Goal: Transaction & Acquisition: Book appointment/travel/reservation

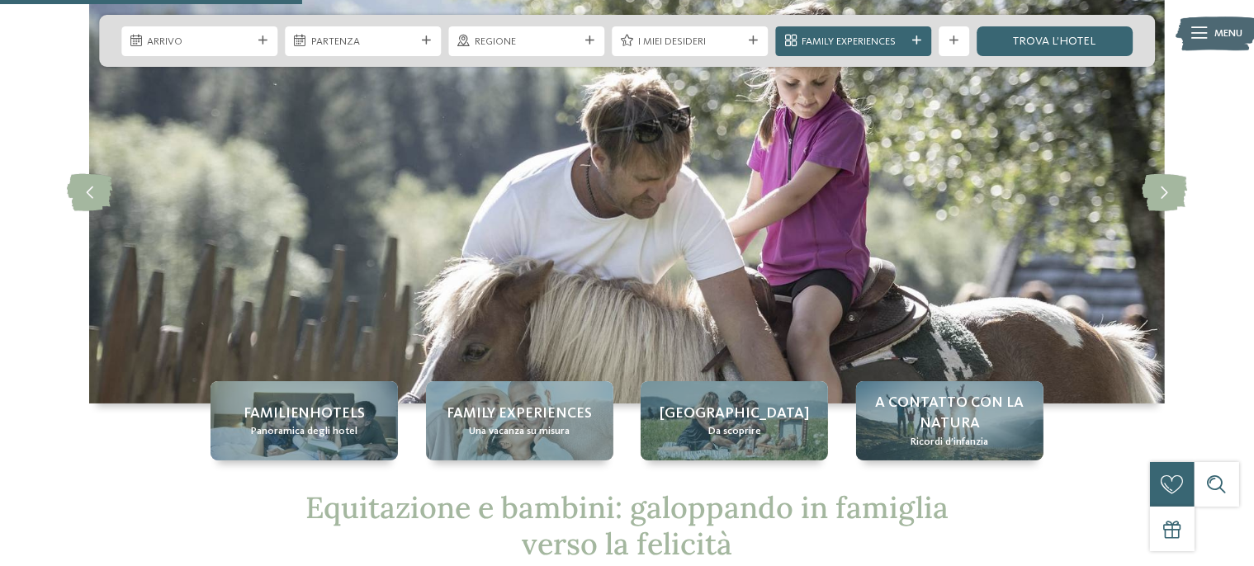
scroll to position [76, 0]
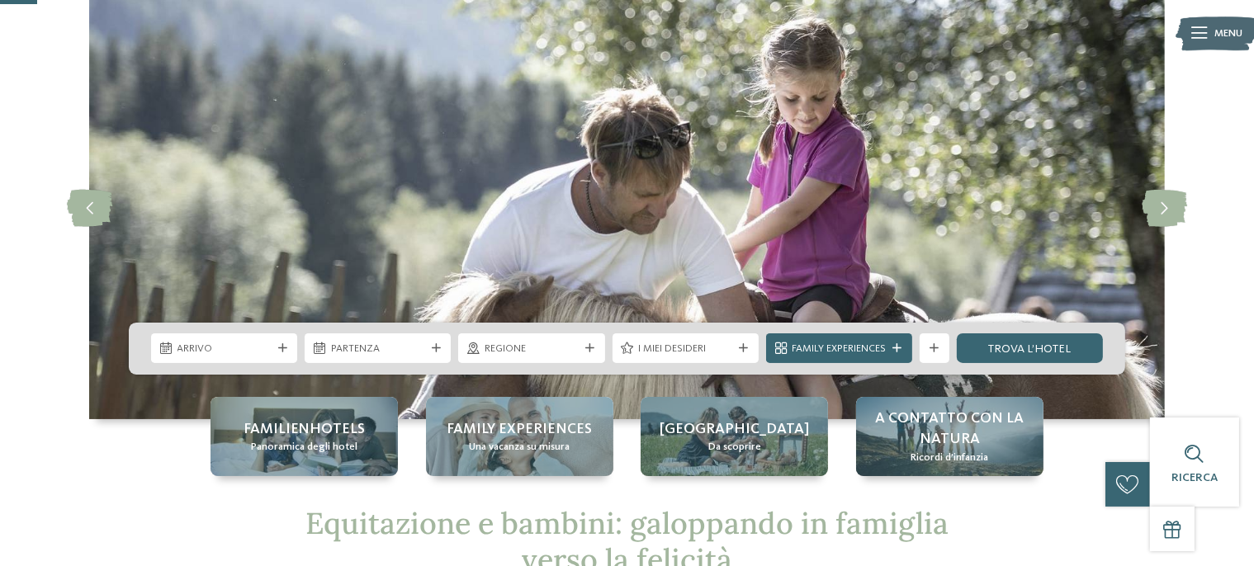
click at [276, 354] on div "Arrivo" at bounding box center [224, 349] width 146 height 30
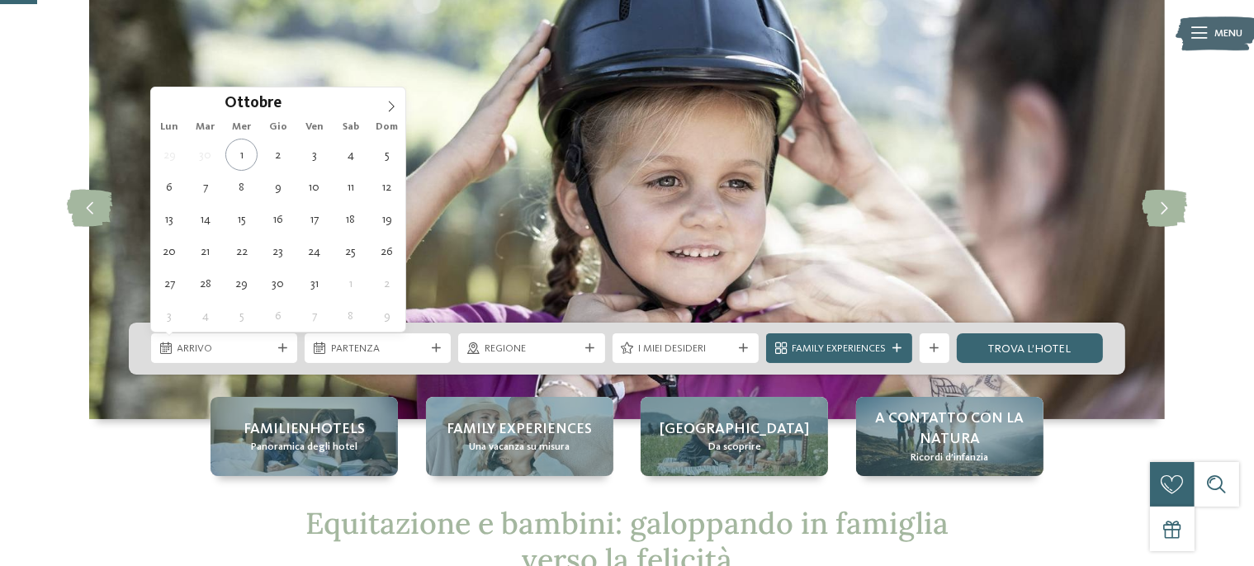
type div "07.10.2025"
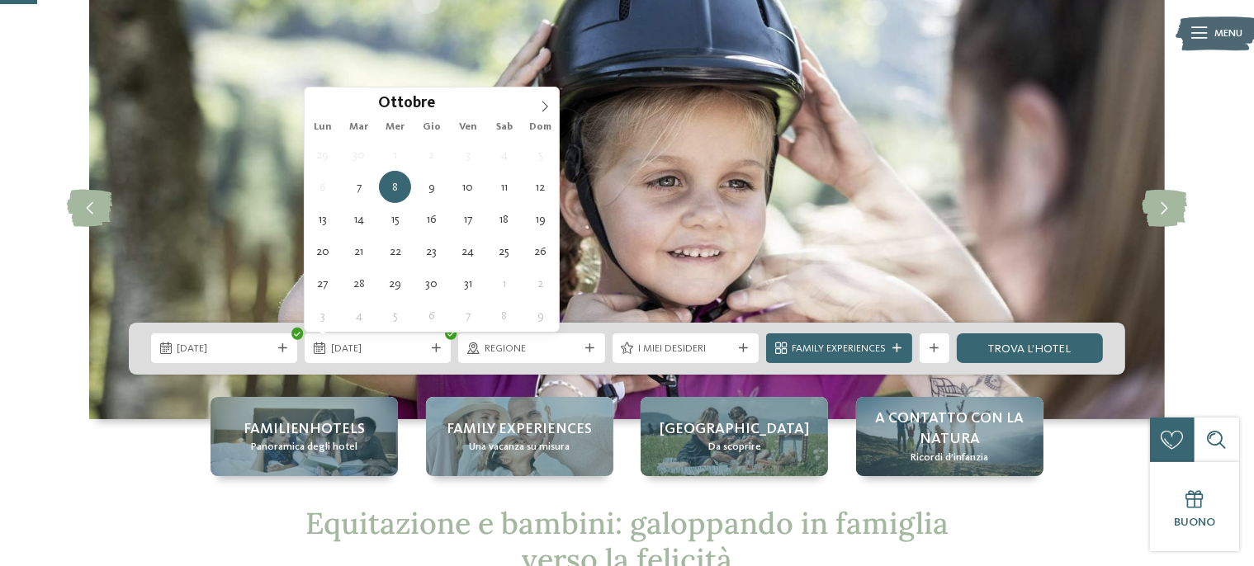
click at [430, 359] on div "08.10.2025" at bounding box center [378, 349] width 146 height 30
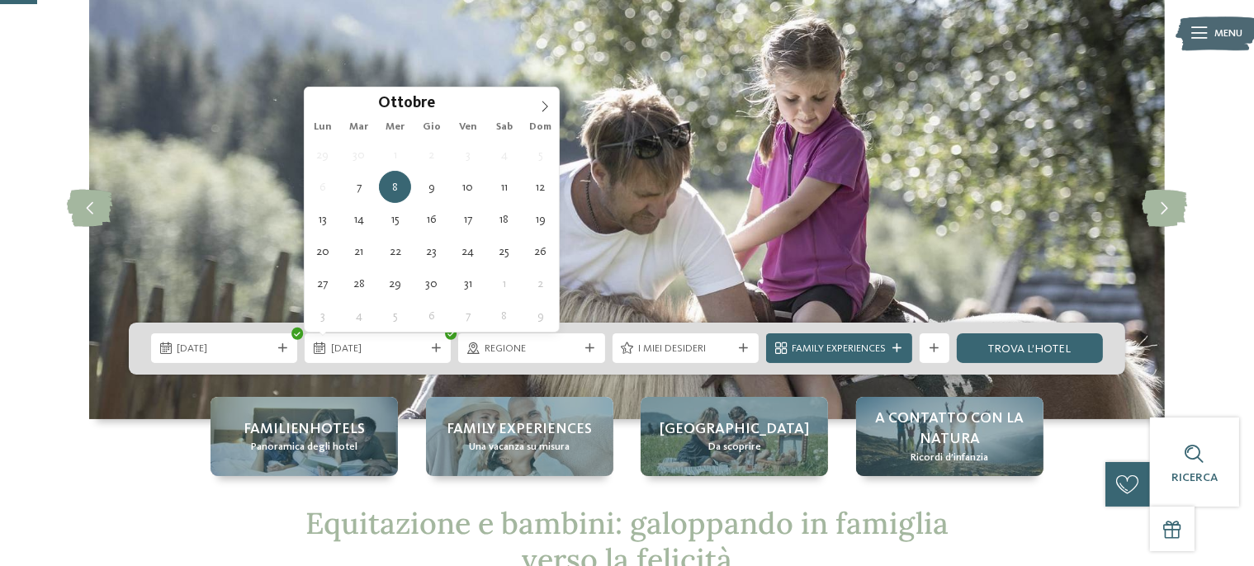
type div "09.10.2025"
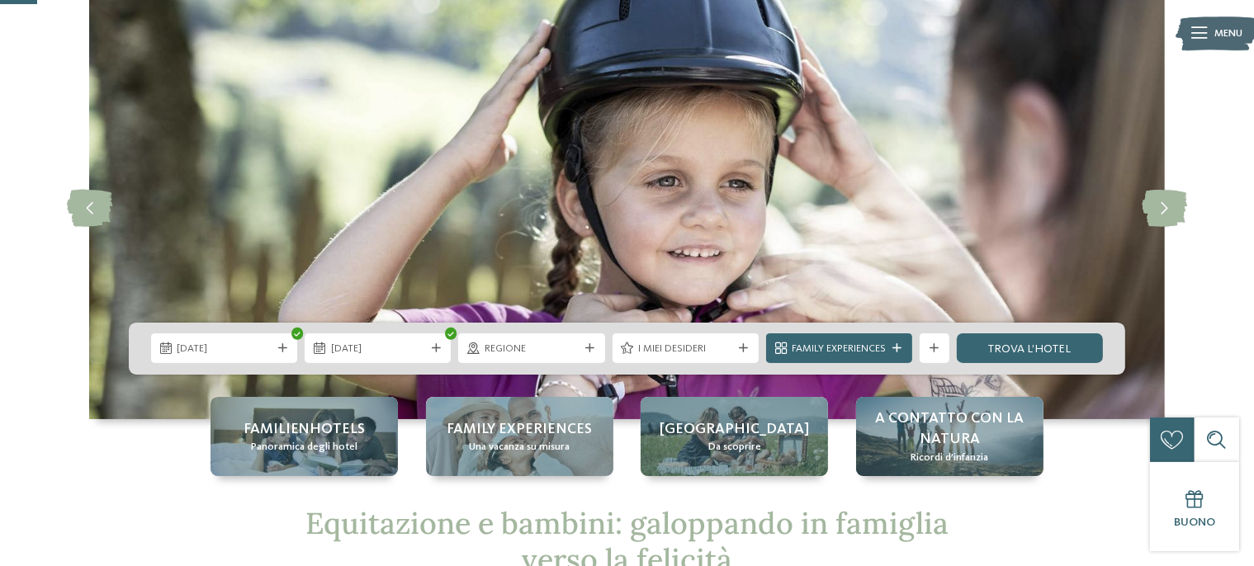
click at [594, 348] on div at bounding box center [589, 348] width 15 height 9
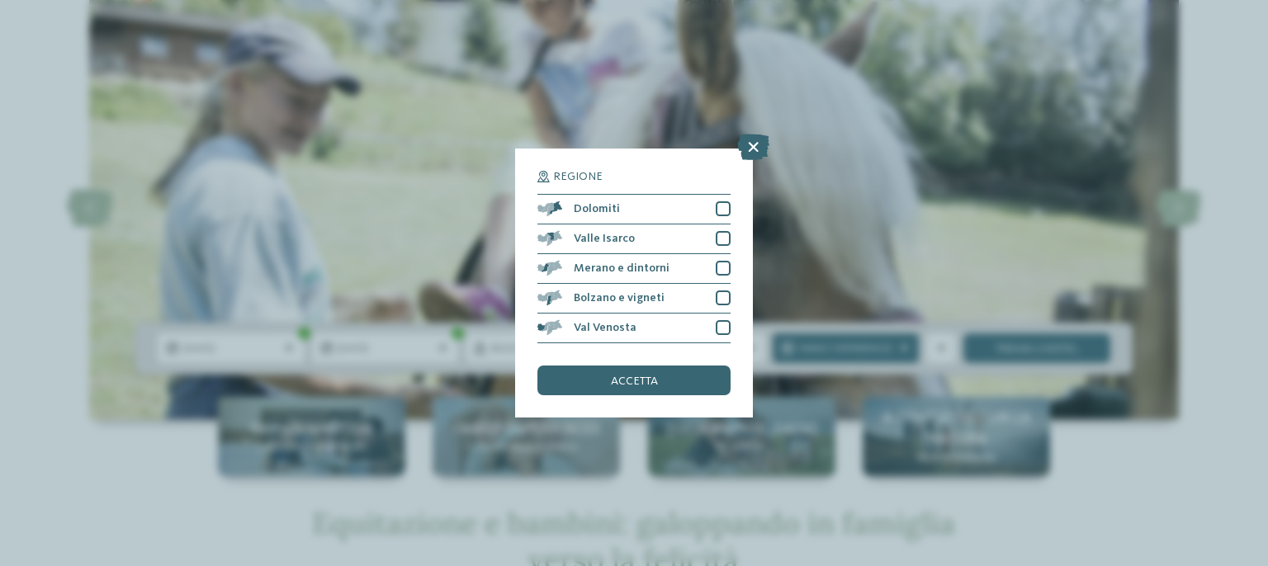
click at [727, 199] on div "Dolomiti" at bounding box center [634, 210] width 193 height 30
click at [723, 234] on div at bounding box center [723, 238] width 15 height 15
click at [723, 272] on div at bounding box center [723, 268] width 15 height 15
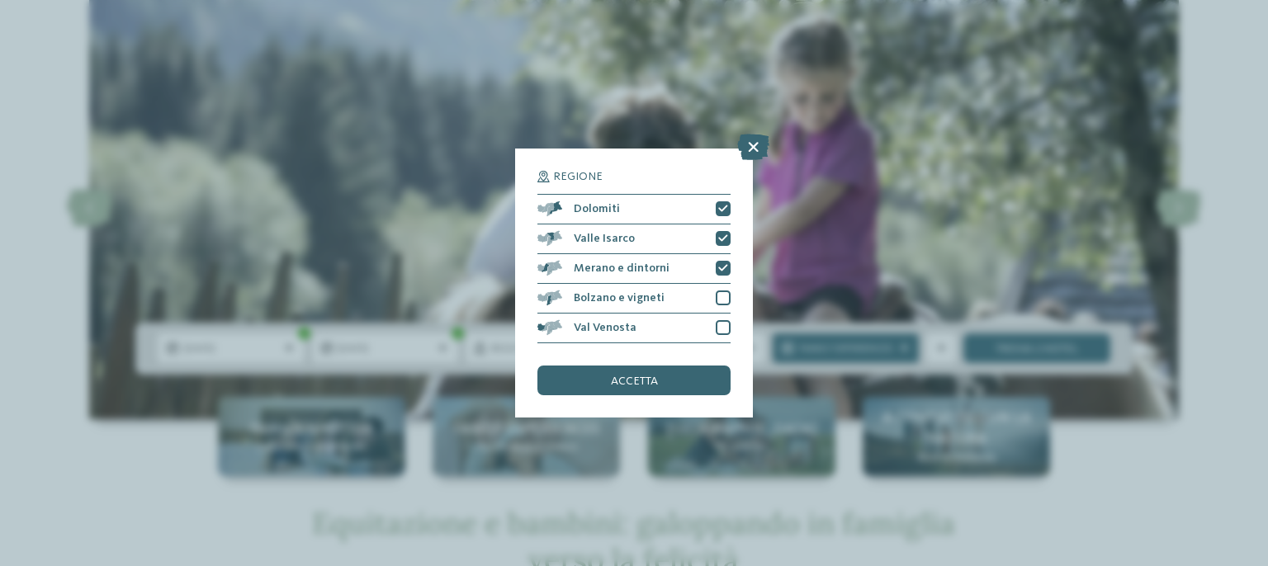
click at [723, 298] on div at bounding box center [723, 298] width 15 height 15
click at [723, 328] on div at bounding box center [723, 327] width 15 height 15
click at [647, 373] on div "accetta" at bounding box center [634, 381] width 193 height 30
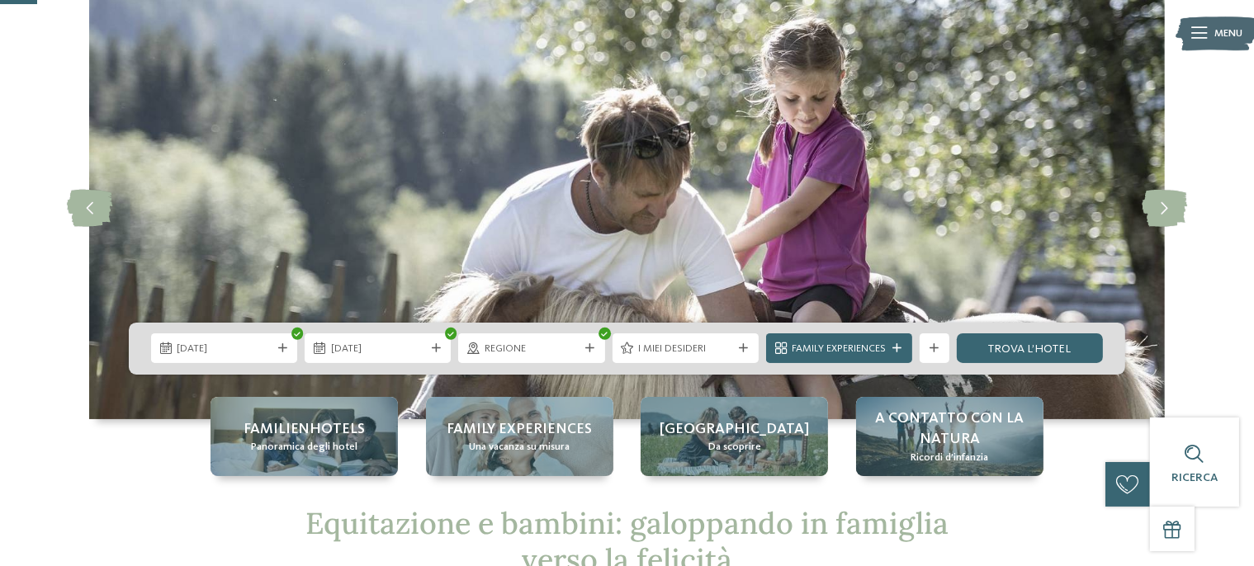
click at [1062, 344] on link "trova l’hotel" at bounding box center [1030, 349] width 146 height 30
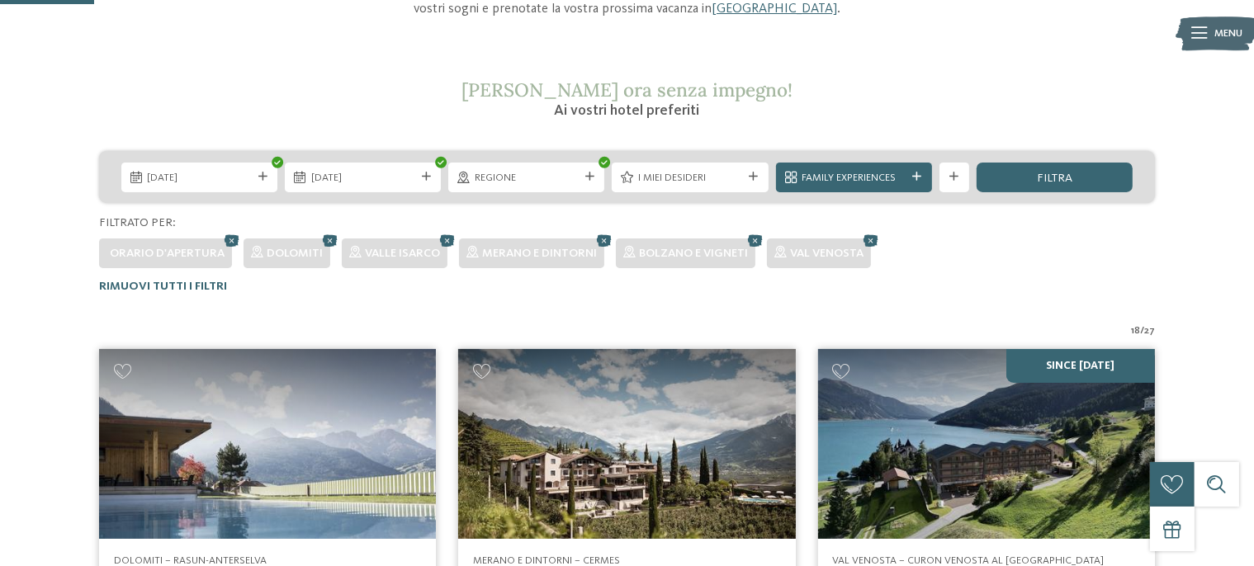
scroll to position [215, 0]
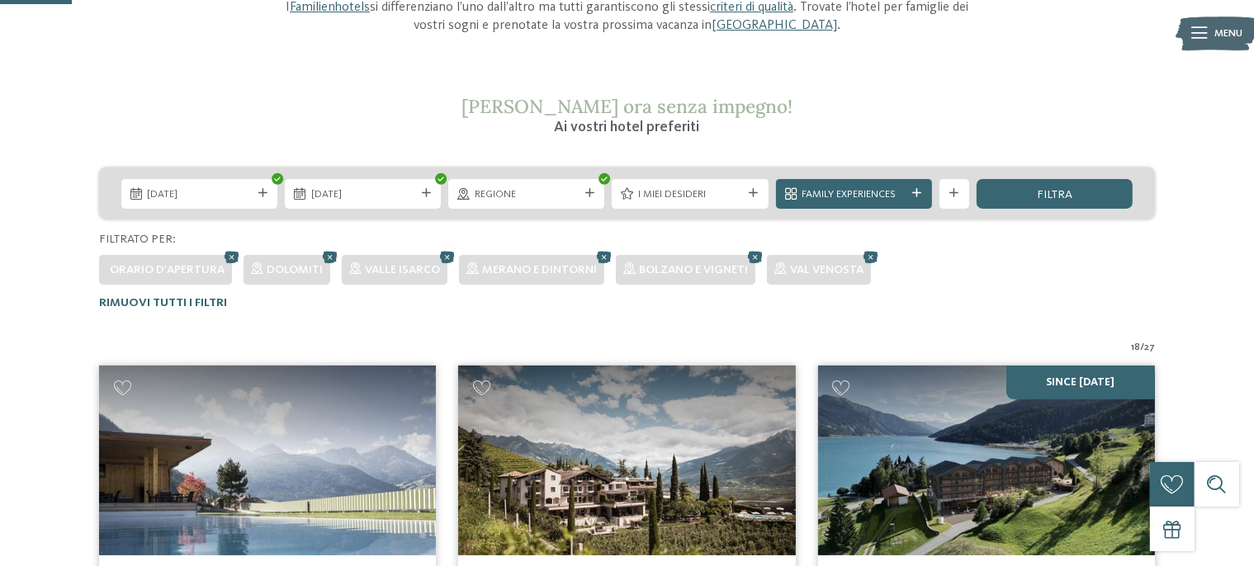
click at [703, 186] on div "I miei desideri" at bounding box center [689, 194] width 111 height 16
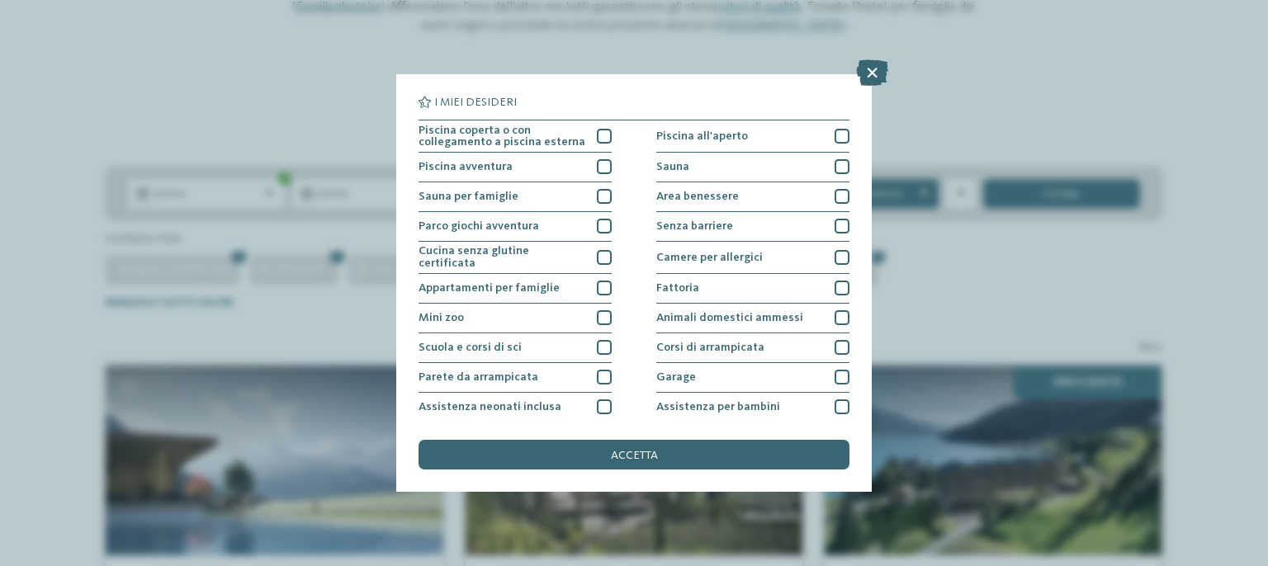
click at [597, 314] on div at bounding box center [604, 317] width 15 height 15
click at [595, 235] on div "Parco giochi avventura" at bounding box center [515, 227] width 193 height 30
click at [836, 281] on div at bounding box center [842, 288] width 15 height 15
click at [832, 366] on div "Garage" at bounding box center [752, 378] width 193 height 30
click at [839, 317] on div at bounding box center [842, 317] width 15 height 15
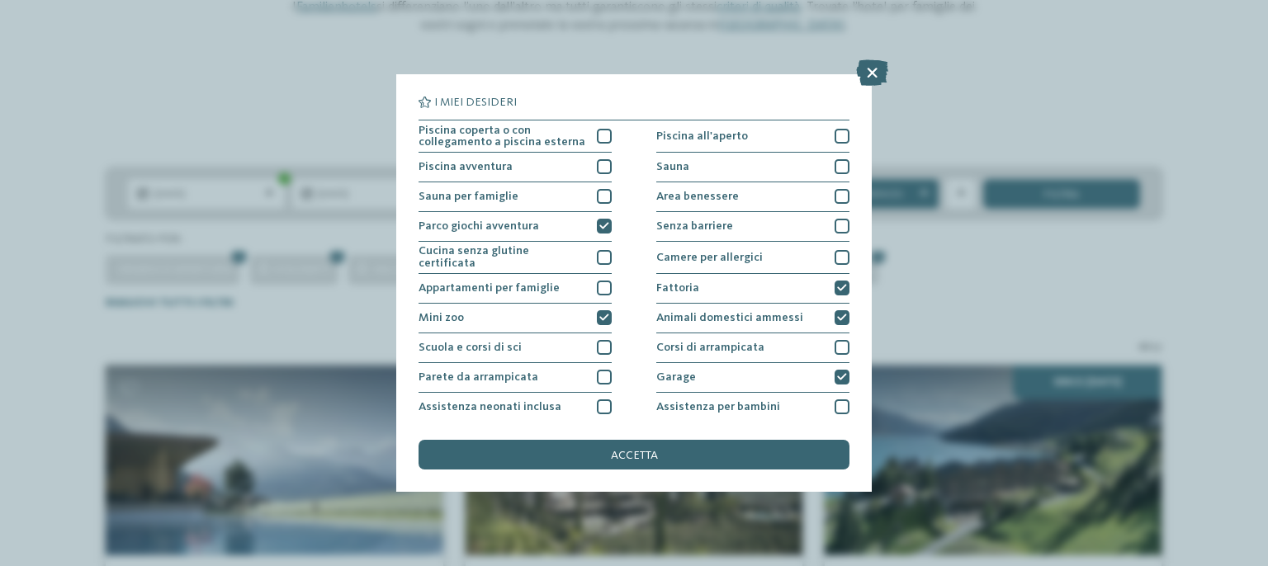
click at [678, 467] on div "accetta" at bounding box center [634, 455] width 431 height 30
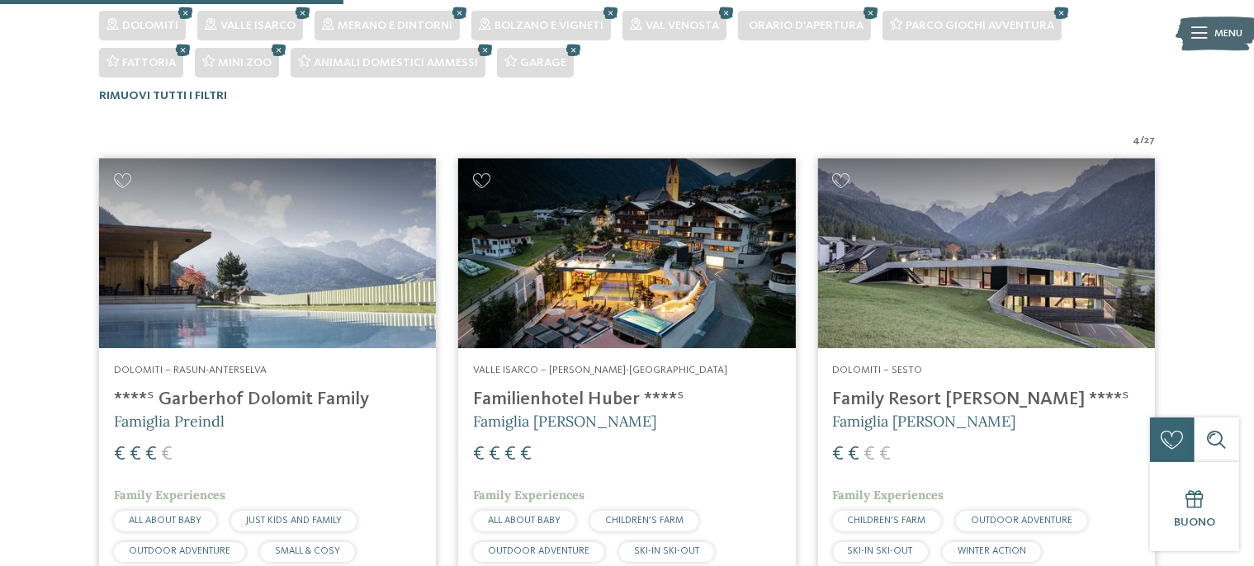
scroll to position [515, 0]
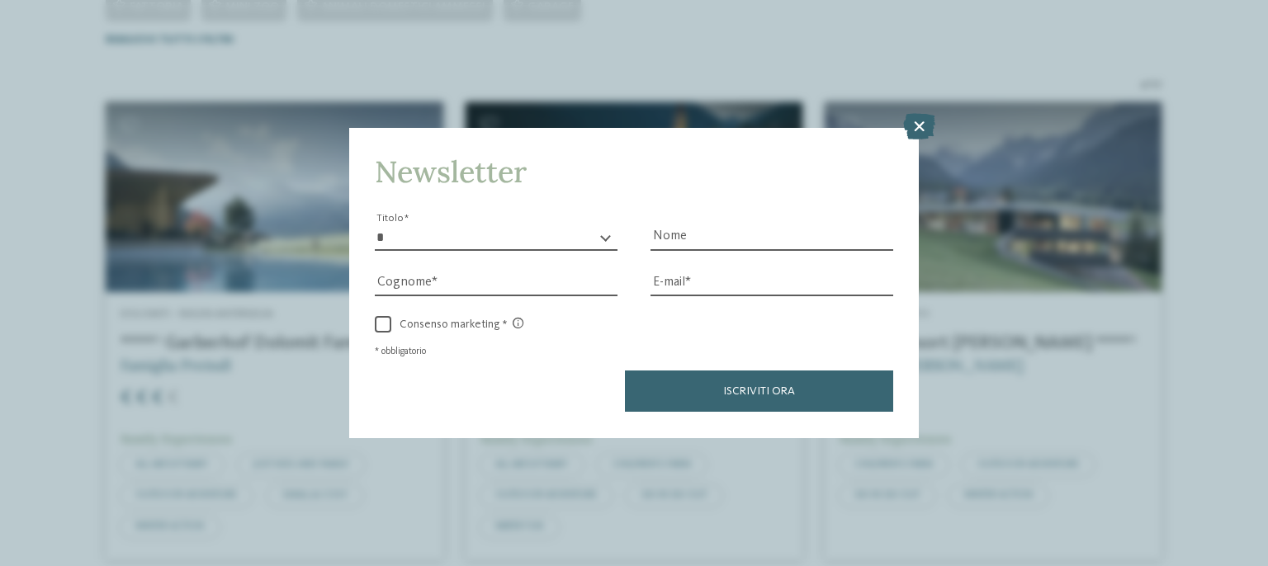
click at [929, 125] on icon at bounding box center [919, 127] width 32 height 26
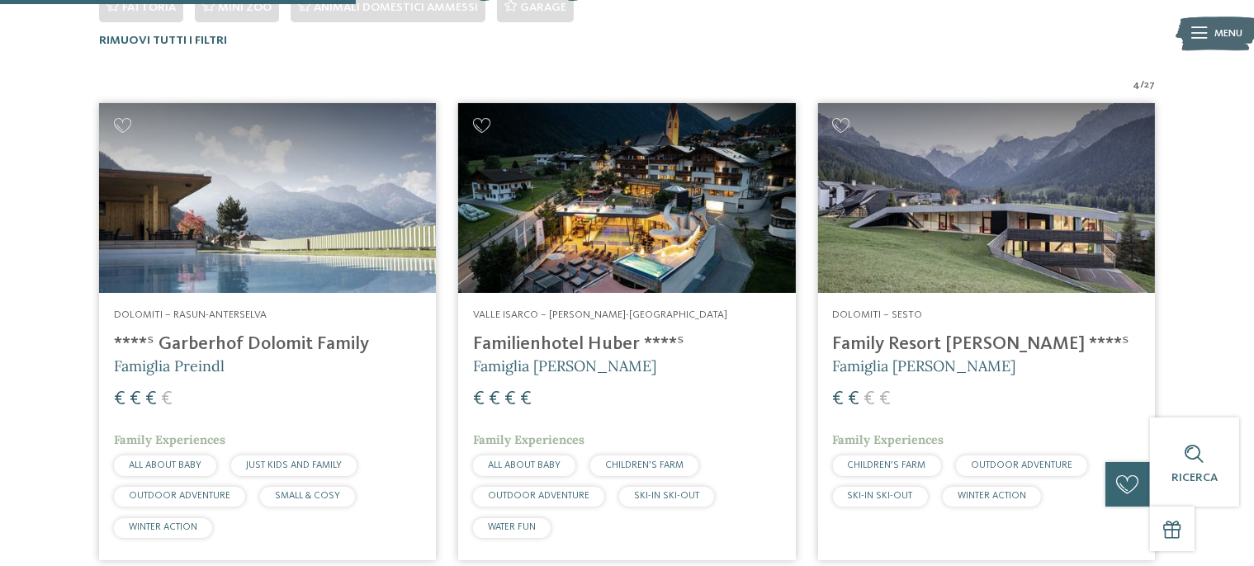
scroll to position [494, 0]
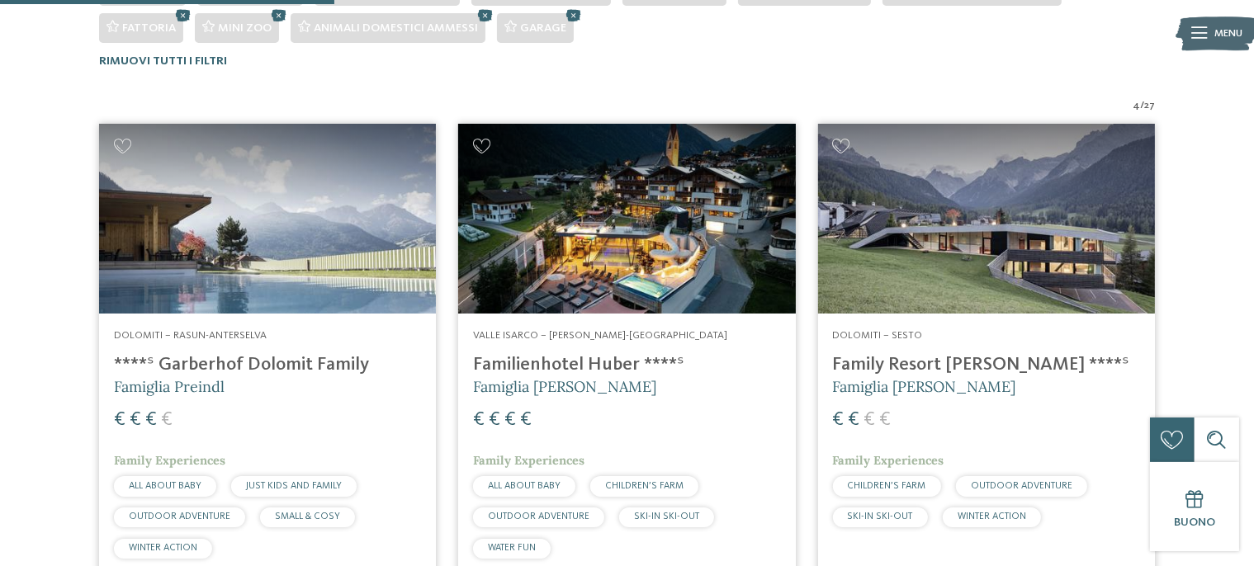
click at [221, 235] on img at bounding box center [267, 219] width 337 height 190
click at [652, 200] on img at bounding box center [626, 219] width 337 height 190
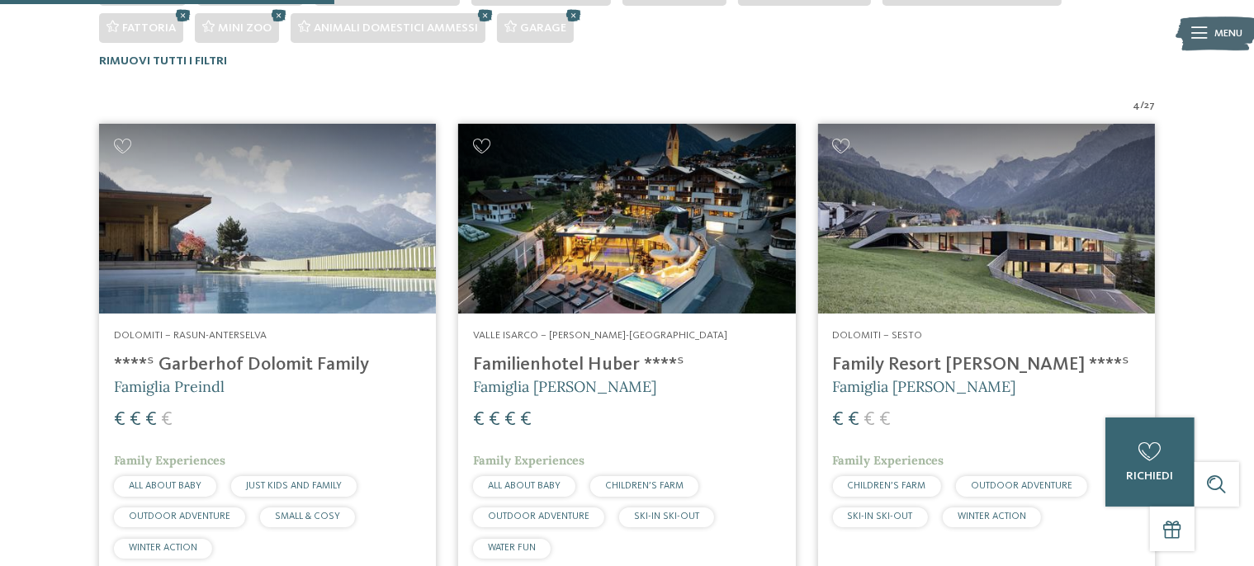
click at [1016, 199] on img at bounding box center [986, 219] width 337 height 190
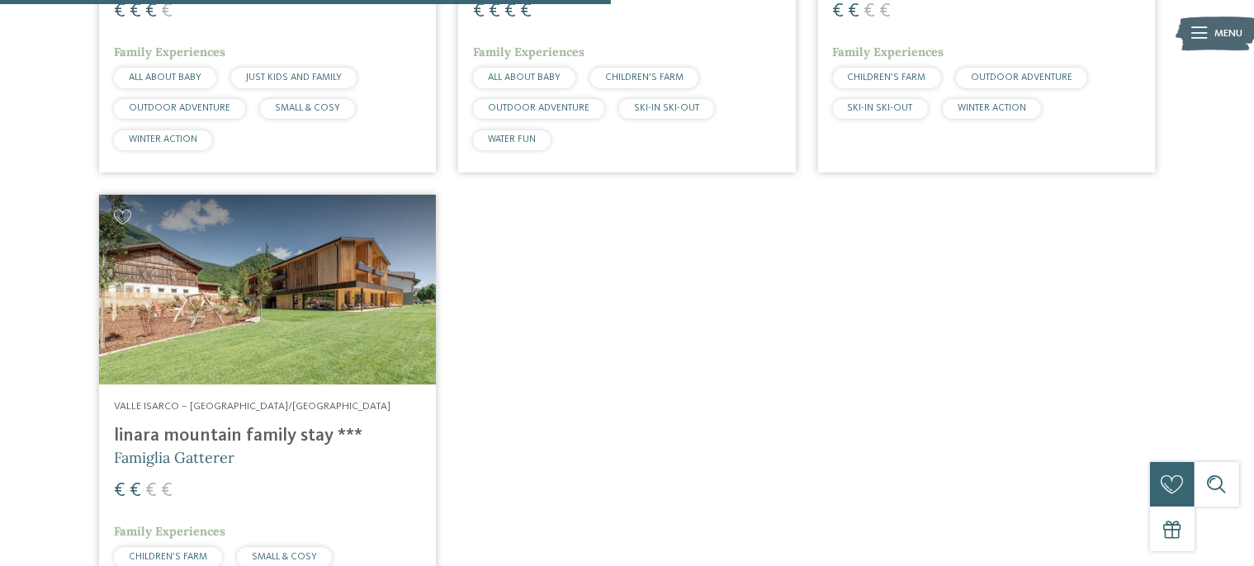
scroll to position [407, 0]
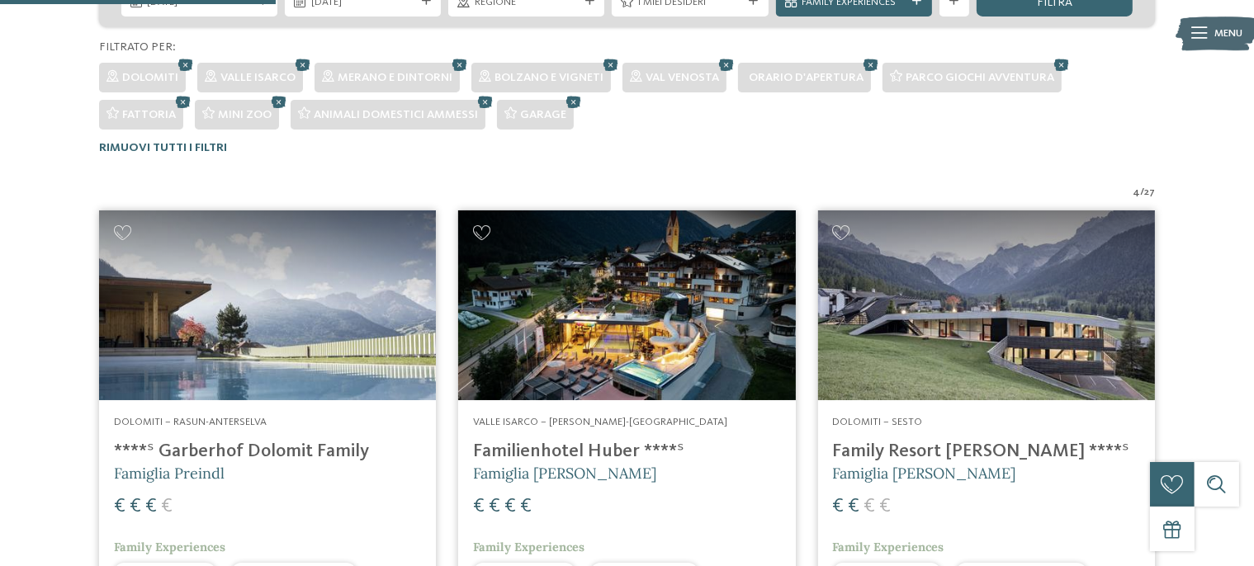
click at [976, 295] on img at bounding box center [986, 306] width 337 height 190
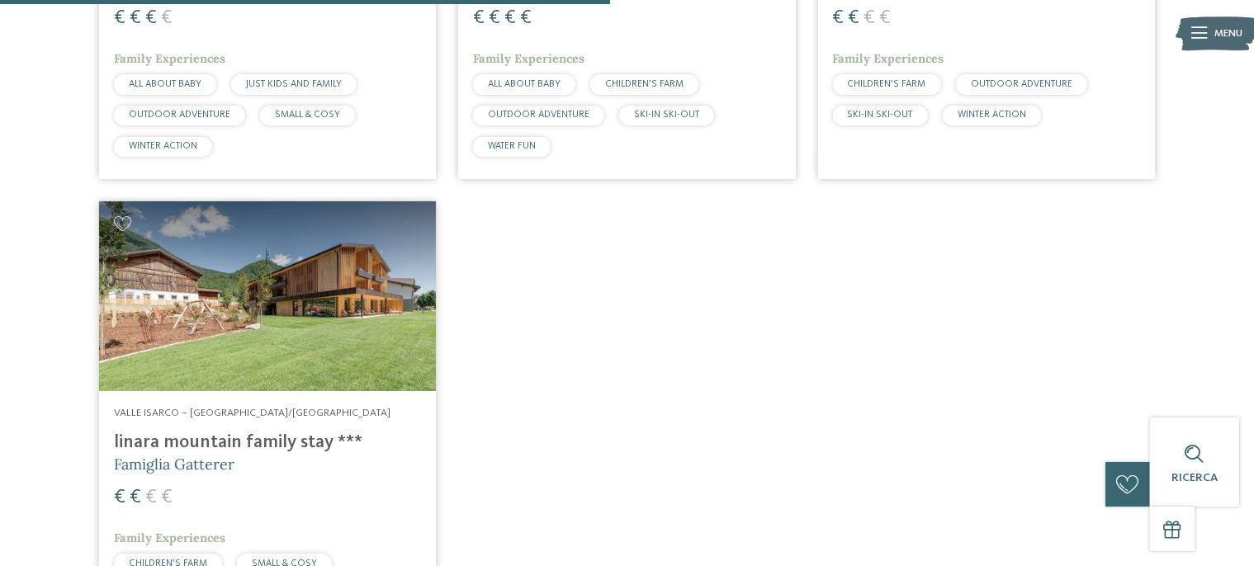
scroll to position [902, 0]
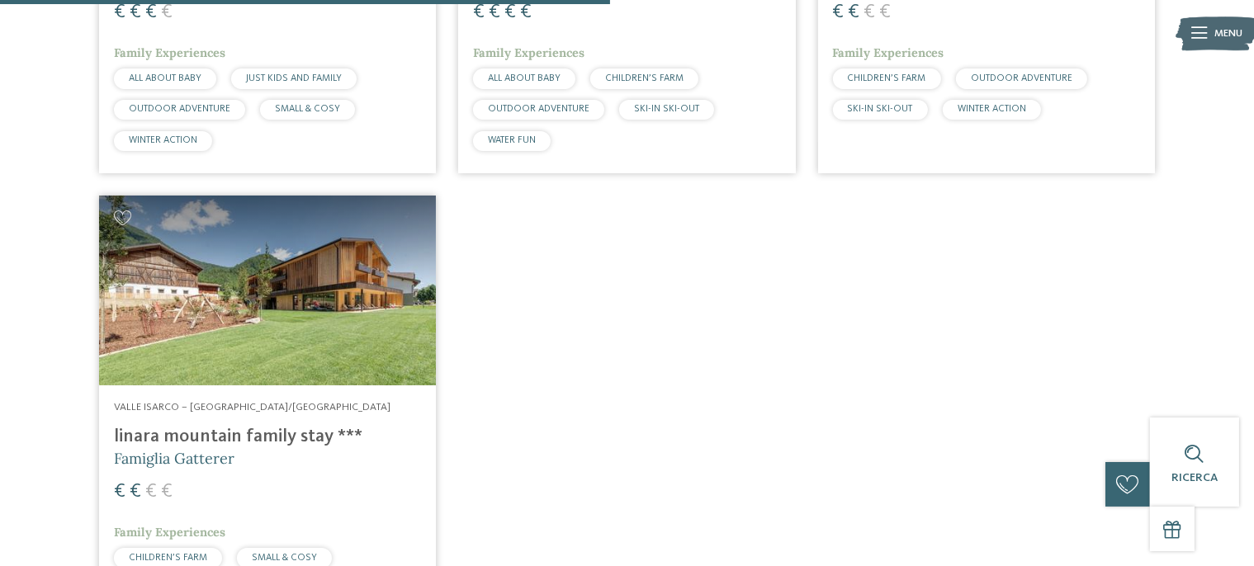
click at [268, 360] on img at bounding box center [267, 291] width 337 height 190
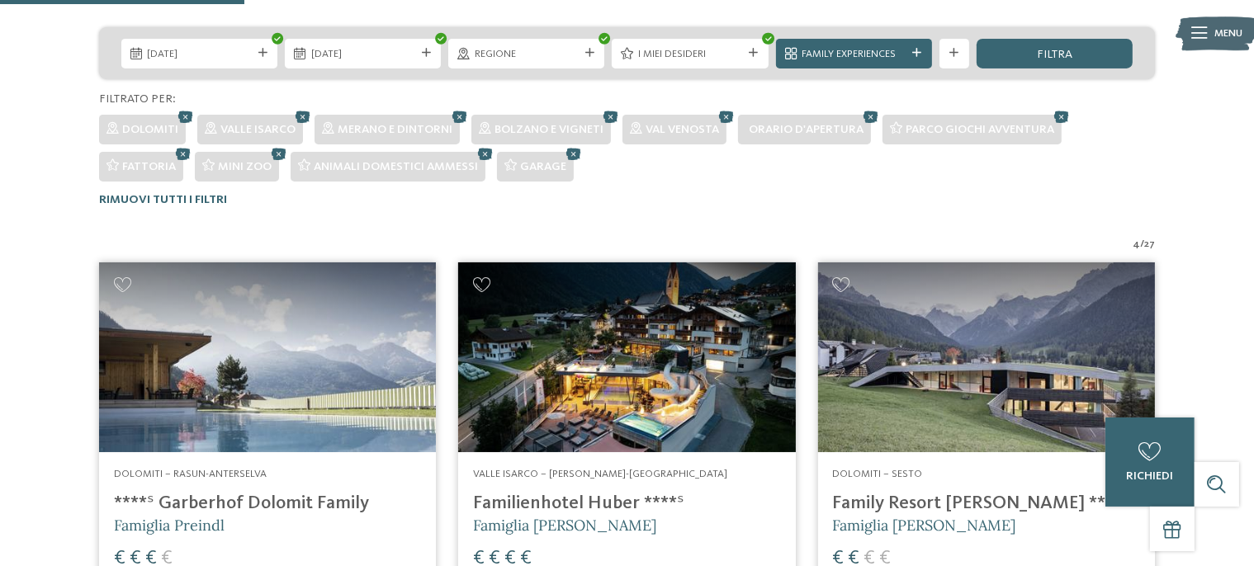
scroll to position [361, 0]
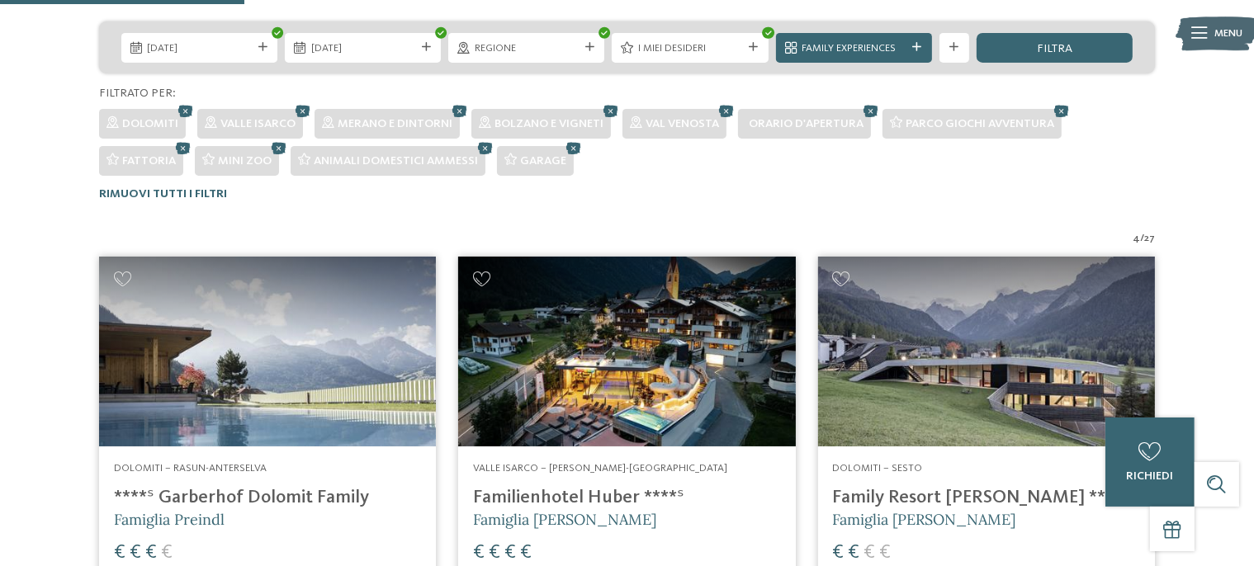
click at [262, 362] on img at bounding box center [267, 352] width 337 height 190
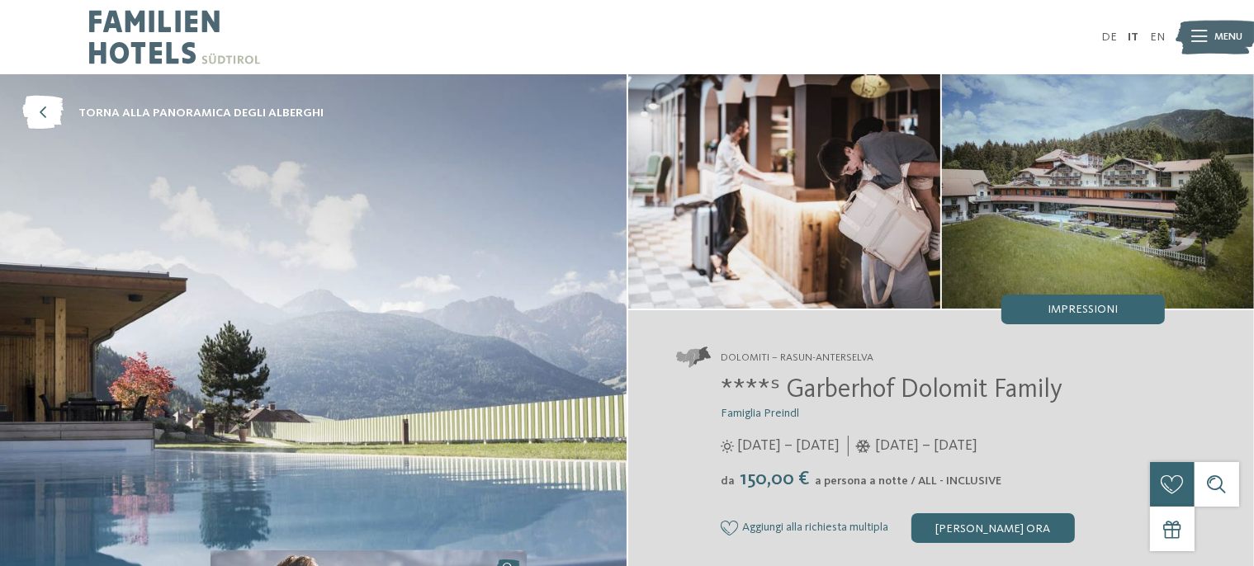
click at [810, 186] on img at bounding box center [784, 191] width 312 height 235
click at [1122, 135] on img at bounding box center [1098, 191] width 312 height 235
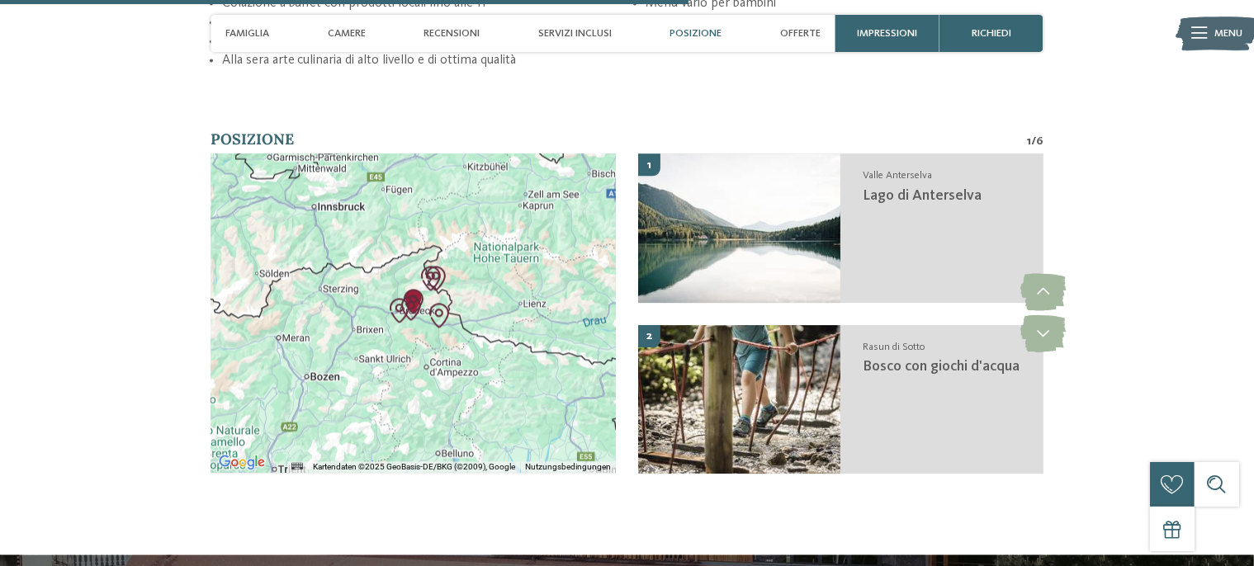
scroll to position [3296, 0]
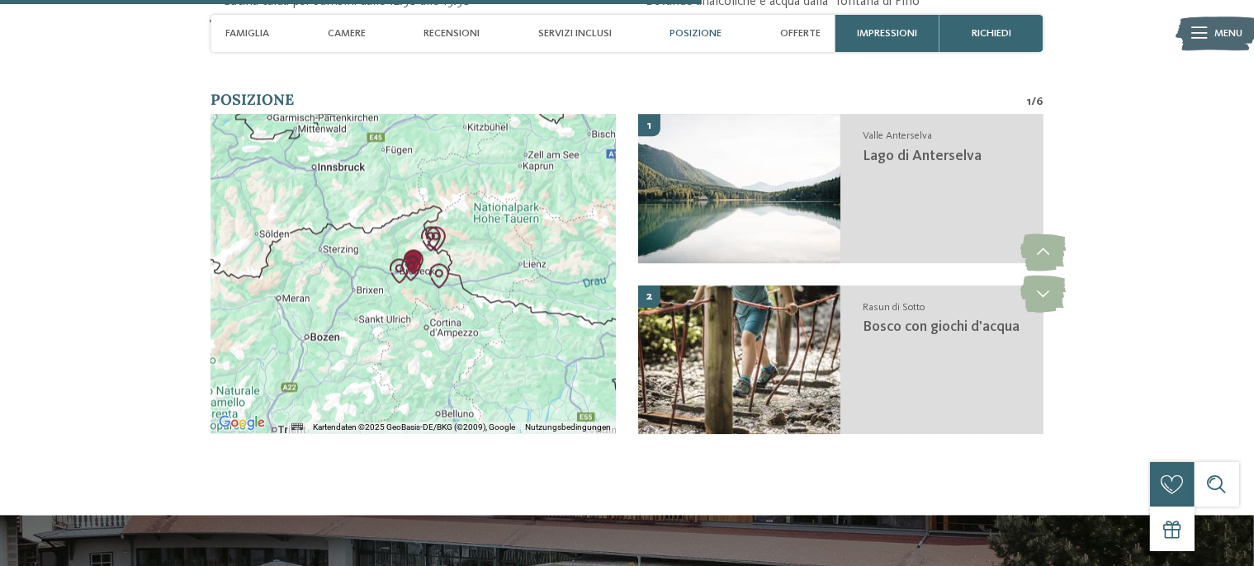
click at [761, 200] on img at bounding box center [739, 188] width 202 height 149
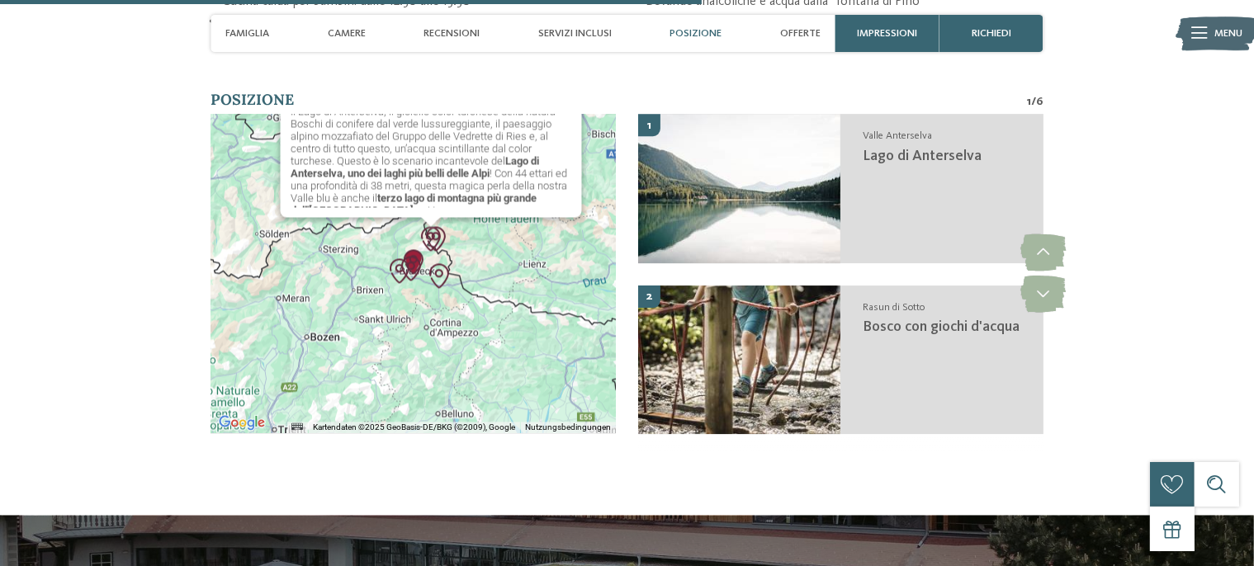
scroll to position [3280, 0]
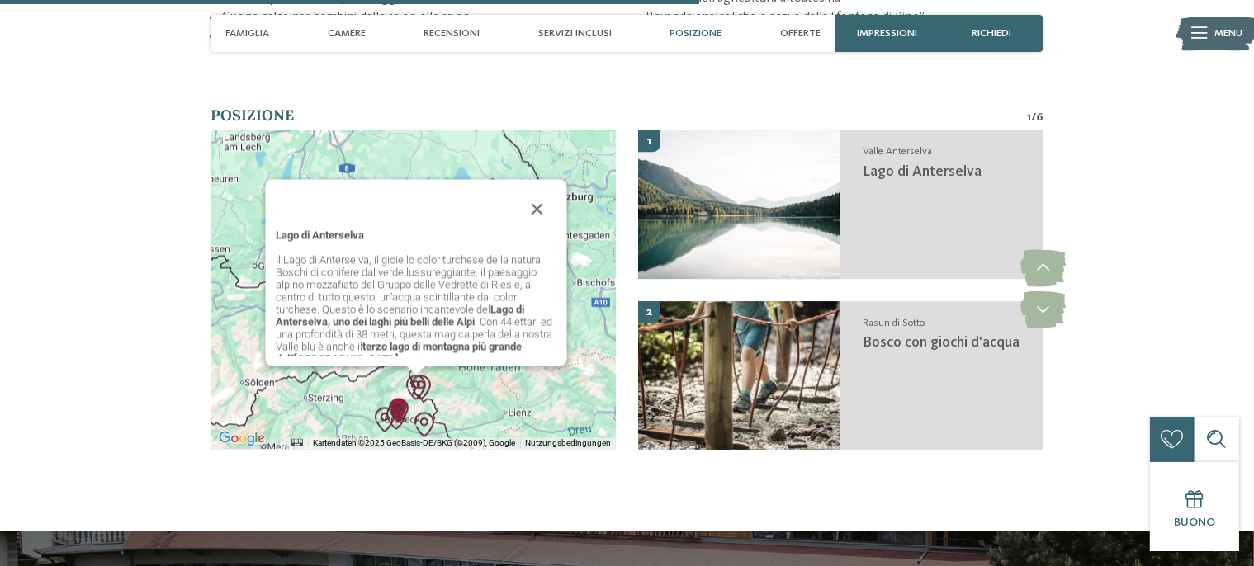
click at [953, 145] on h4 "Valle Anterselva" at bounding box center [945, 152] width 165 height 15
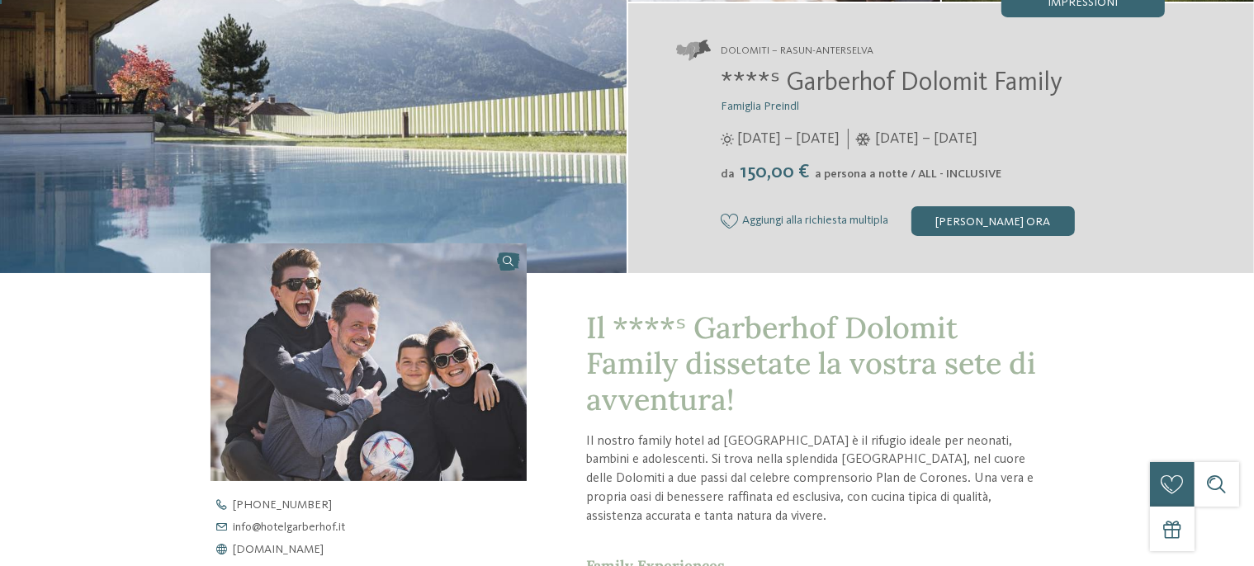
scroll to position [0, 0]
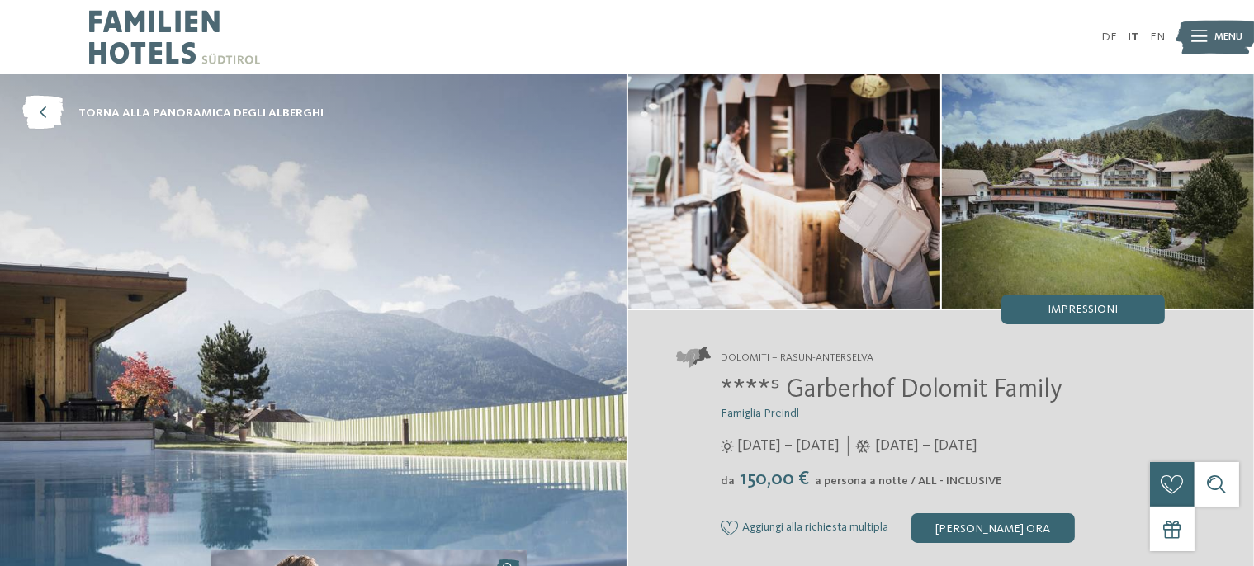
click at [1072, 305] on span "Impressioni" at bounding box center [1083, 310] width 70 height 12
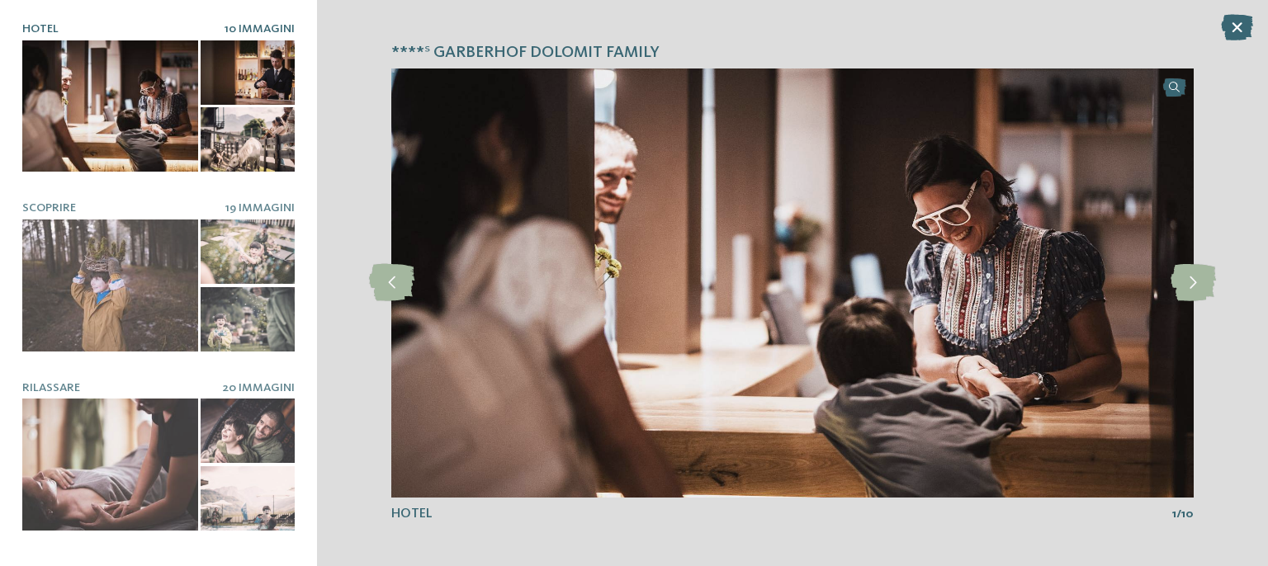
click at [1186, 295] on icon at bounding box center [1193, 282] width 45 height 37
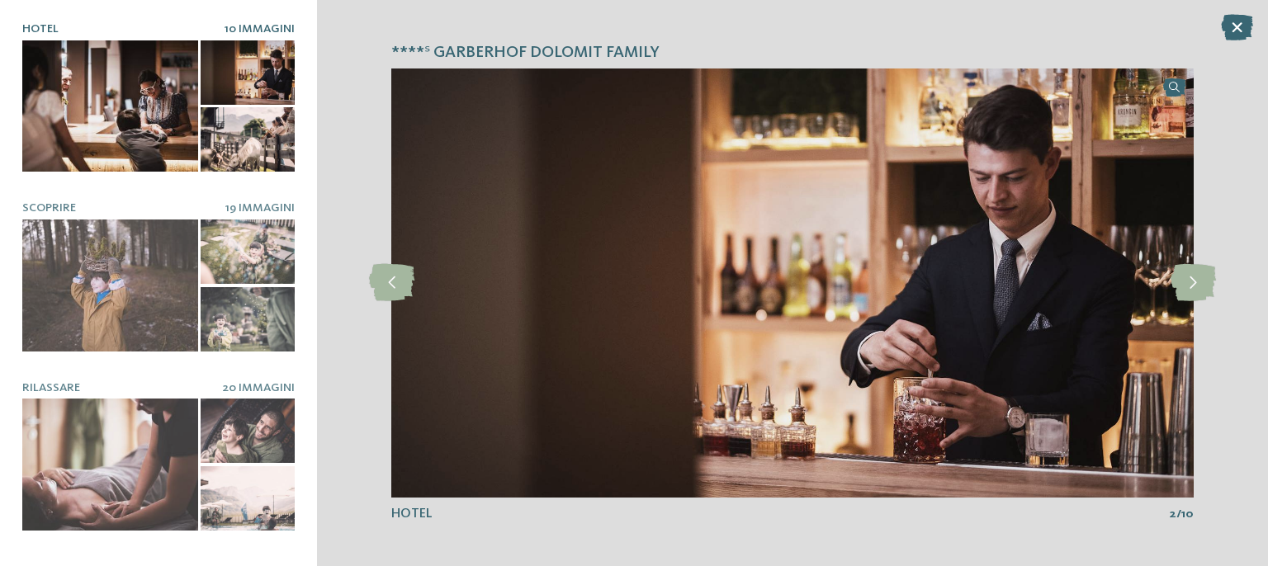
click at [1186, 295] on icon at bounding box center [1193, 282] width 45 height 37
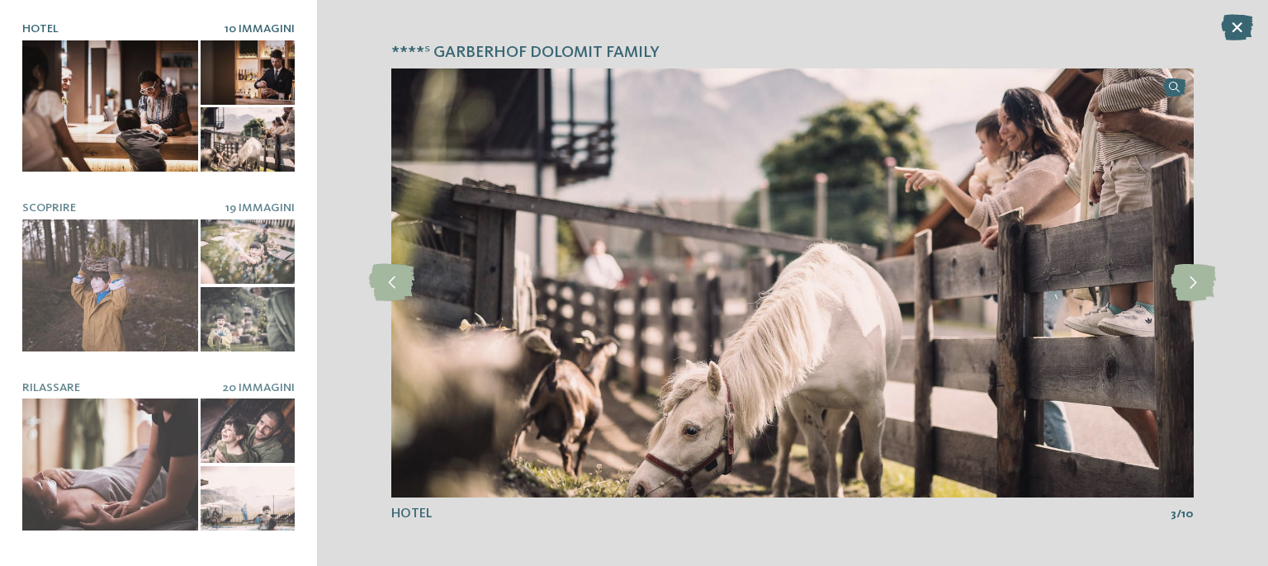
click at [1186, 295] on icon at bounding box center [1193, 282] width 45 height 37
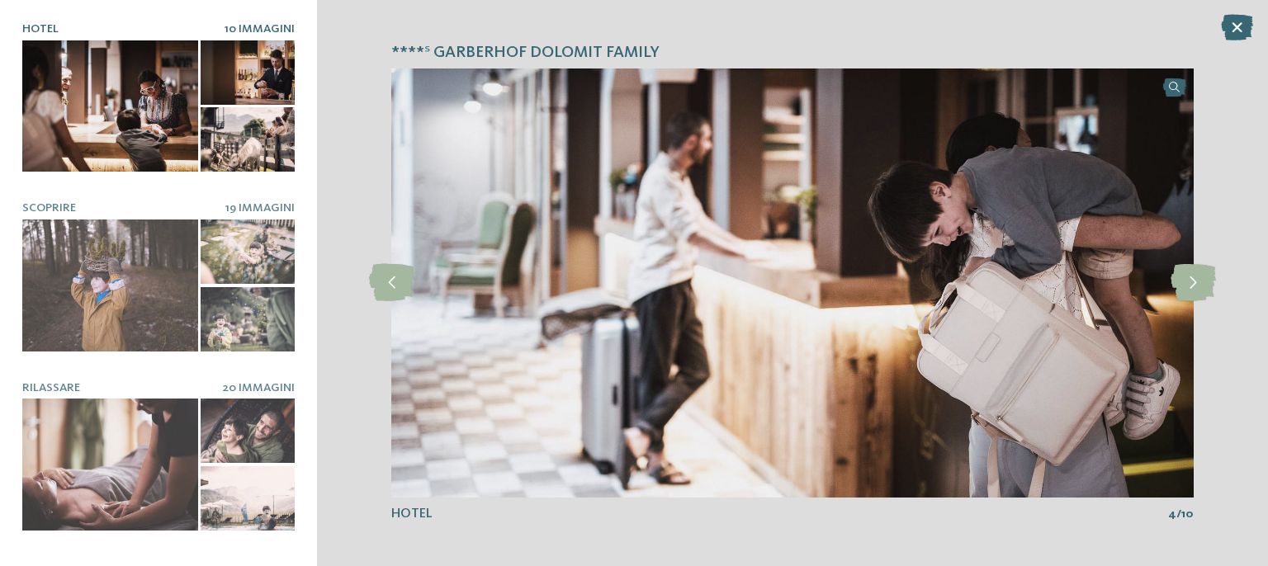
click at [1186, 295] on icon at bounding box center [1193, 282] width 45 height 37
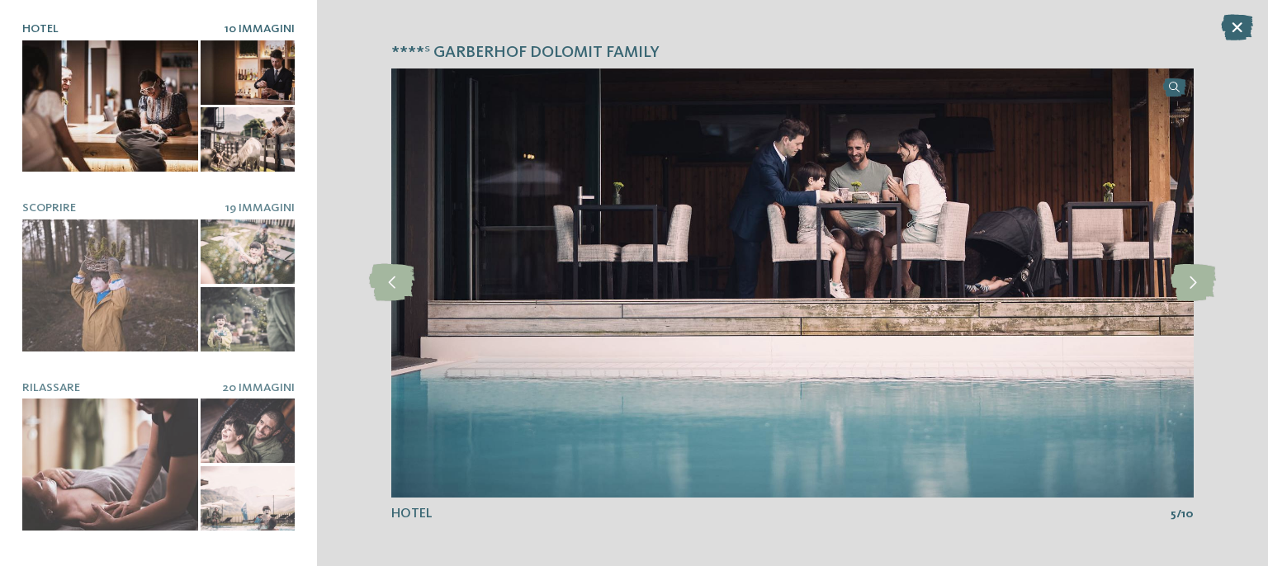
click at [1186, 295] on icon at bounding box center [1193, 282] width 45 height 37
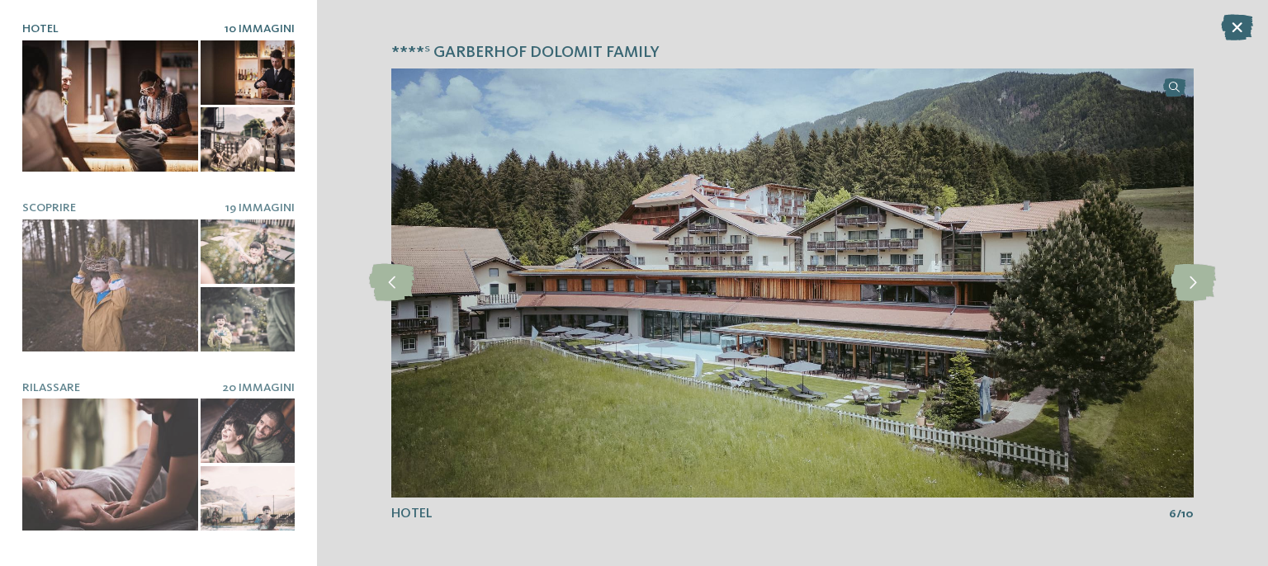
click at [1186, 295] on icon at bounding box center [1193, 282] width 45 height 37
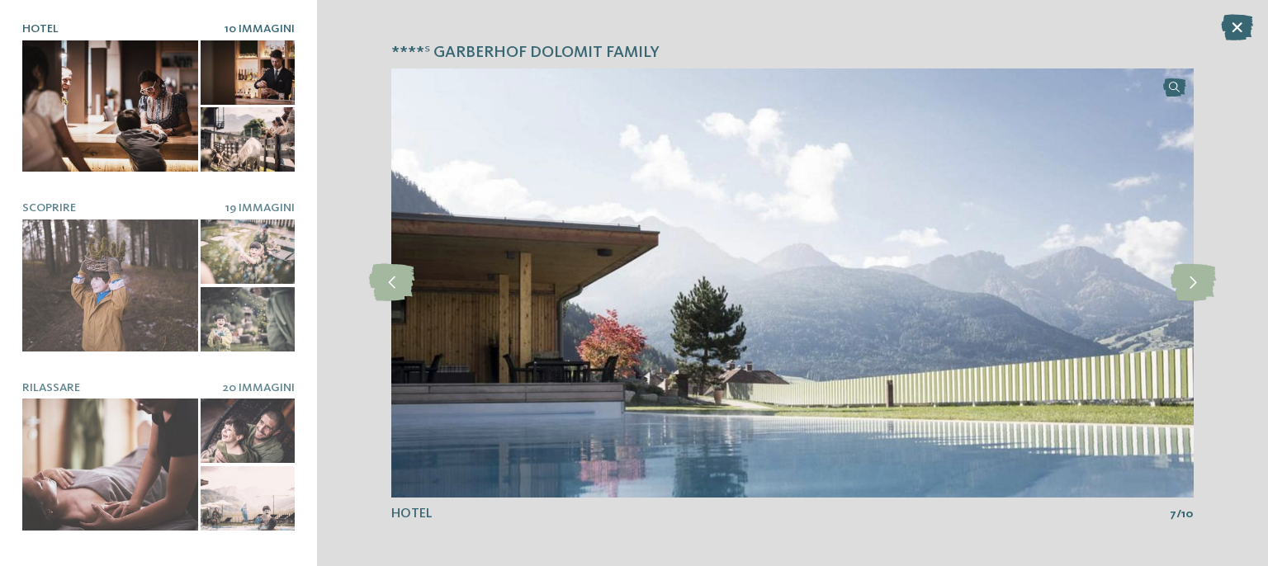
click at [1186, 295] on icon at bounding box center [1193, 282] width 45 height 37
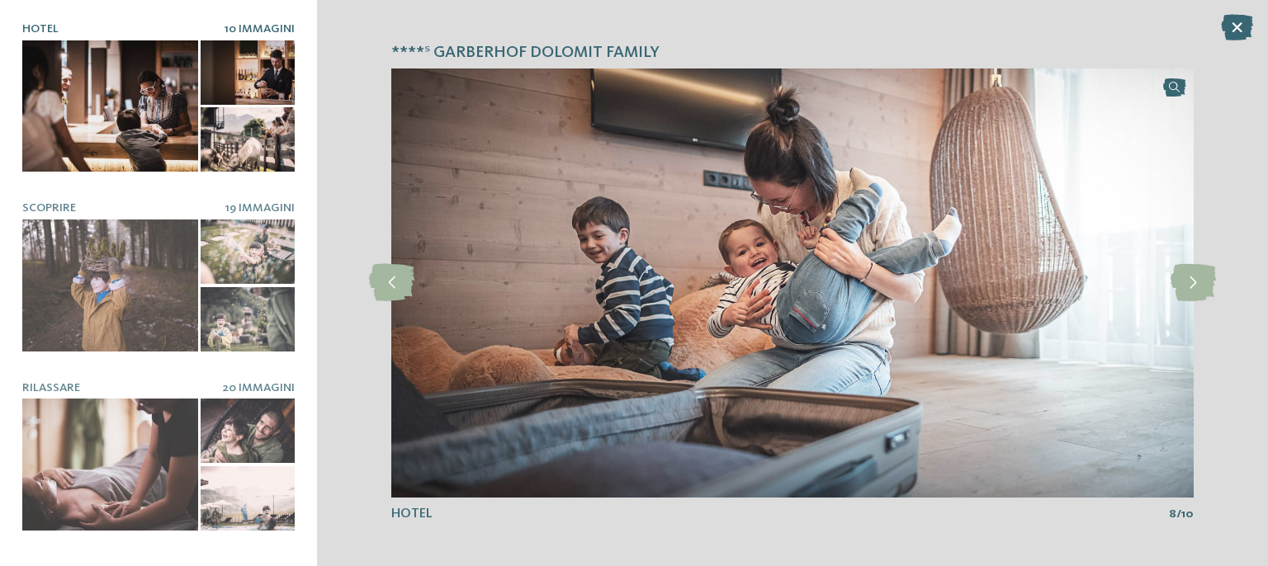
click at [1186, 295] on icon at bounding box center [1193, 282] width 45 height 37
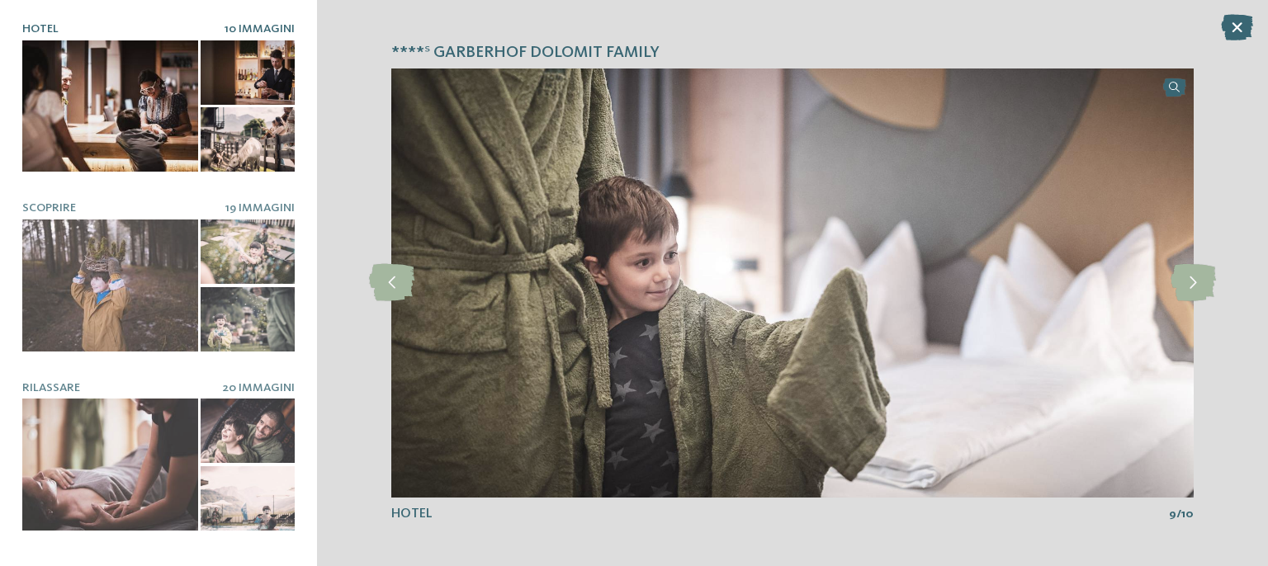
click at [1186, 295] on icon at bounding box center [1193, 282] width 45 height 37
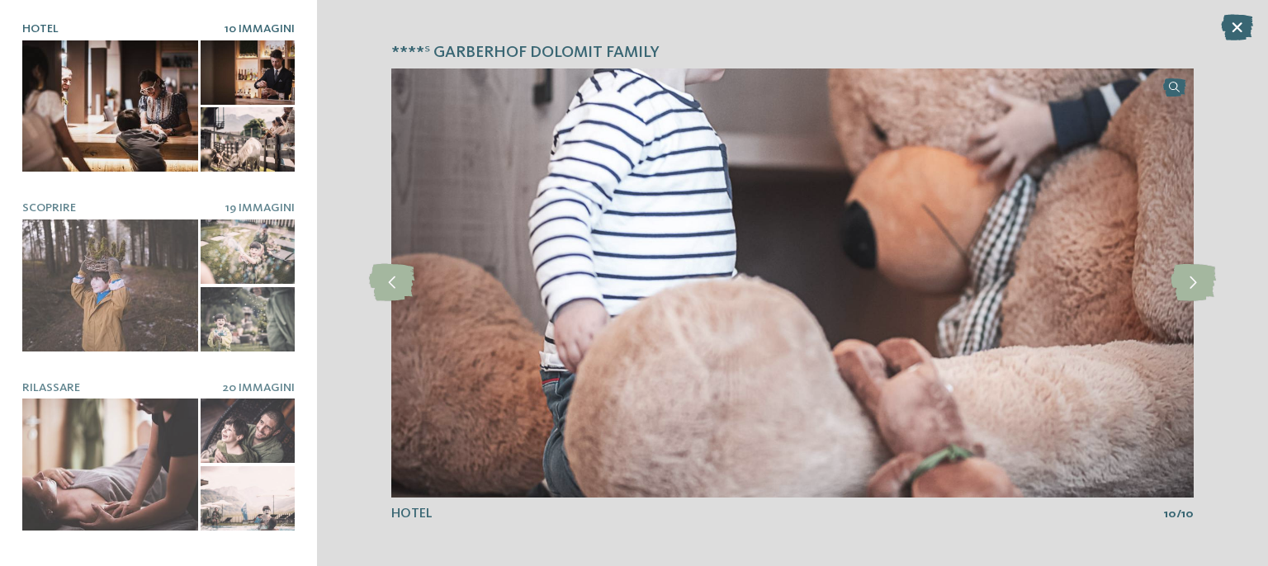
click at [1186, 295] on icon at bounding box center [1193, 282] width 45 height 37
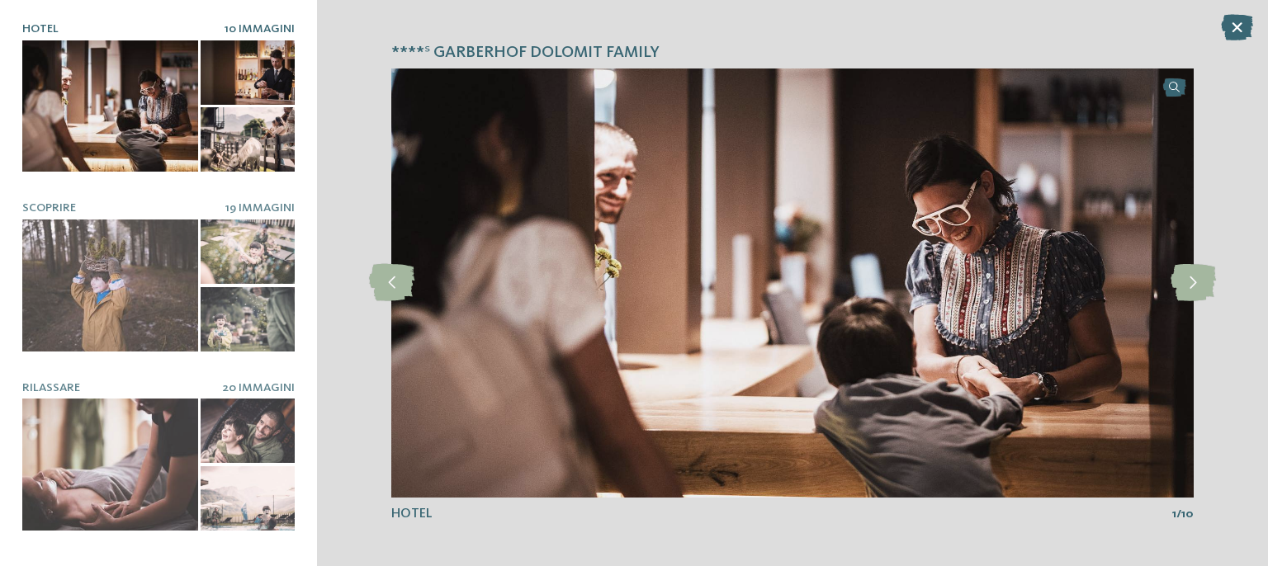
click at [1186, 295] on icon at bounding box center [1193, 282] width 45 height 37
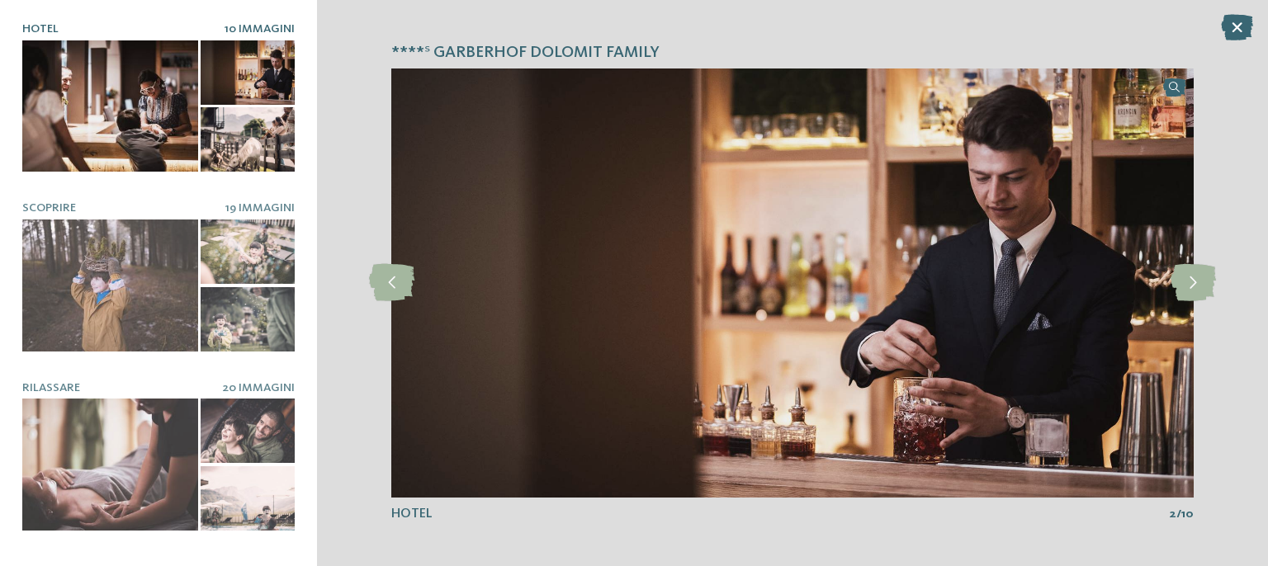
click at [1186, 295] on icon at bounding box center [1193, 282] width 45 height 37
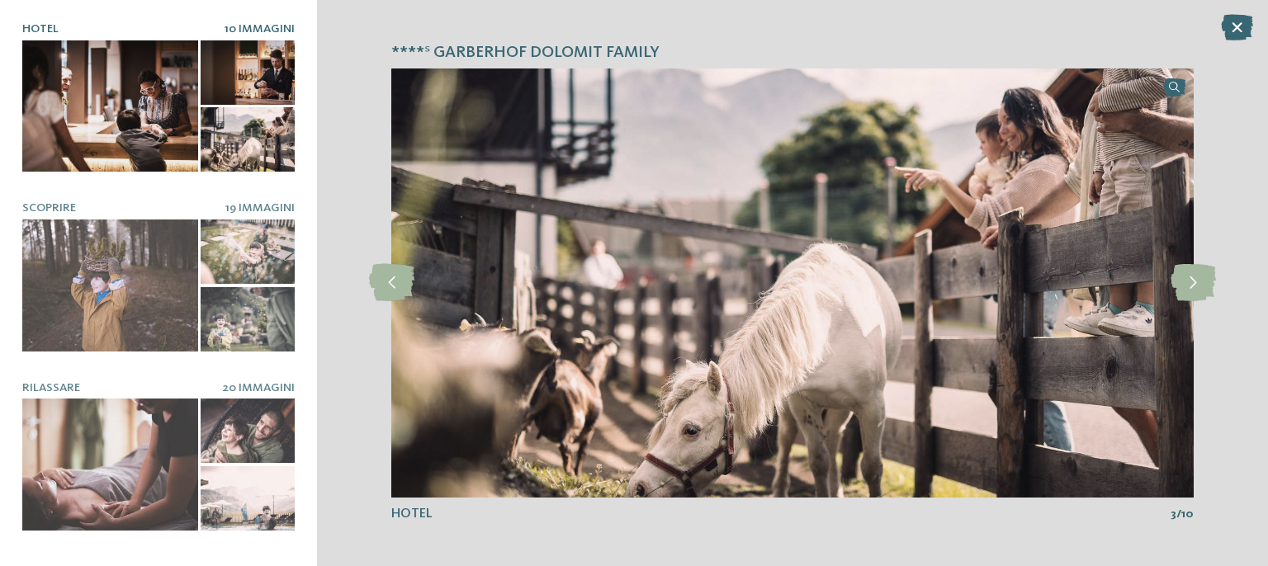
click at [1186, 295] on icon at bounding box center [1193, 282] width 45 height 37
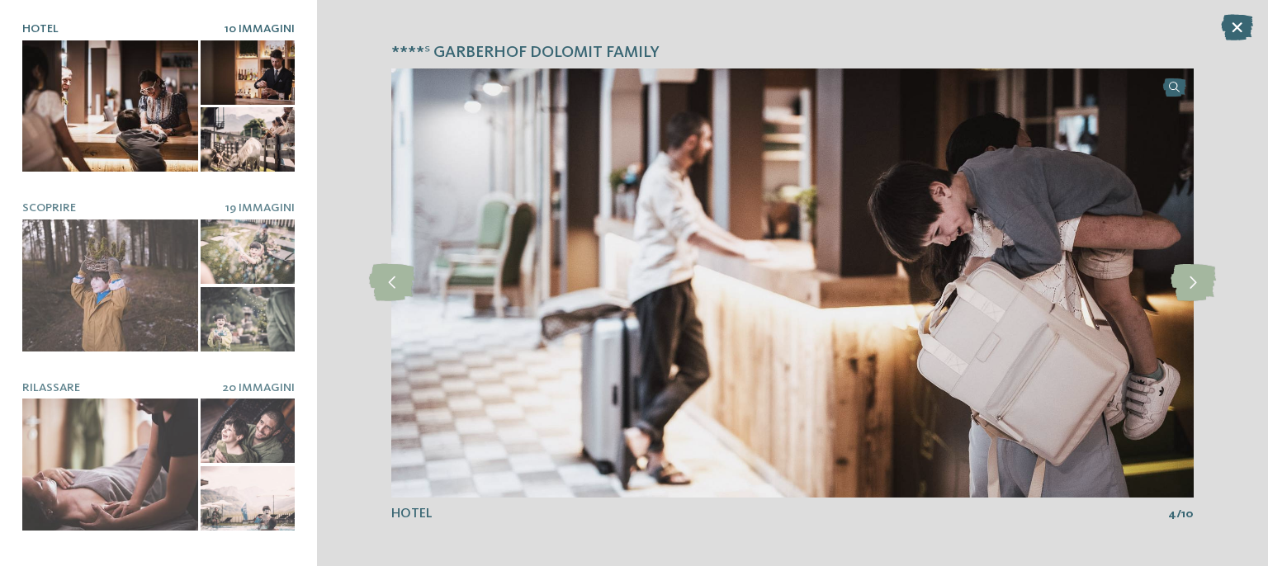
click at [1186, 295] on icon at bounding box center [1193, 282] width 45 height 37
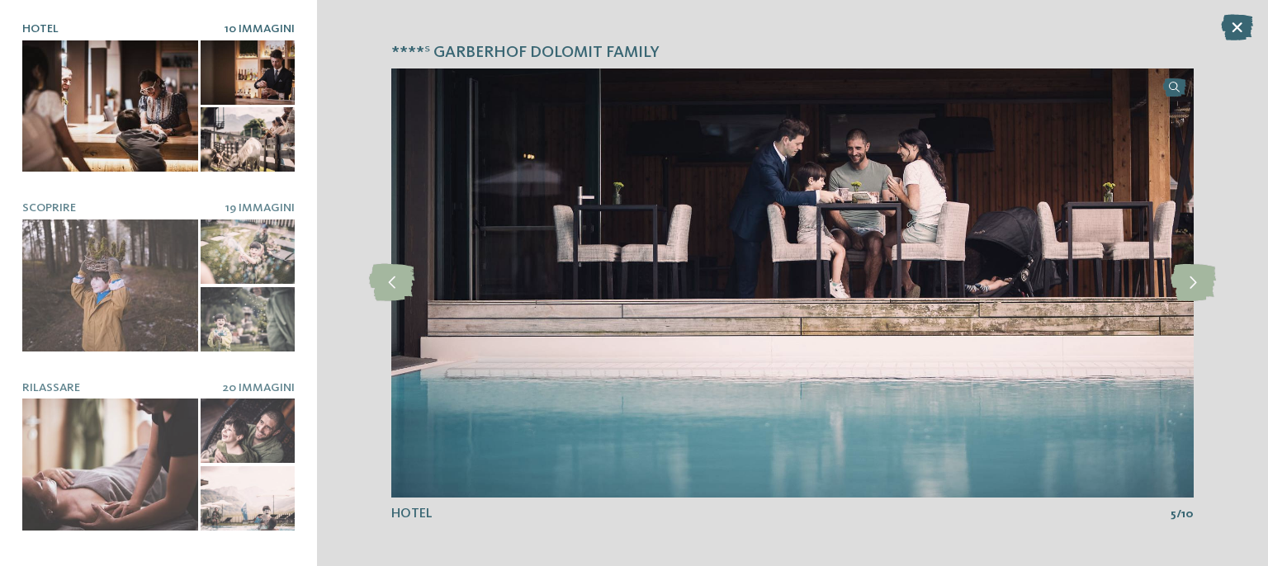
click at [1221, 26] on icon at bounding box center [1237, 27] width 32 height 26
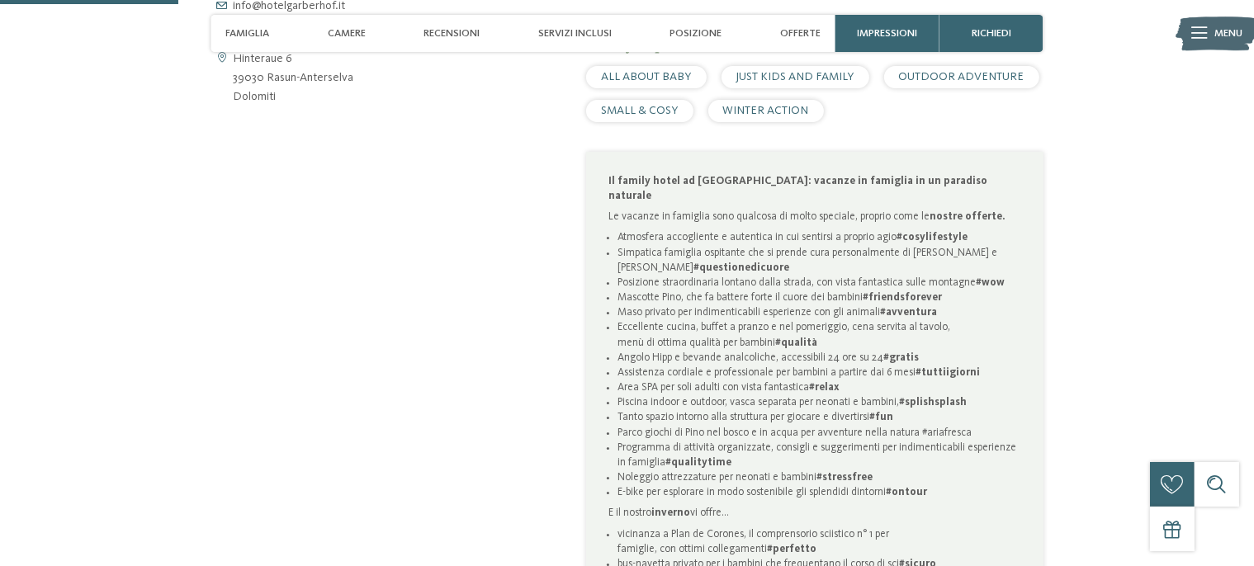
scroll to position [837, 0]
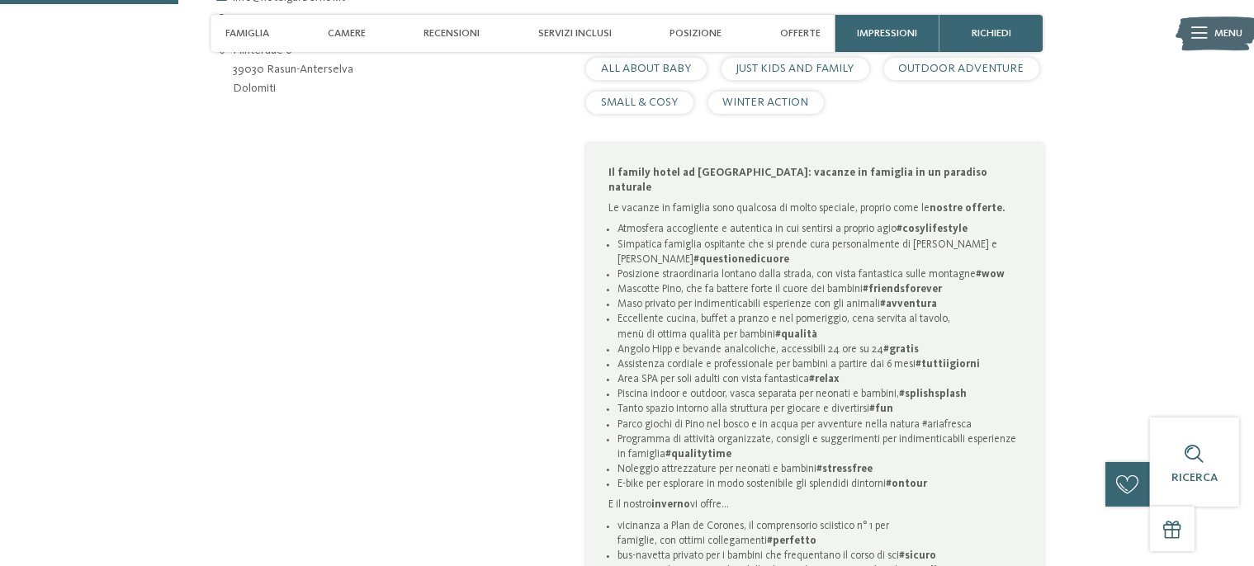
click at [261, 35] on span "Famiglia" at bounding box center [247, 33] width 44 height 12
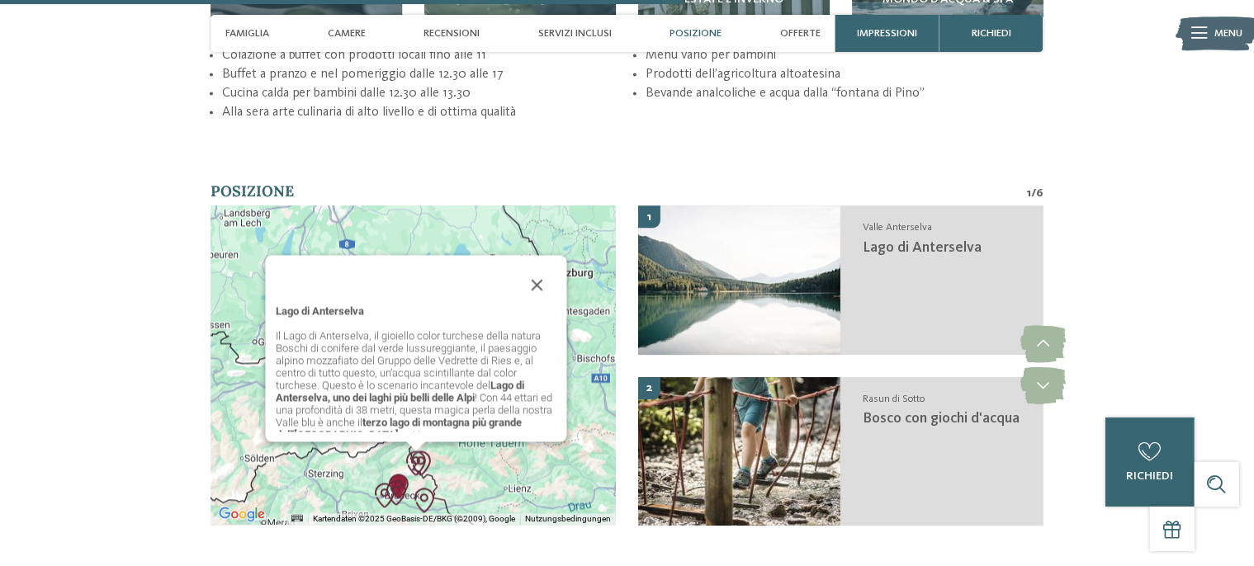
scroll to position [3212, 0]
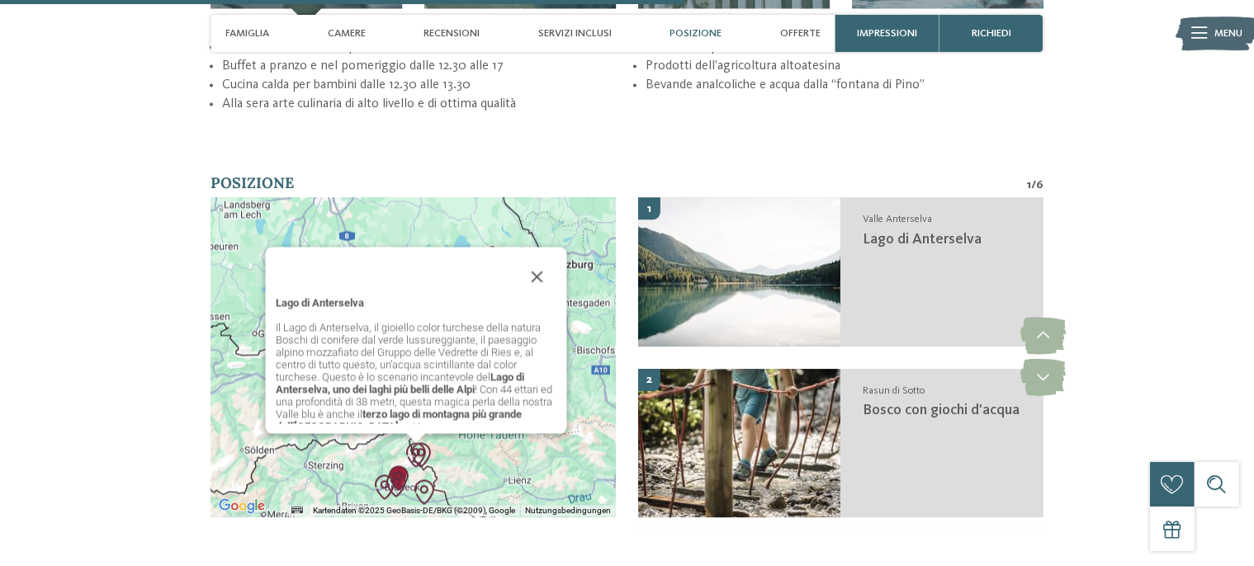
click at [530, 262] on button "Schließen" at bounding box center [537, 277] width 40 height 40
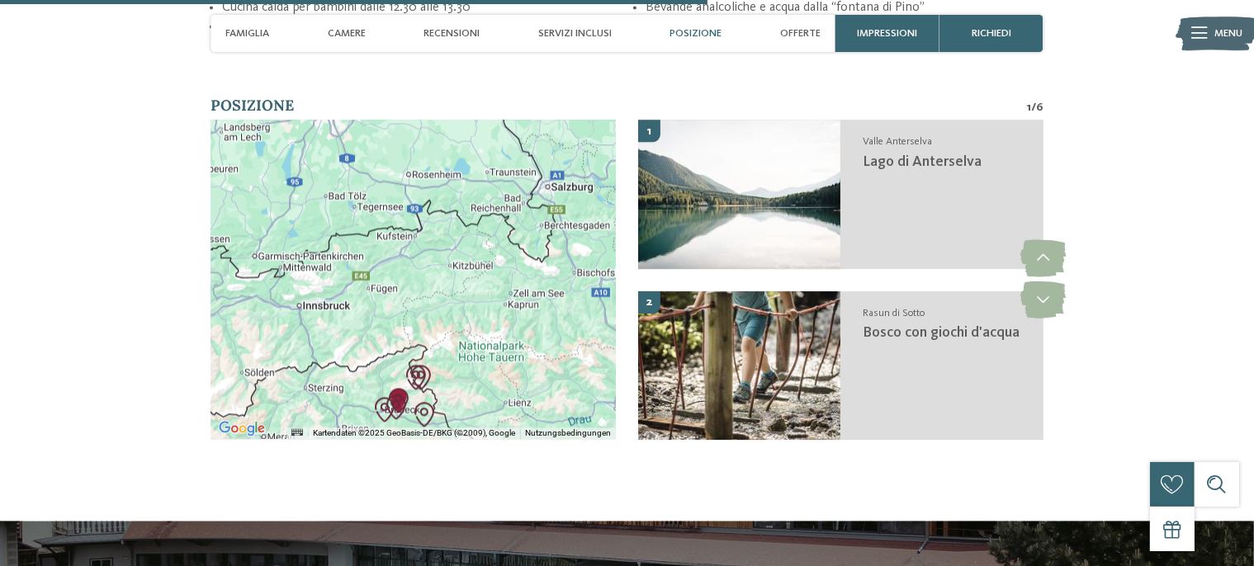
scroll to position [3353, 0]
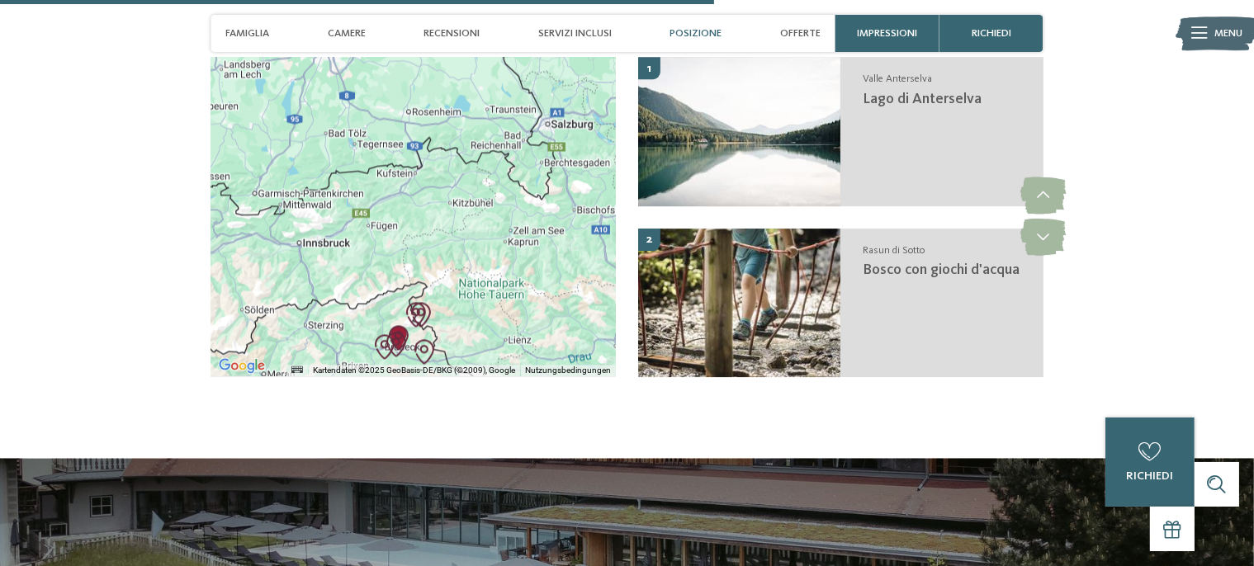
click at [1049, 219] on icon at bounding box center [1043, 237] width 45 height 37
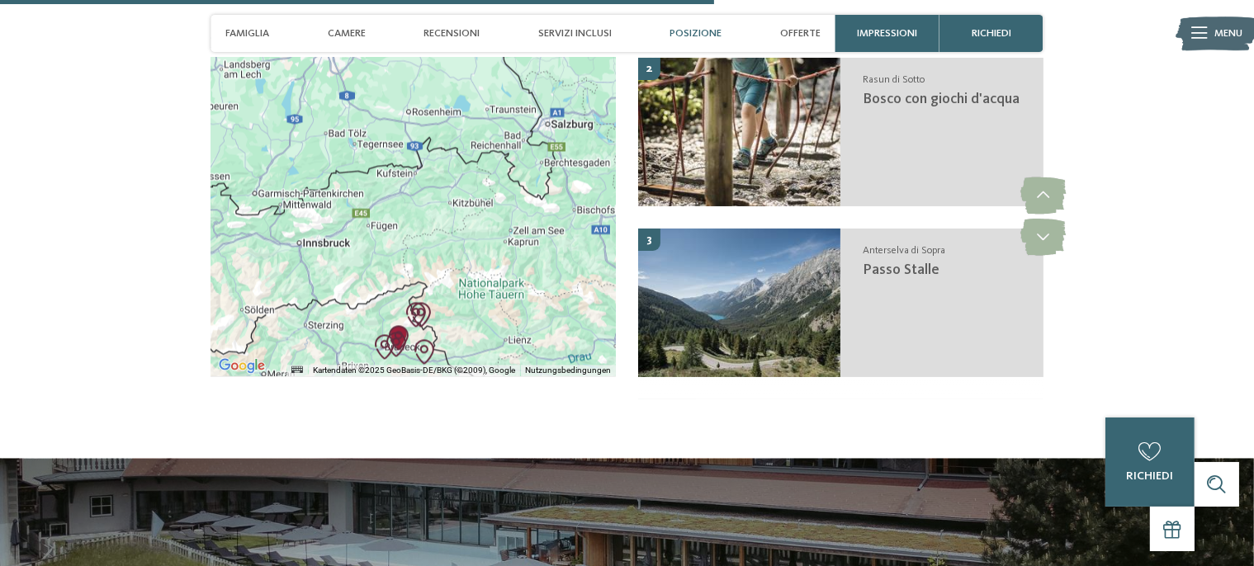
click at [1049, 219] on icon at bounding box center [1043, 237] width 45 height 37
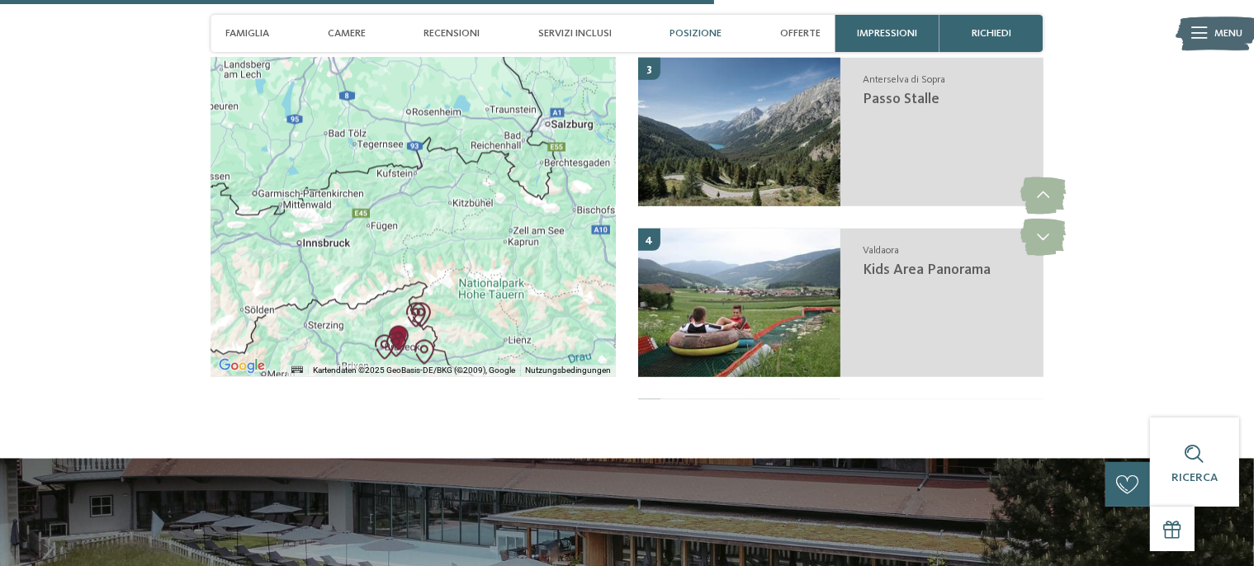
click at [1049, 219] on icon at bounding box center [1043, 237] width 45 height 37
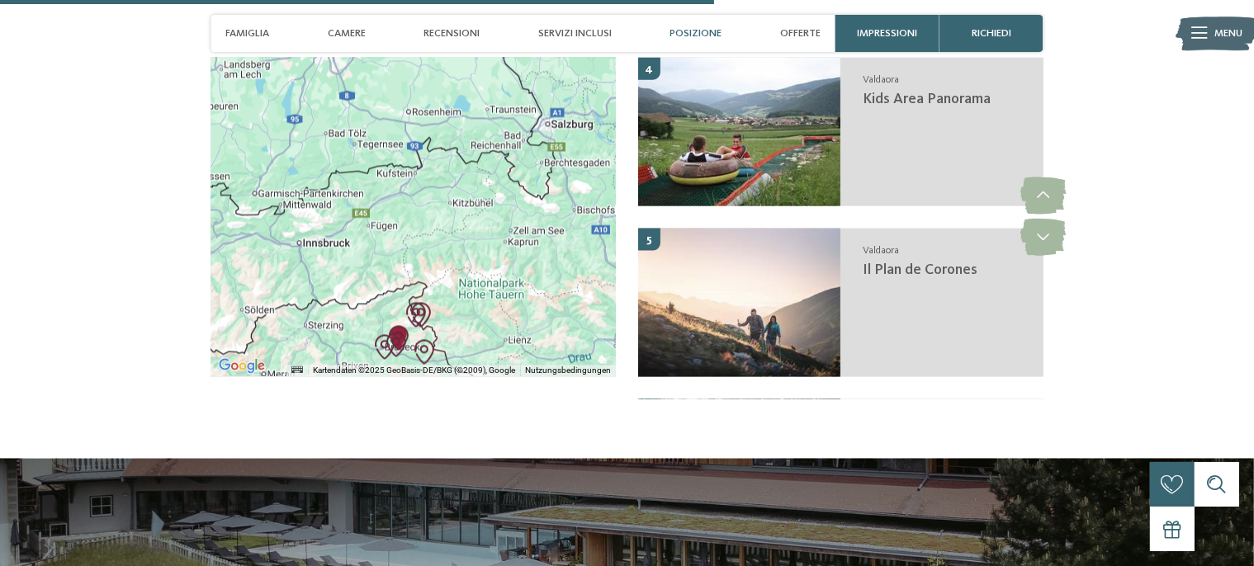
click at [1049, 219] on icon at bounding box center [1043, 237] width 45 height 37
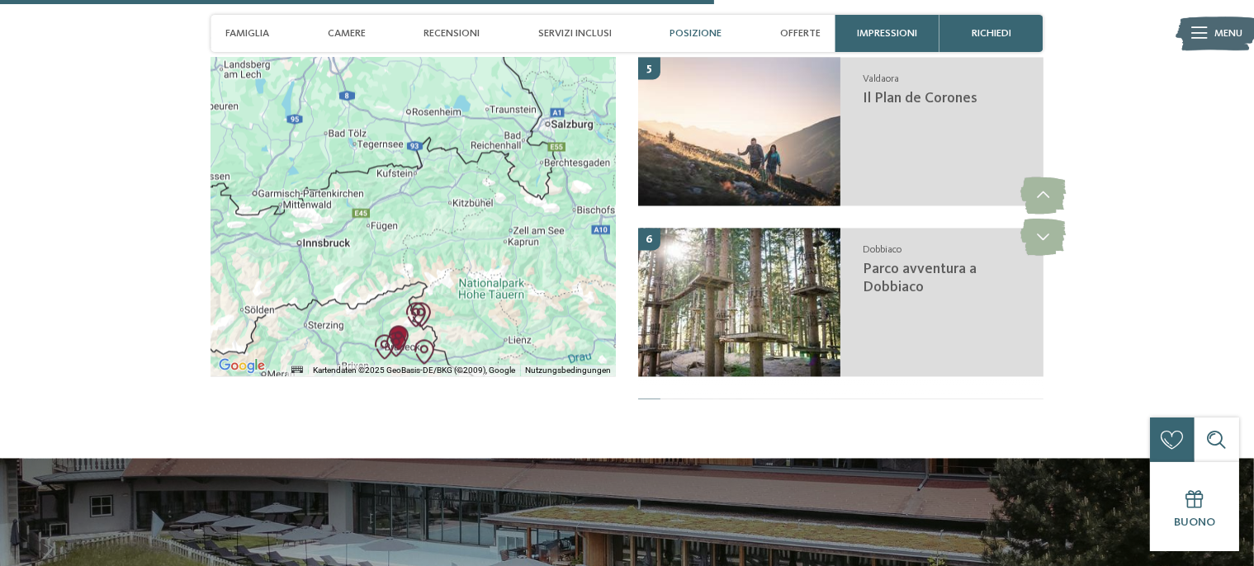
click at [1049, 219] on icon at bounding box center [1043, 237] width 45 height 37
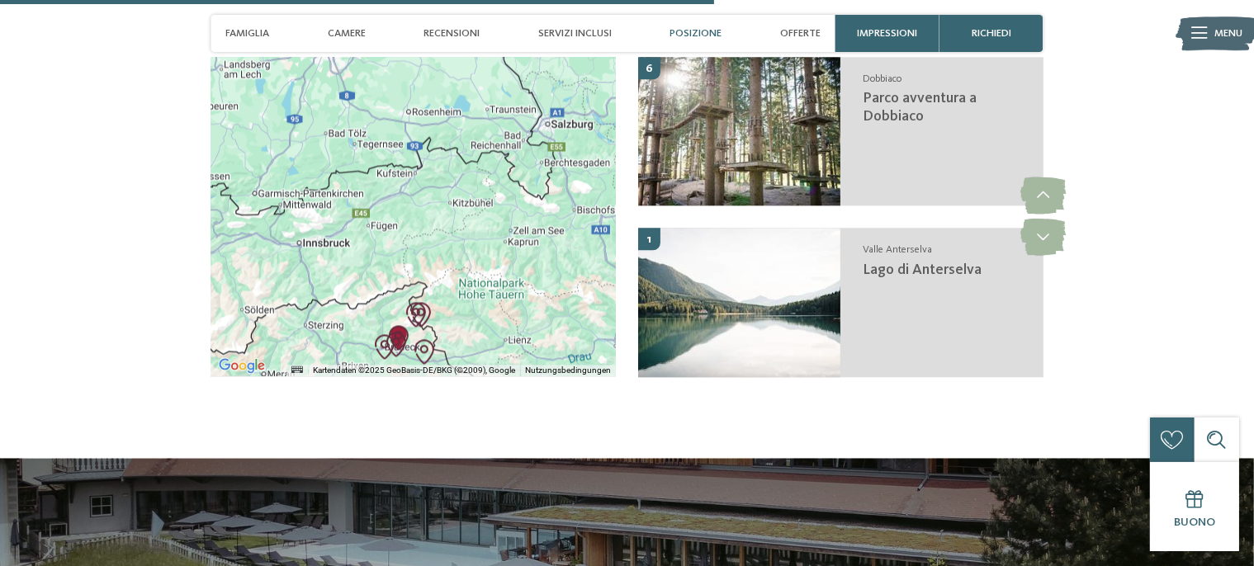
click at [1049, 219] on icon at bounding box center [1043, 237] width 45 height 37
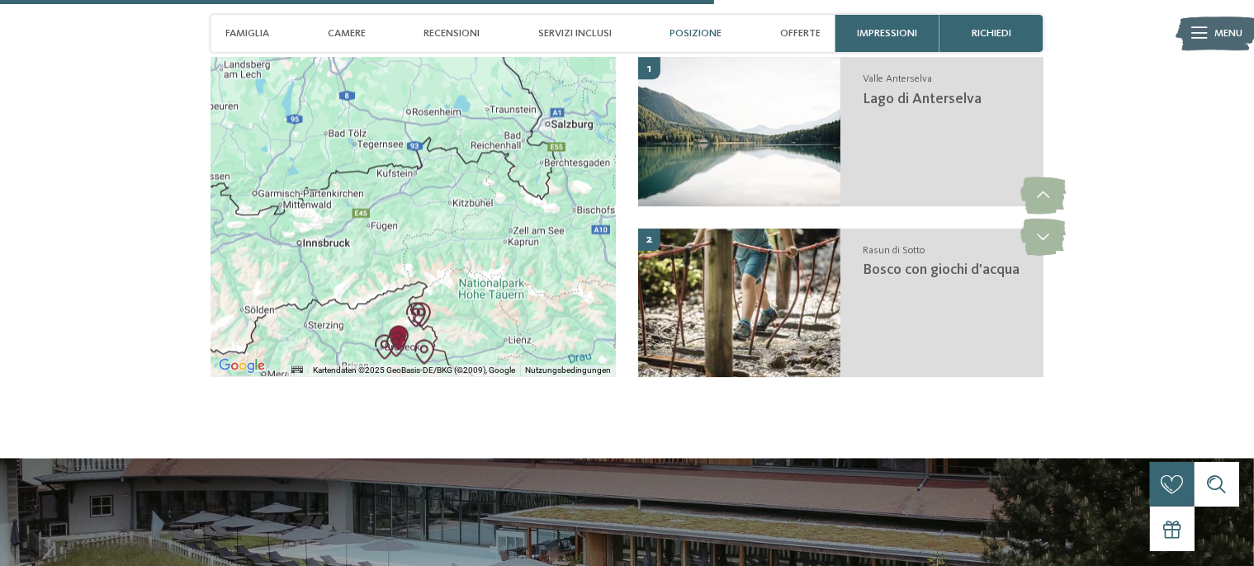
click at [1049, 219] on icon at bounding box center [1043, 237] width 45 height 37
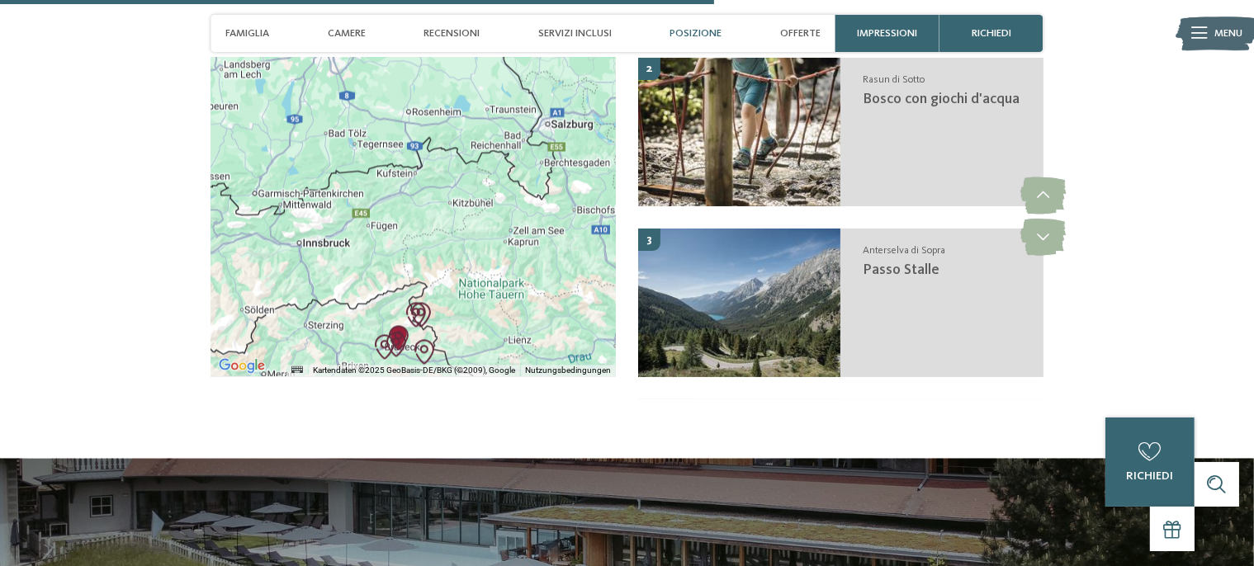
click at [1049, 219] on icon at bounding box center [1043, 237] width 45 height 37
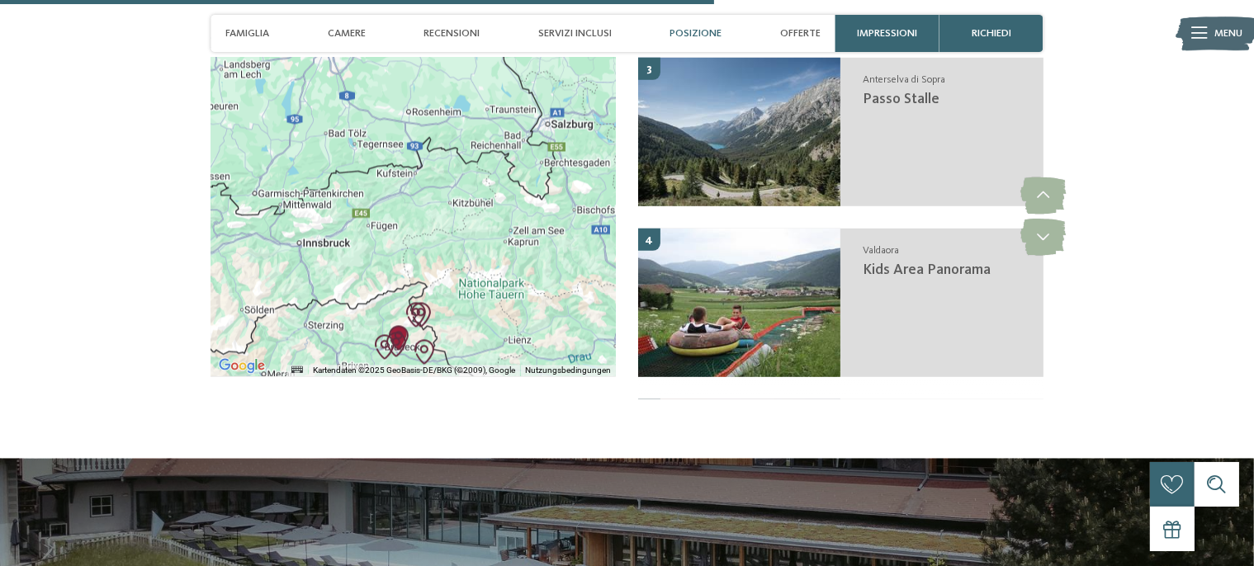
click at [1049, 219] on icon at bounding box center [1043, 237] width 45 height 37
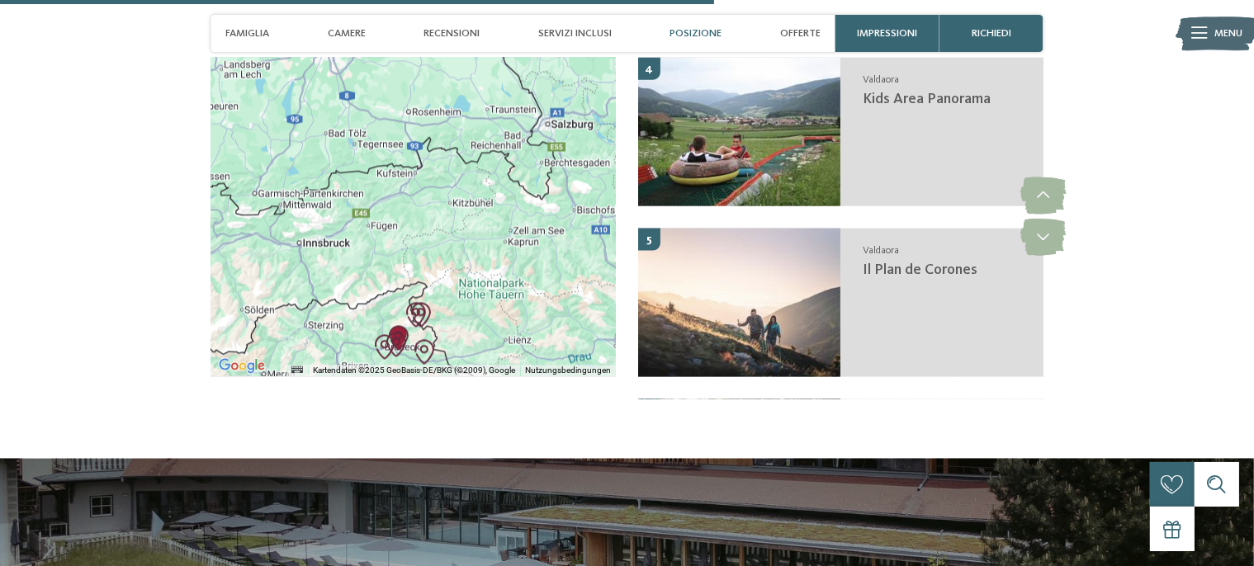
click at [1049, 219] on icon at bounding box center [1043, 237] width 45 height 37
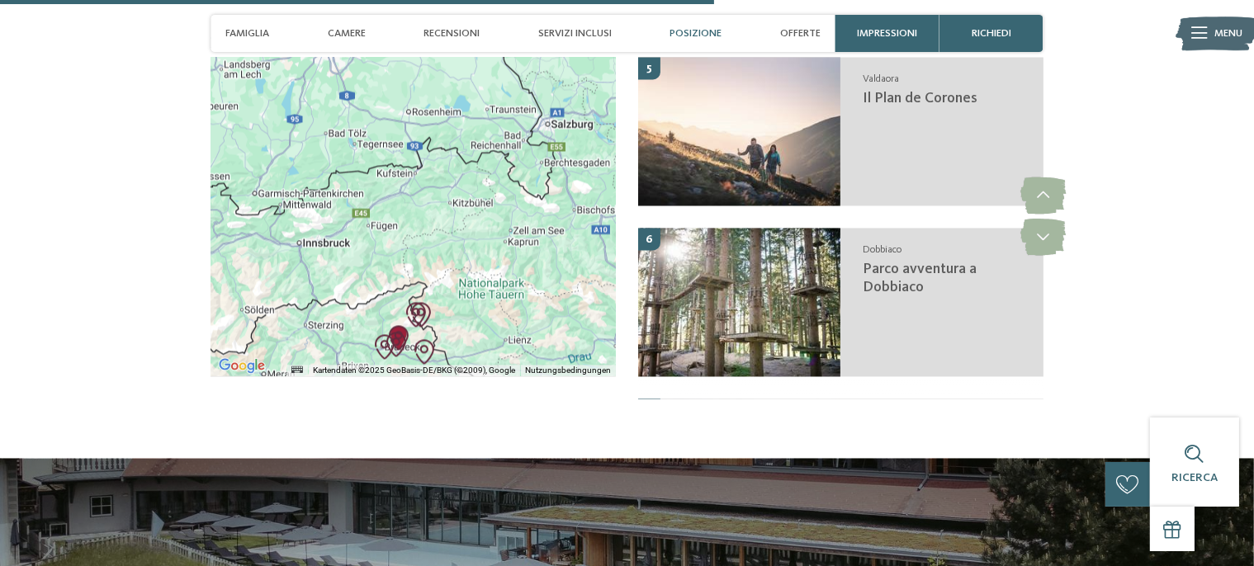
click at [1049, 219] on icon at bounding box center [1043, 237] width 45 height 37
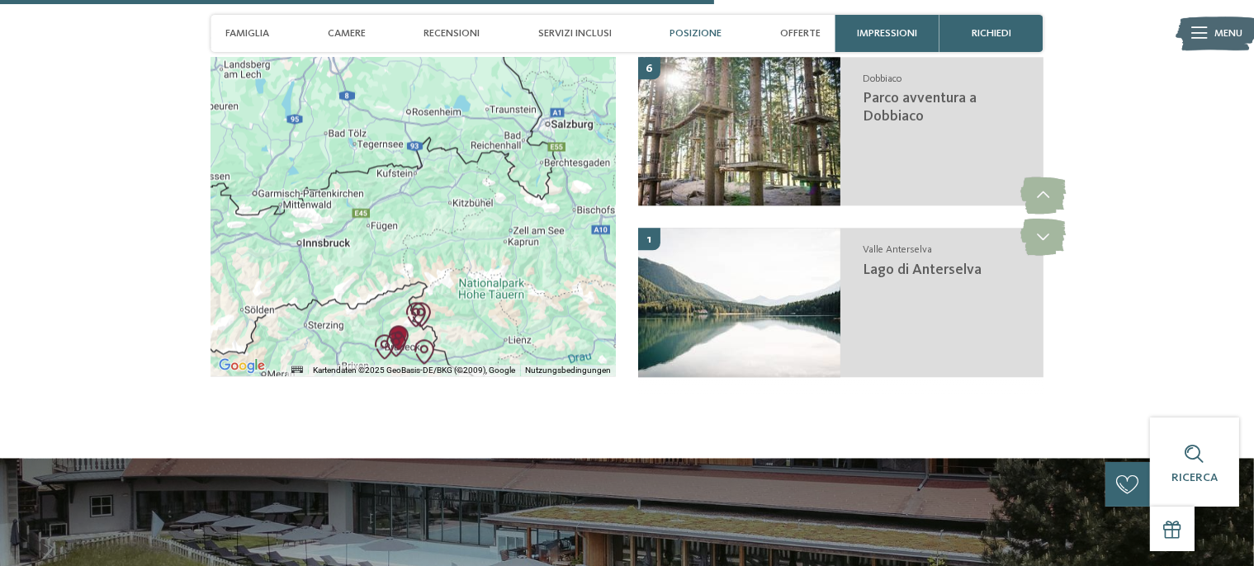
click at [1049, 219] on icon at bounding box center [1043, 237] width 45 height 37
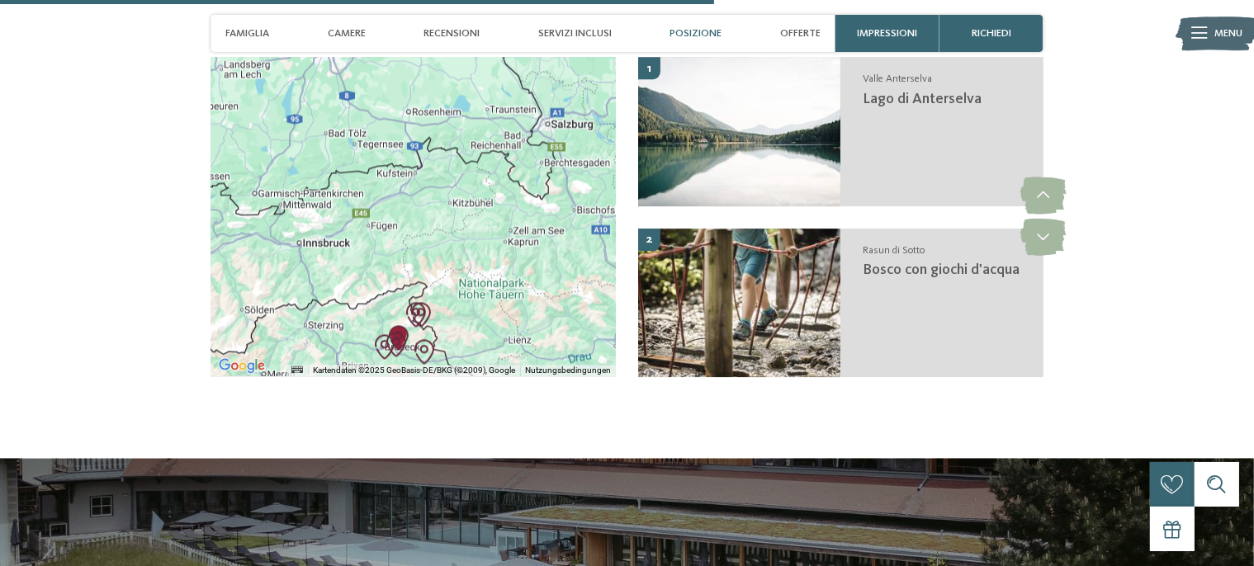
click at [1049, 188] on icon at bounding box center [1043, 196] width 45 height 37
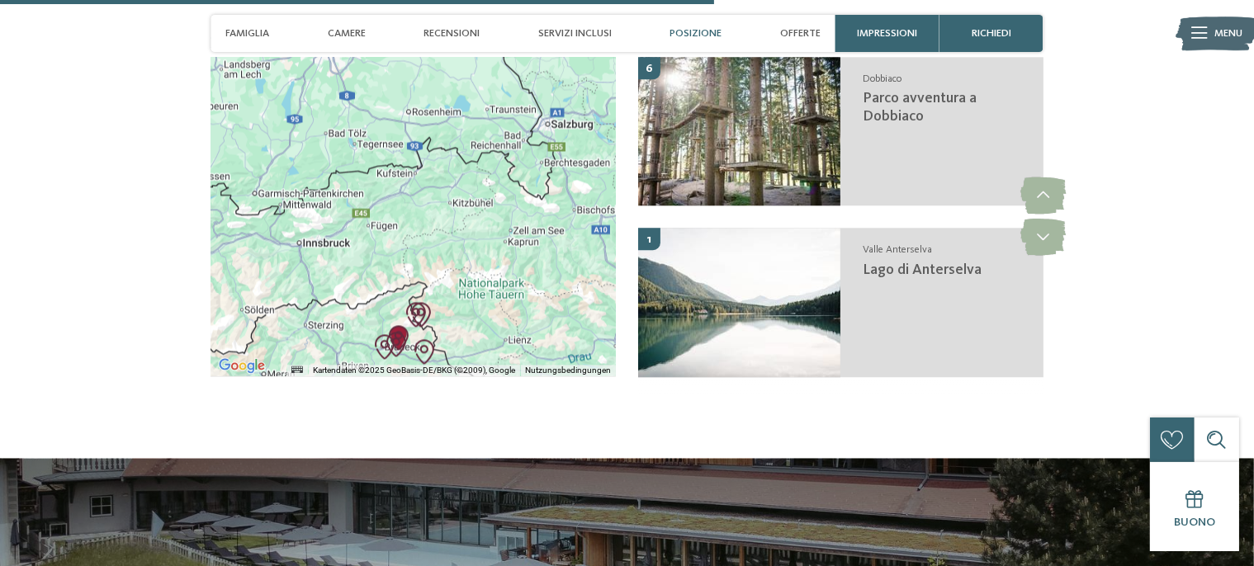
click at [1049, 188] on icon at bounding box center [1043, 196] width 45 height 37
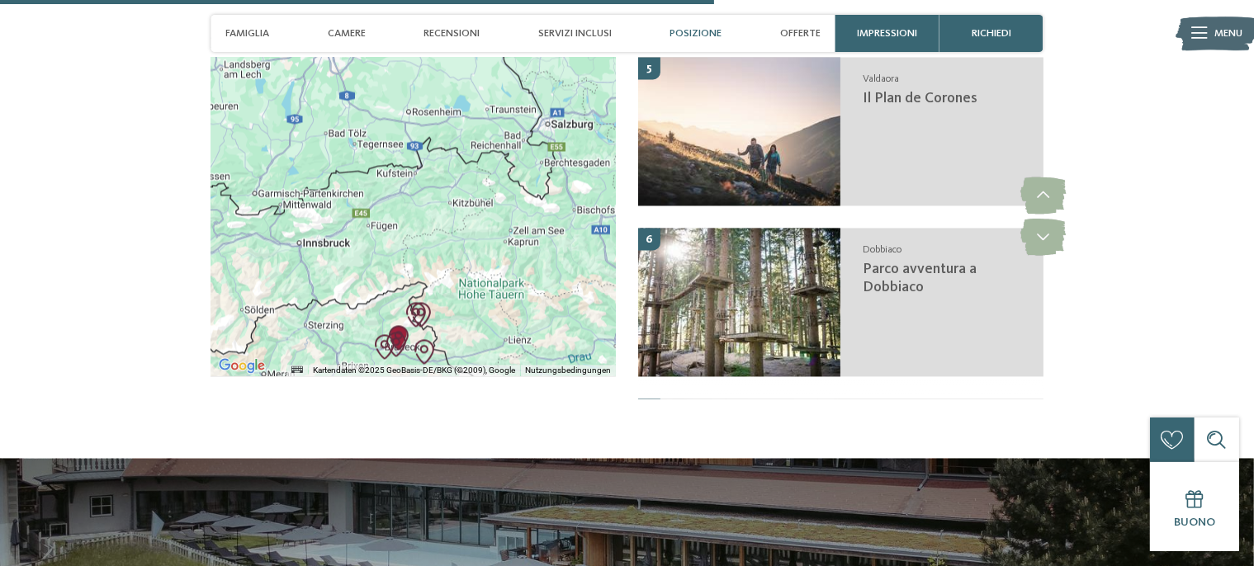
click at [1049, 188] on icon at bounding box center [1043, 196] width 45 height 37
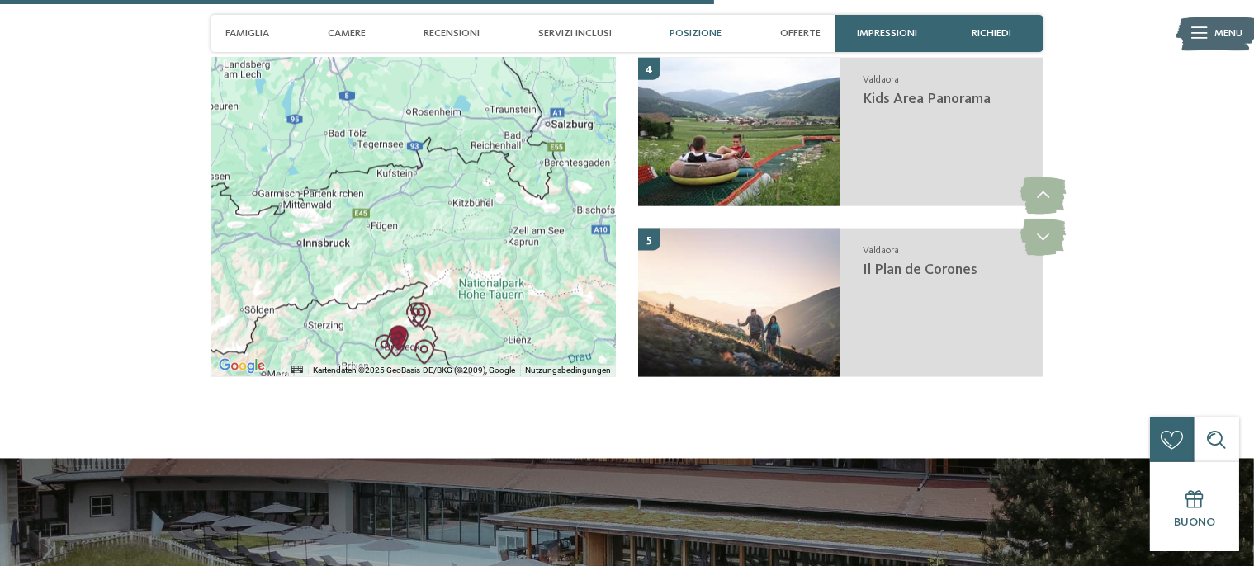
click at [1049, 188] on icon at bounding box center [1043, 196] width 45 height 37
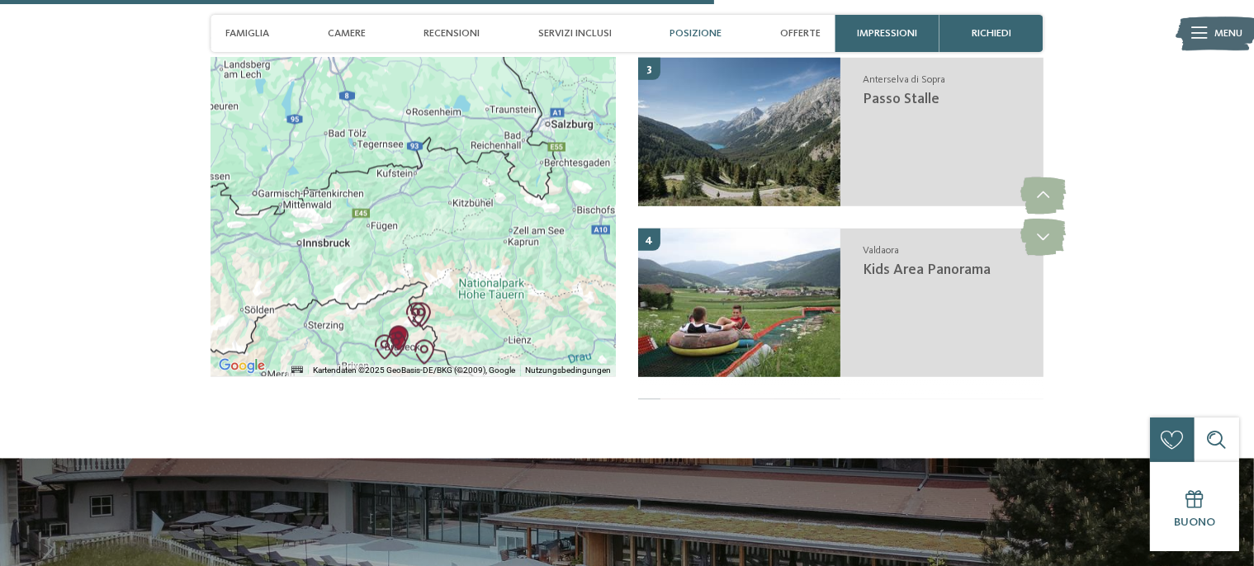
click at [1049, 188] on icon at bounding box center [1043, 196] width 45 height 37
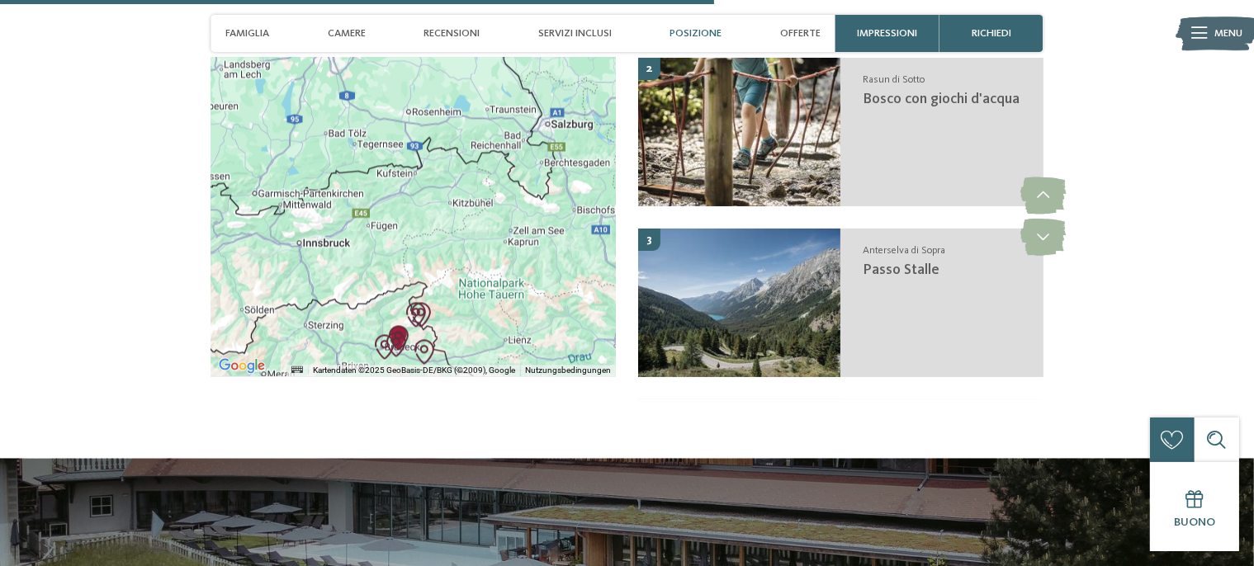
click at [1049, 188] on icon at bounding box center [1043, 196] width 45 height 37
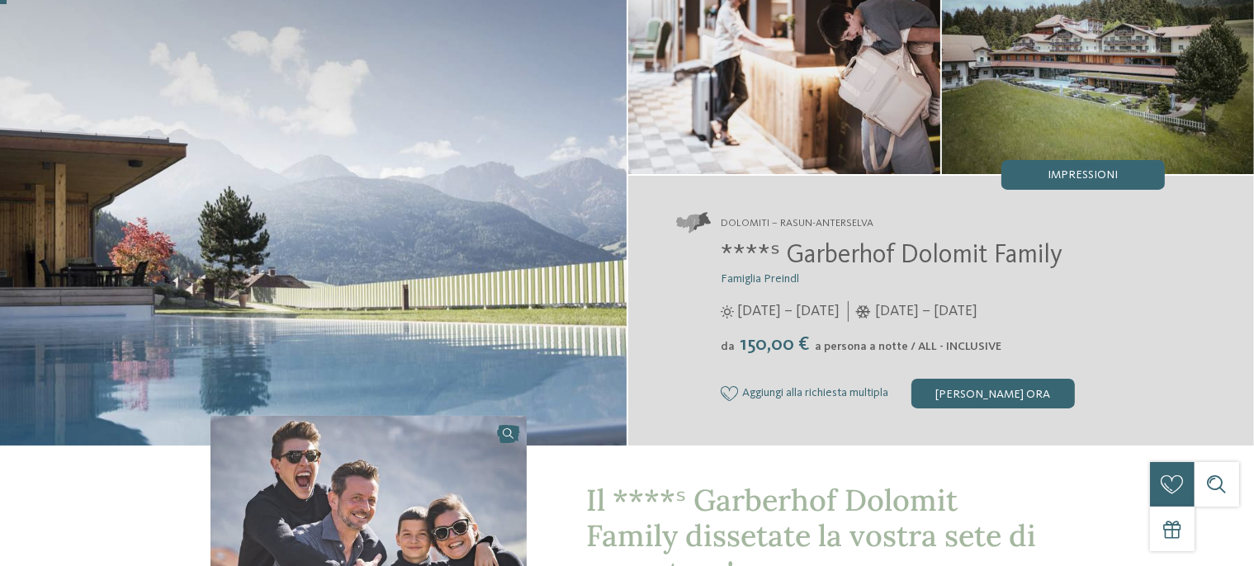
scroll to position [0, 0]
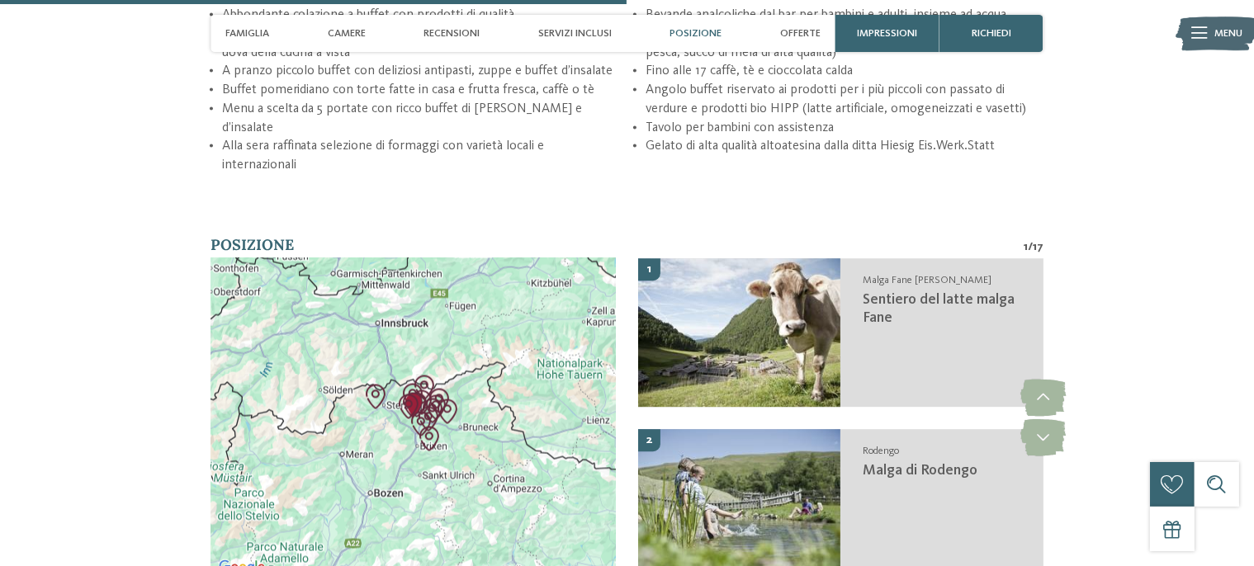
scroll to position [2704, 0]
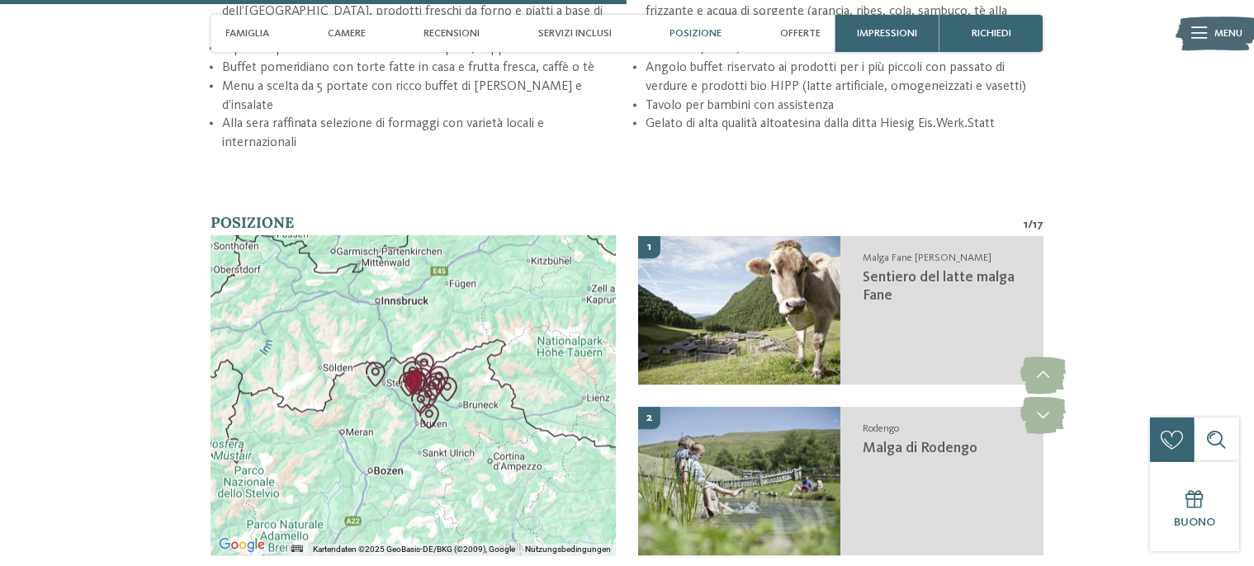
click at [1046, 405] on icon at bounding box center [1043, 416] width 45 height 37
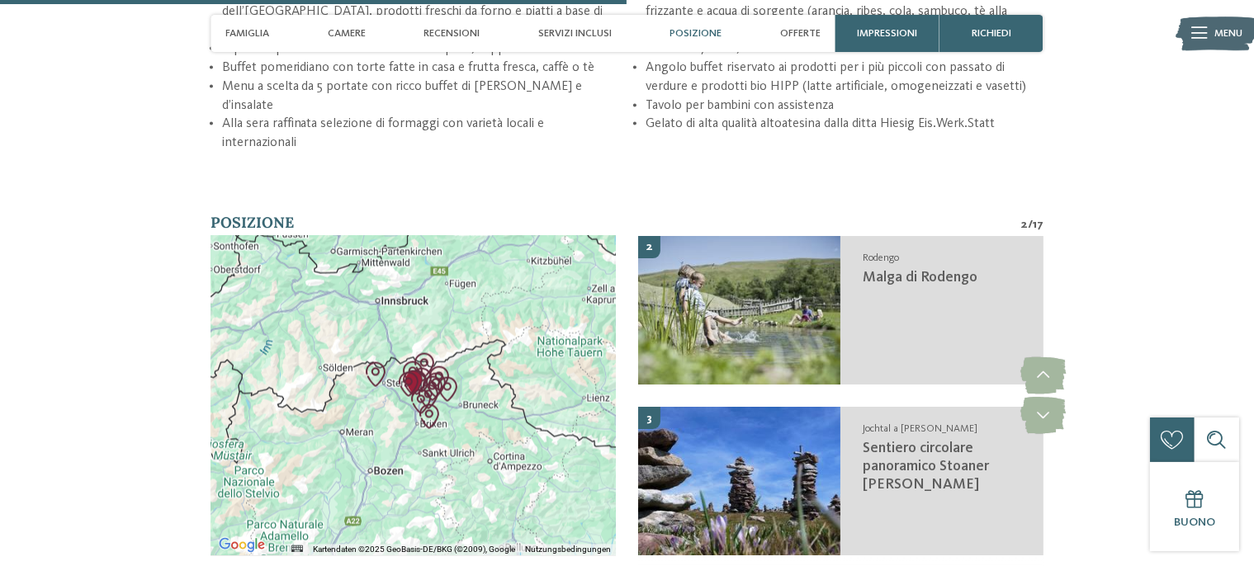
click at [1046, 405] on icon at bounding box center [1043, 416] width 45 height 37
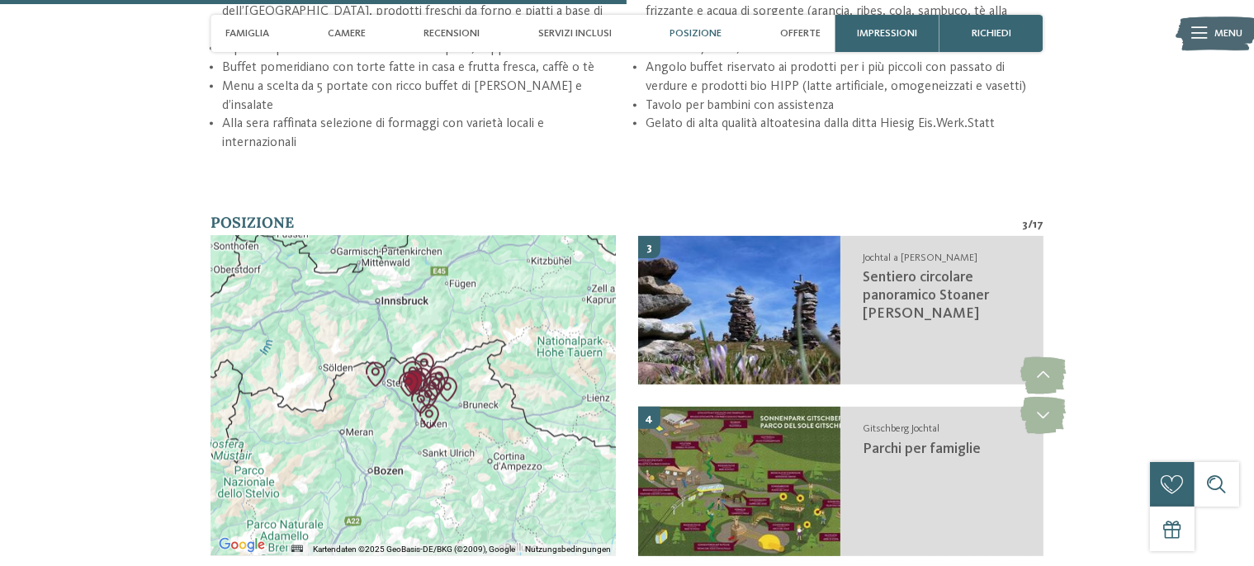
click at [1046, 405] on icon at bounding box center [1043, 416] width 45 height 37
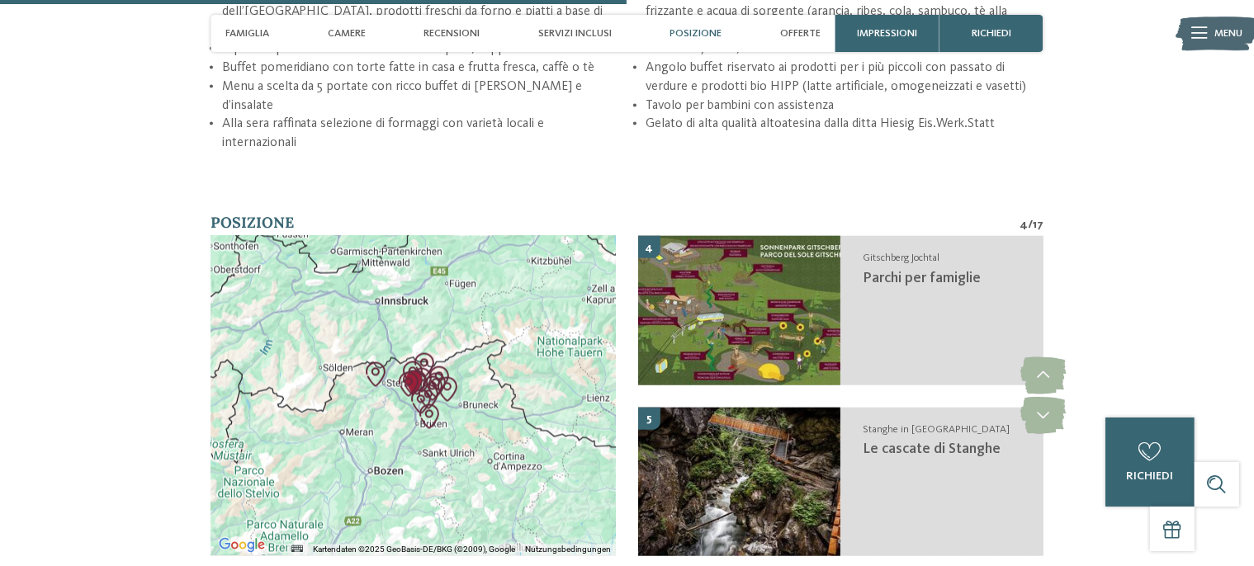
click at [1046, 405] on icon at bounding box center [1043, 416] width 45 height 37
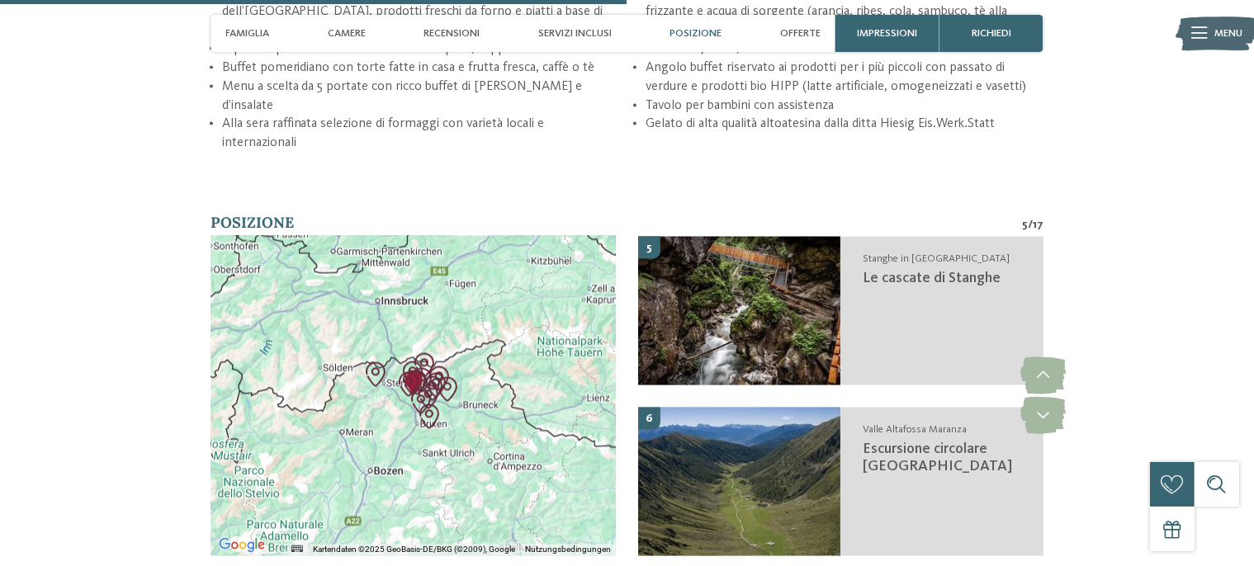
click at [1046, 405] on icon at bounding box center [1043, 416] width 45 height 37
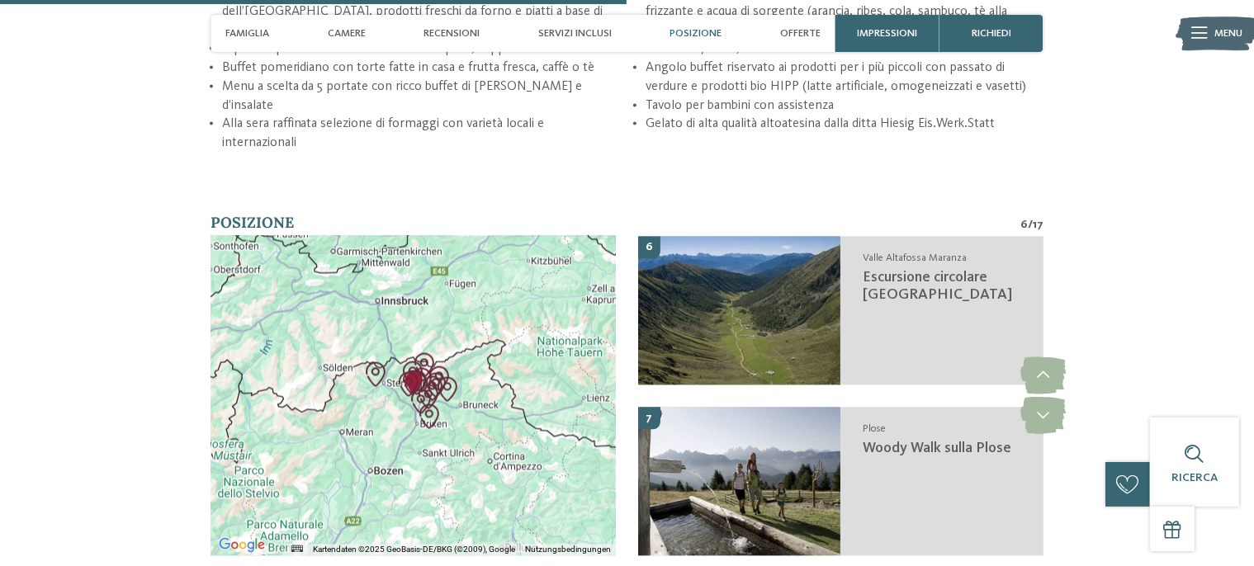
click at [1046, 405] on icon at bounding box center [1043, 416] width 45 height 37
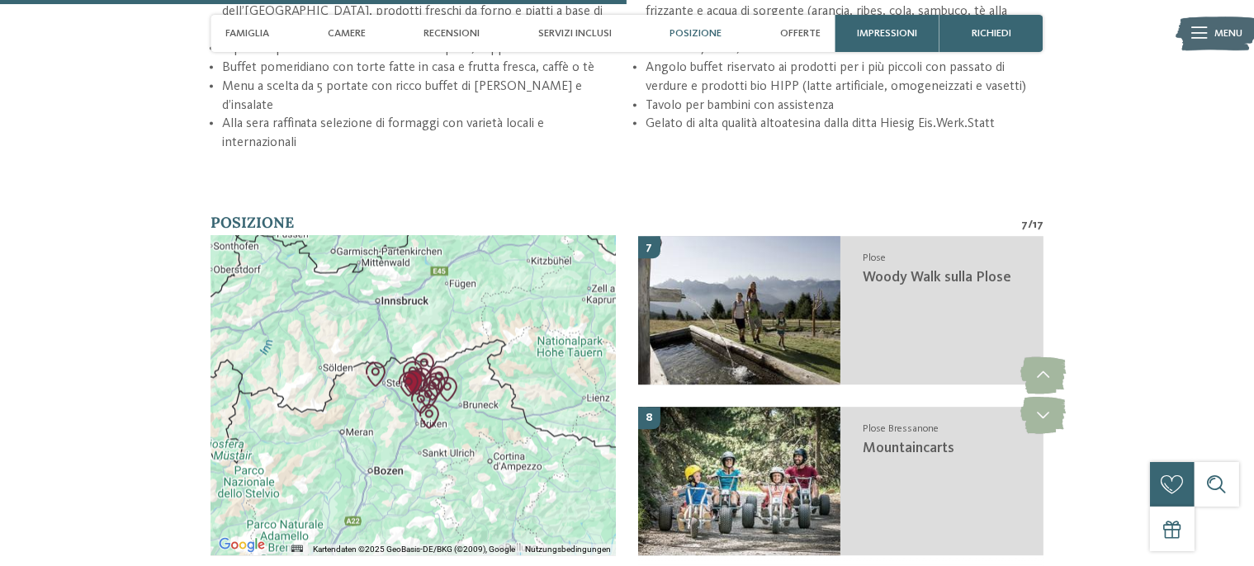
click at [1046, 405] on icon at bounding box center [1043, 416] width 45 height 37
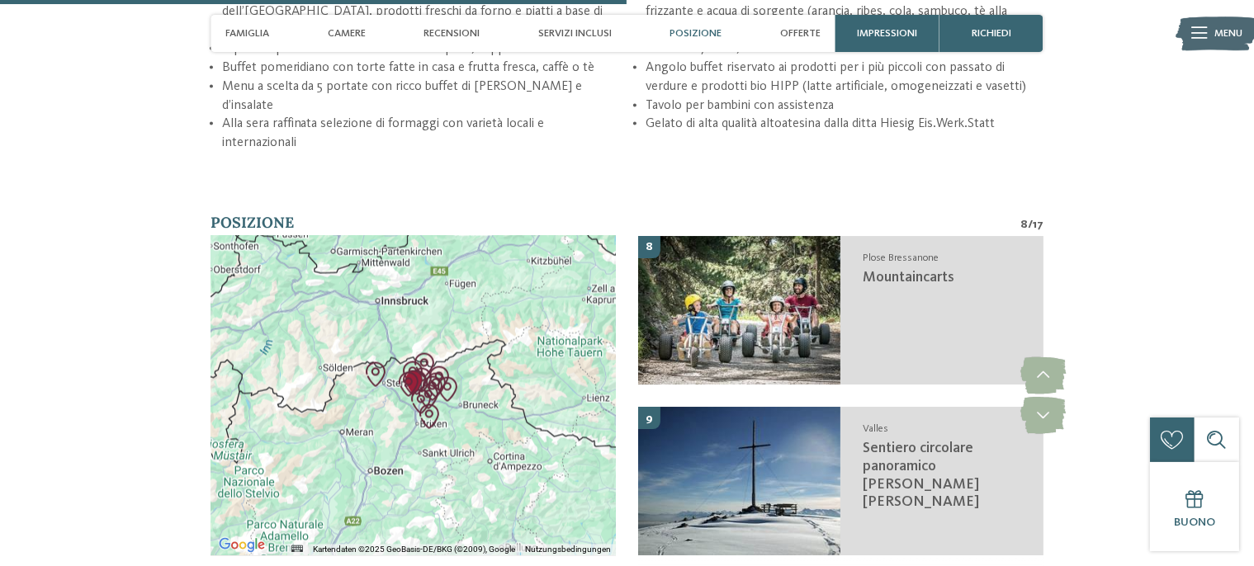
click at [1046, 405] on icon at bounding box center [1043, 416] width 45 height 37
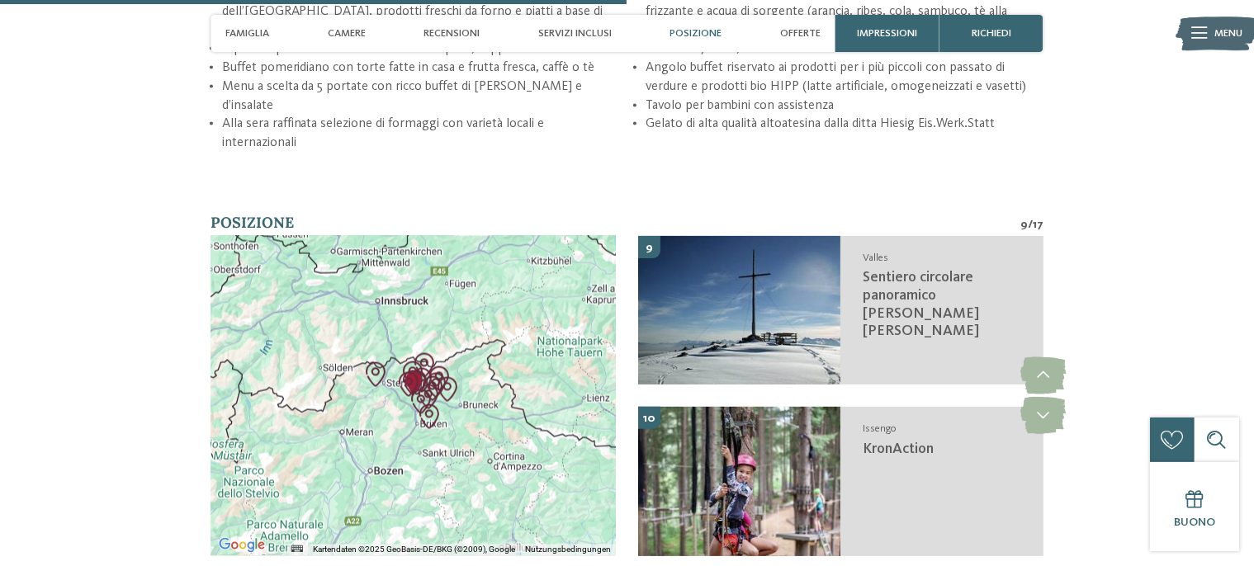
click at [1046, 405] on icon at bounding box center [1043, 416] width 45 height 37
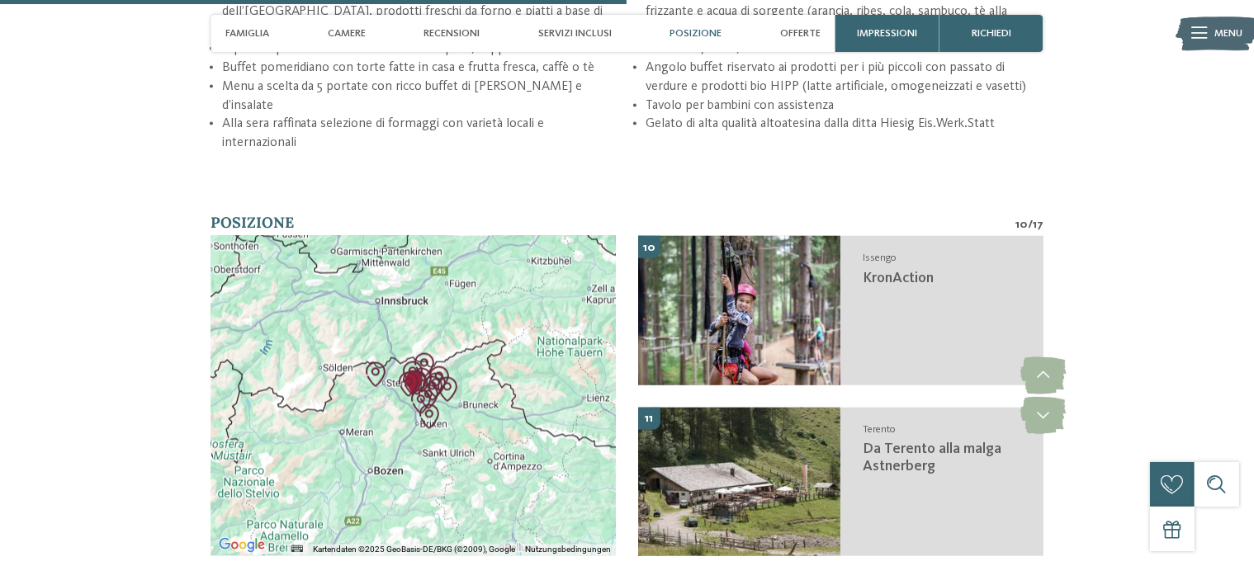
click at [1046, 405] on icon at bounding box center [1043, 416] width 45 height 37
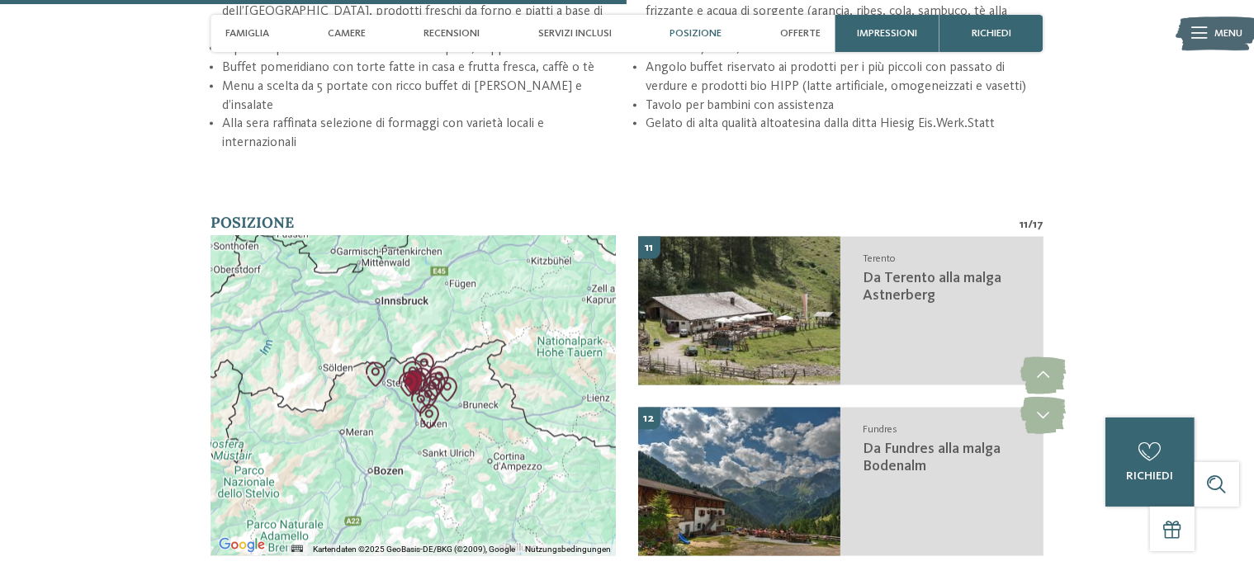
click at [1046, 405] on icon at bounding box center [1043, 416] width 45 height 37
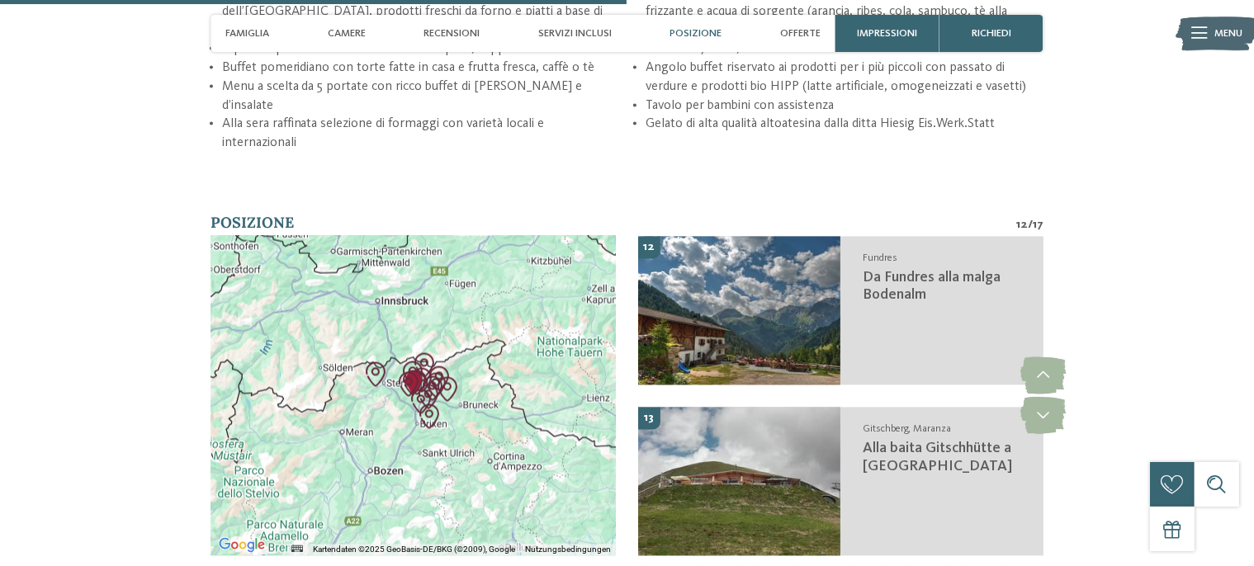
click at [1046, 405] on icon at bounding box center [1043, 416] width 45 height 37
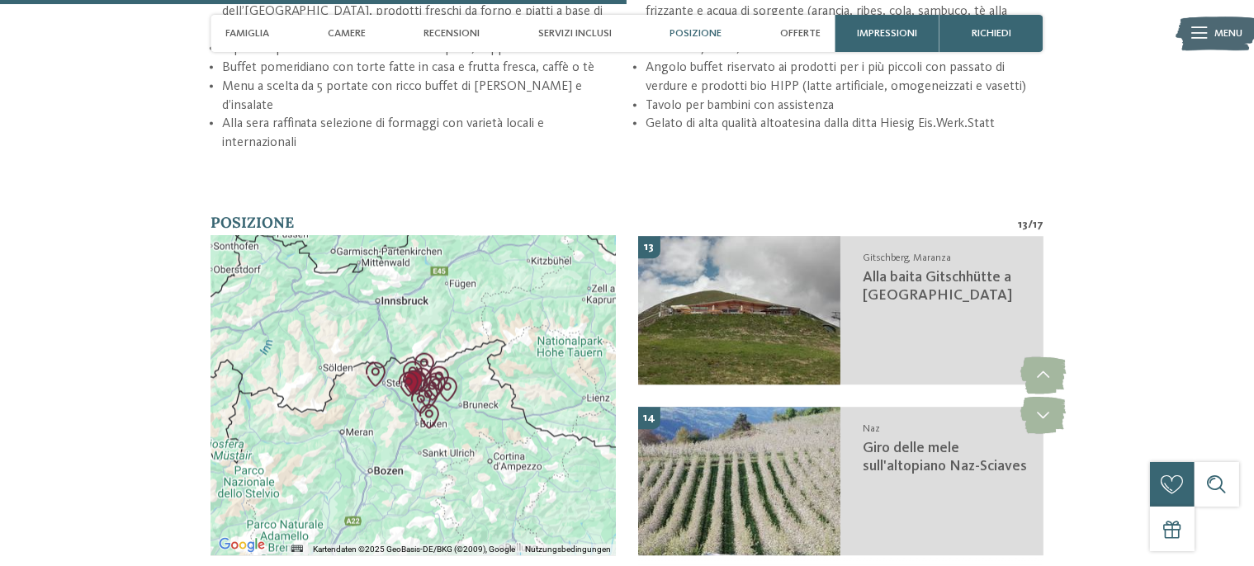
click at [1046, 405] on icon at bounding box center [1043, 416] width 45 height 37
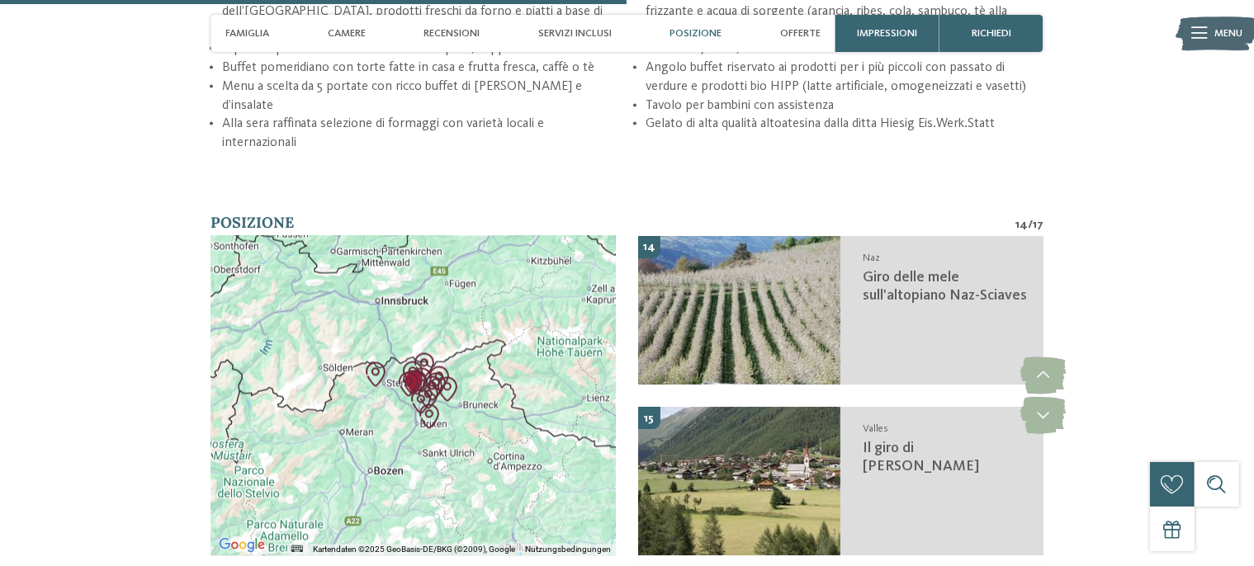
click at [1046, 405] on icon at bounding box center [1043, 416] width 45 height 37
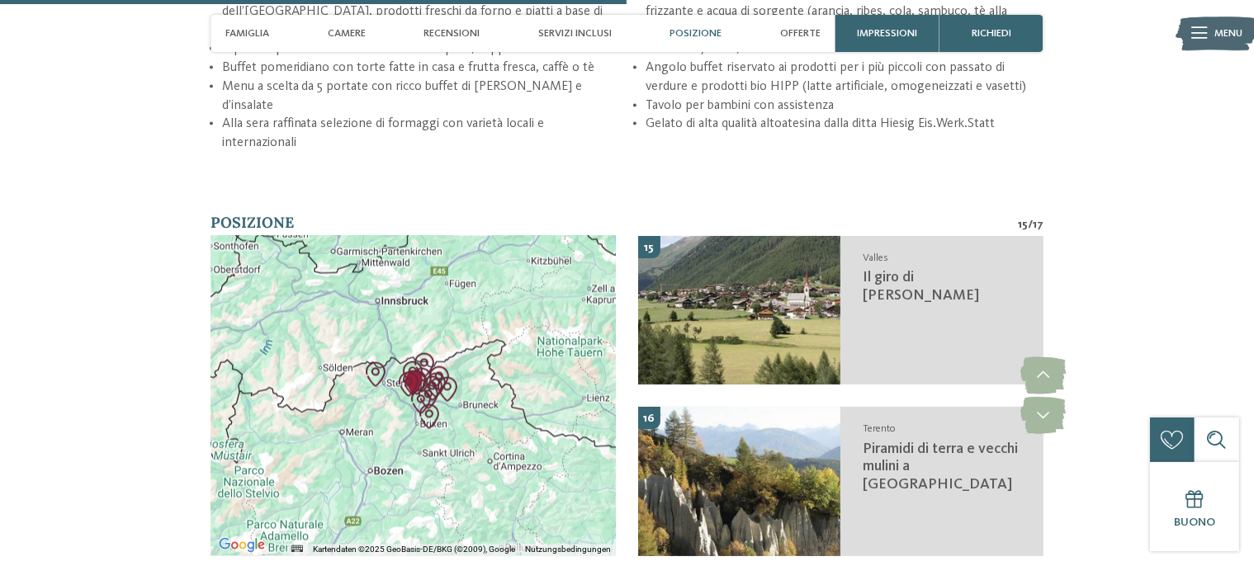
click at [1046, 405] on icon at bounding box center [1043, 416] width 45 height 37
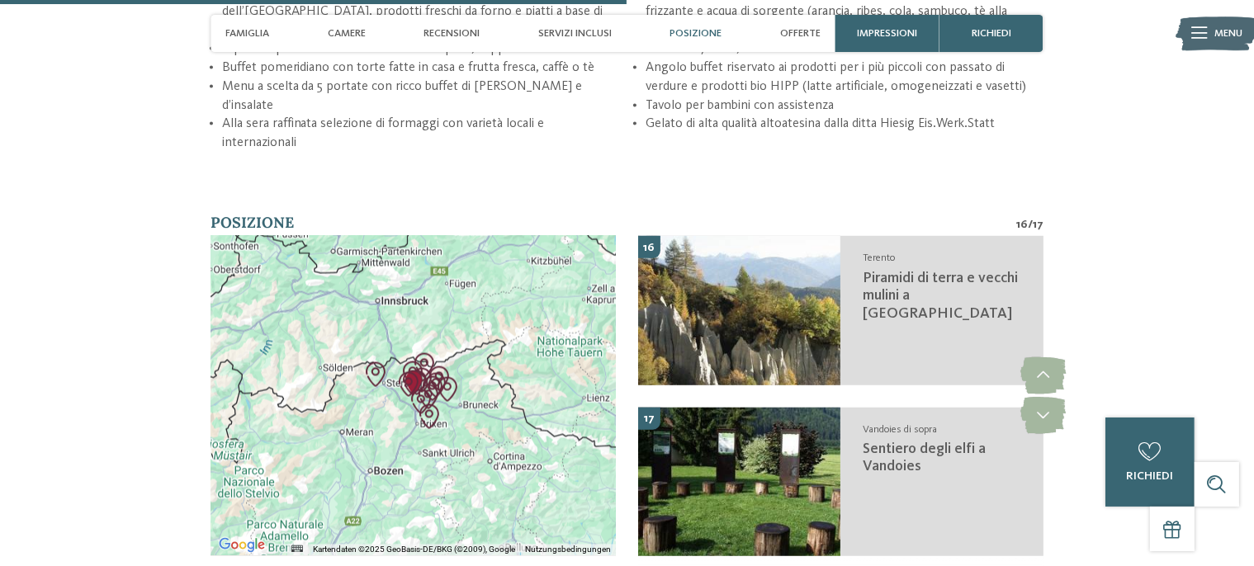
click at [1046, 405] on icon at bounding box center [1043, 416] width 45 height 37
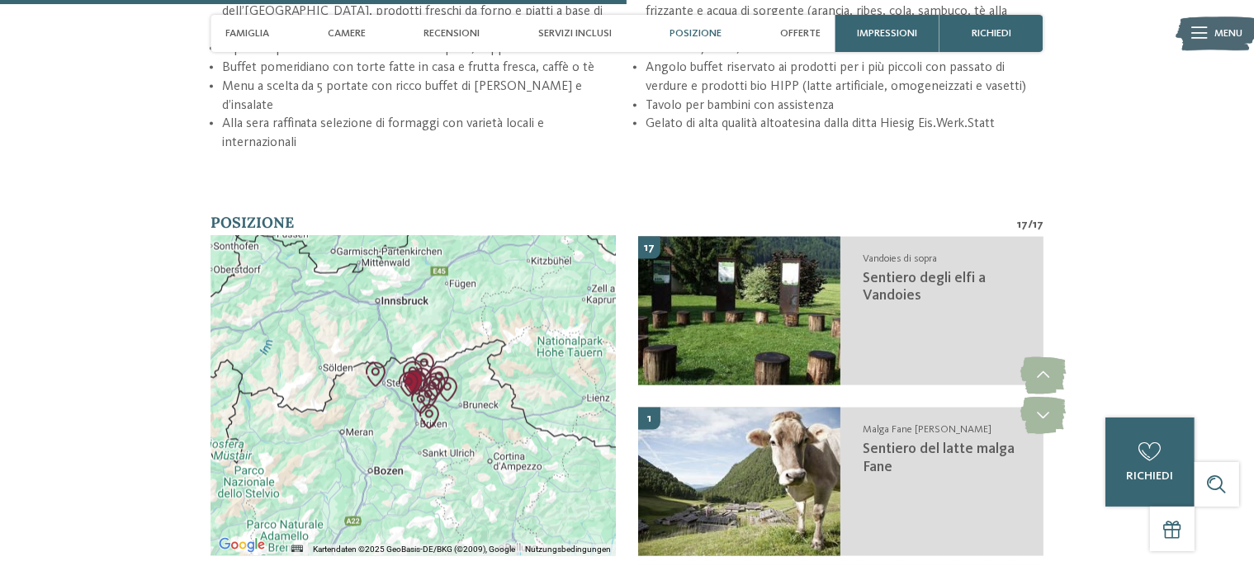
click at [1046, 405] on icon at bounding box center [1043, 416] width 45 height 37
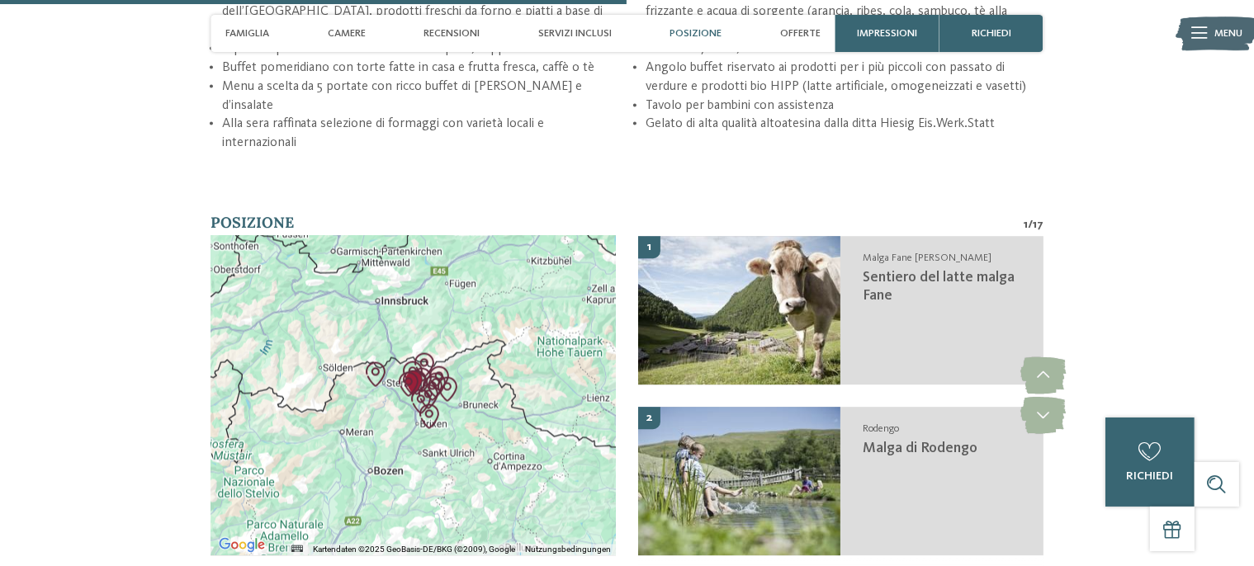
click at [1046, 405] on icon at bounding box center [1043, 416] width 45 height 37
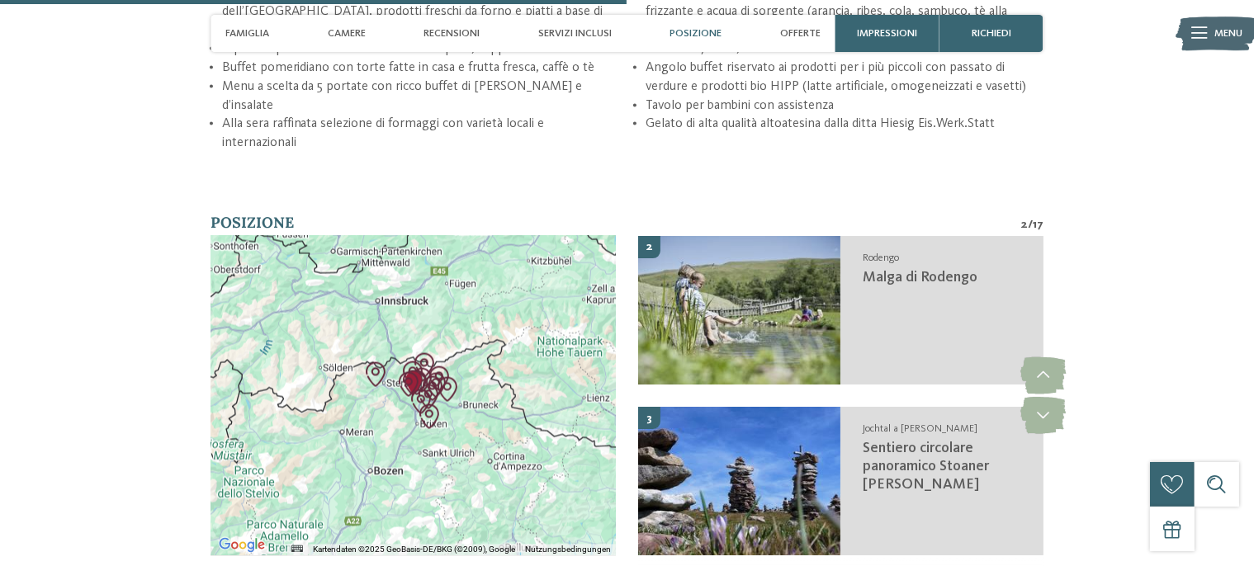
click at [1046, 405] on icon at bounding box center [1043, 416] width 45 height 37
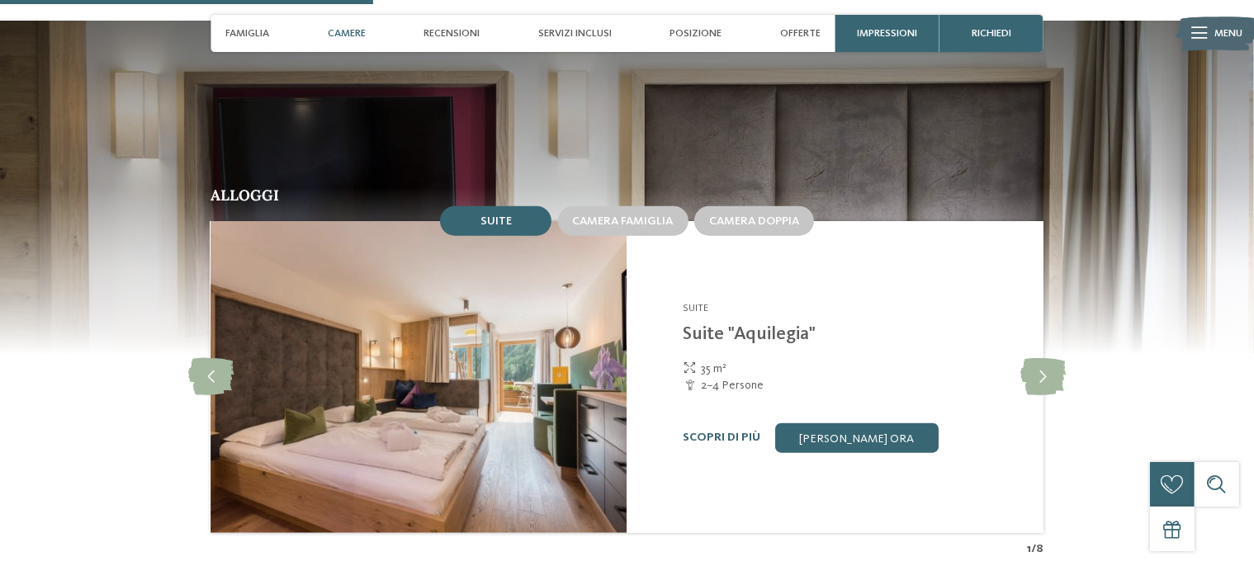
scroll to position [1602, 0]
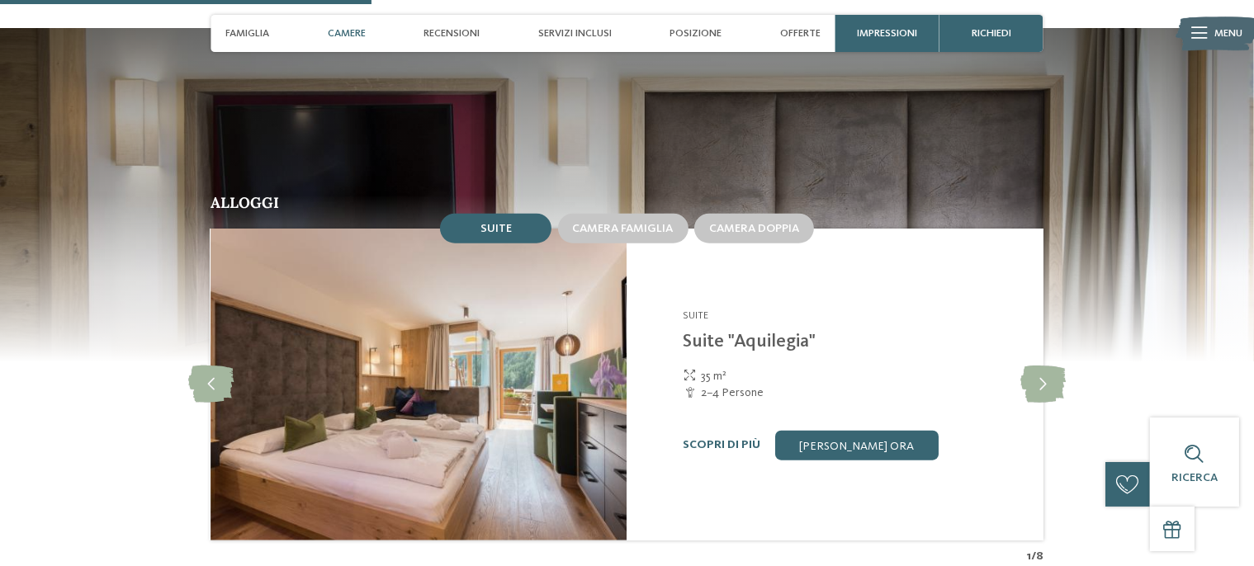
click at [1043, 391] on icon at bounding box center [1043, 384] width 45 height 37
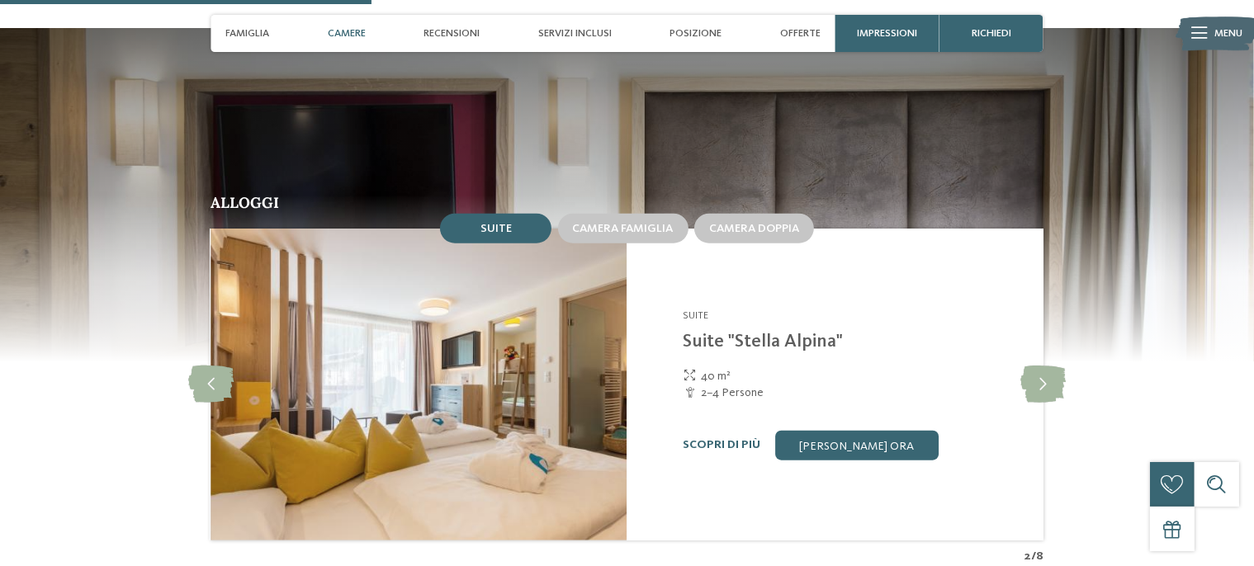
click at [1043, 391] on icon at bounding box center [1043, 384] width 45 height 37
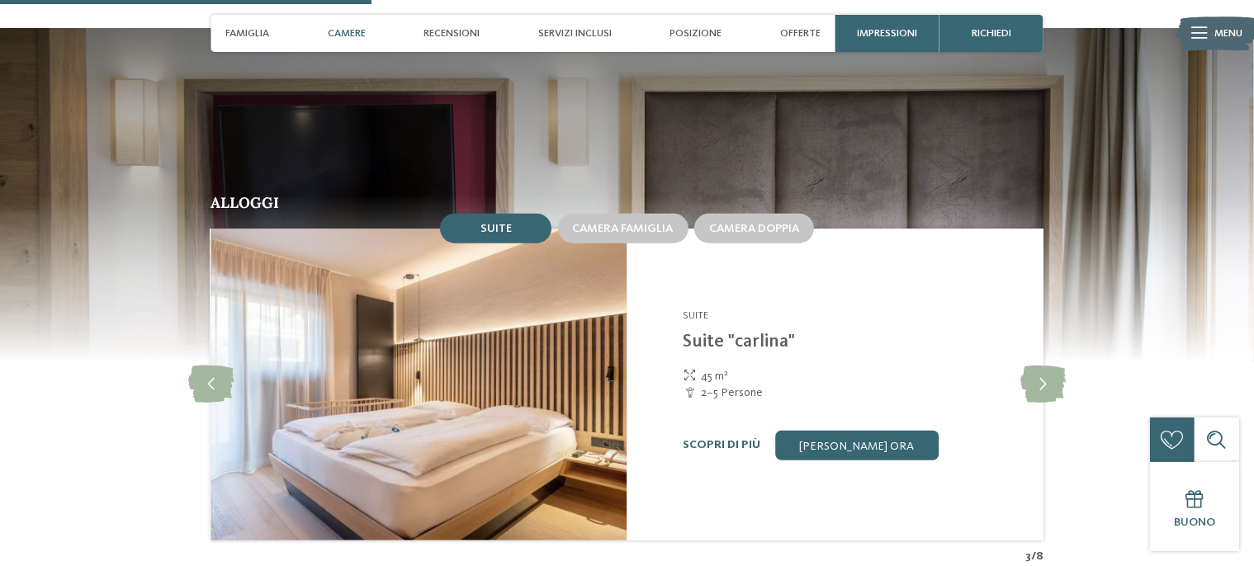
click at [1043, 391] on icon at bounding box center [1043, 384] width 45 height 37
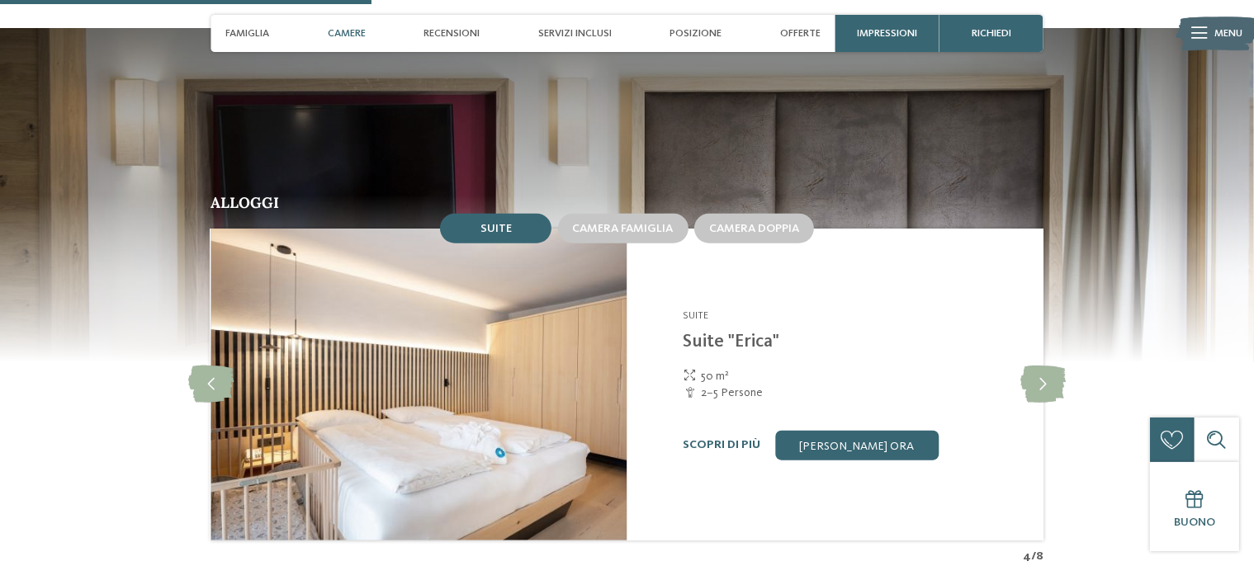
click at [1043, 391] on icon at bounding box center [1043, 384] width 45 height 37
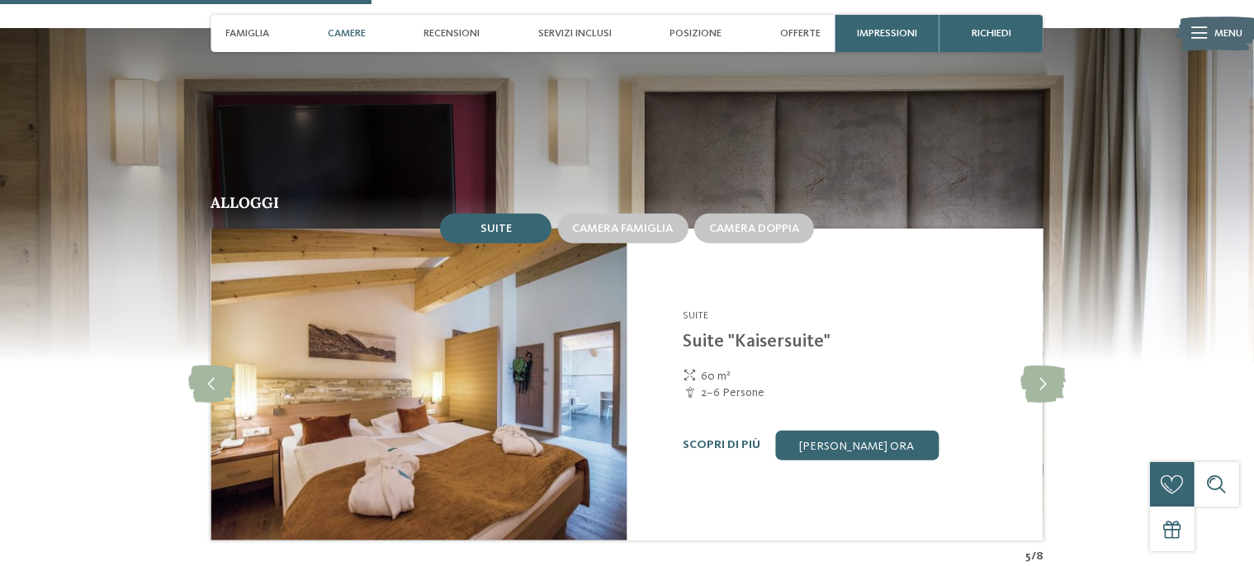
click at [1043, 391] on icon at bounding box center [1043, 384] width 45 height 37
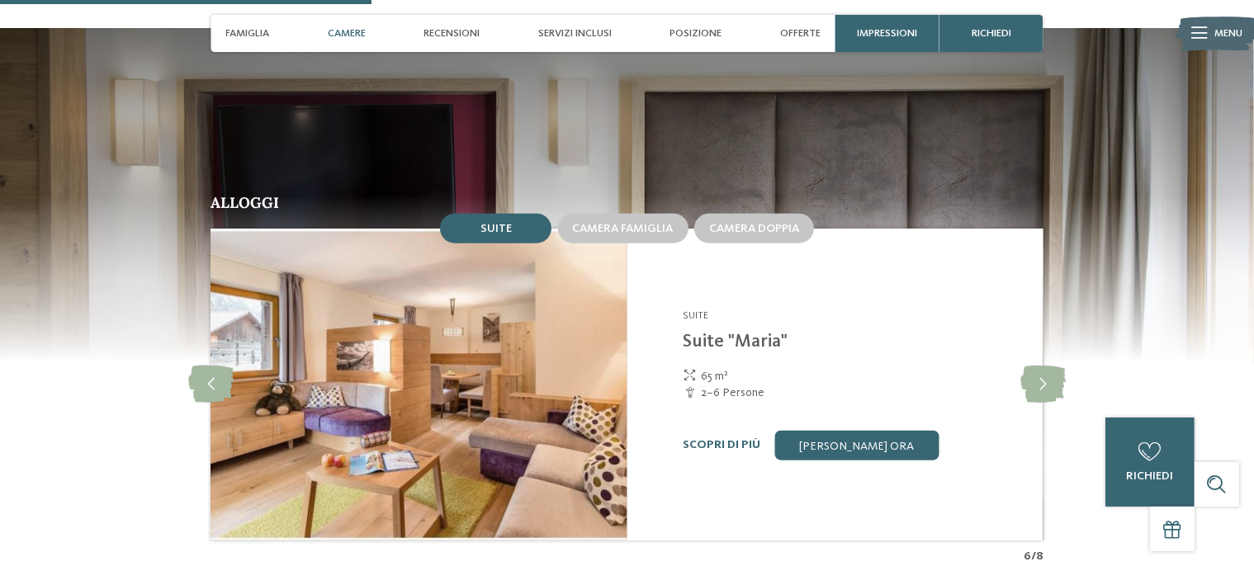
click at [1043, 391] on icon at bounding box center [1043, 384] width 45 height 37
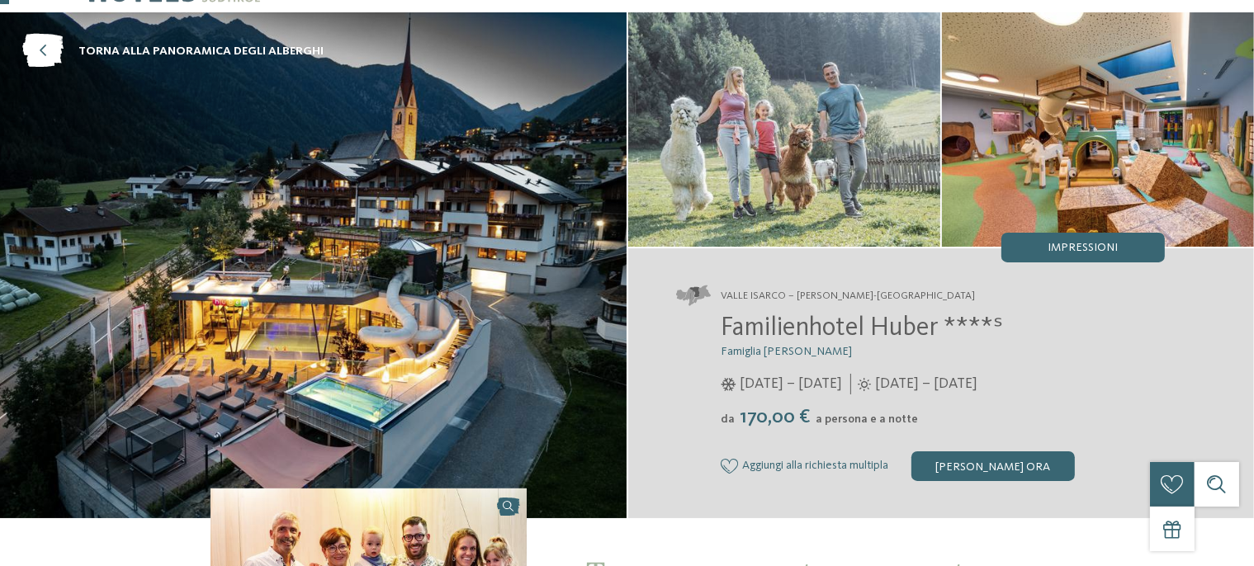
scroll to position [0, 0]
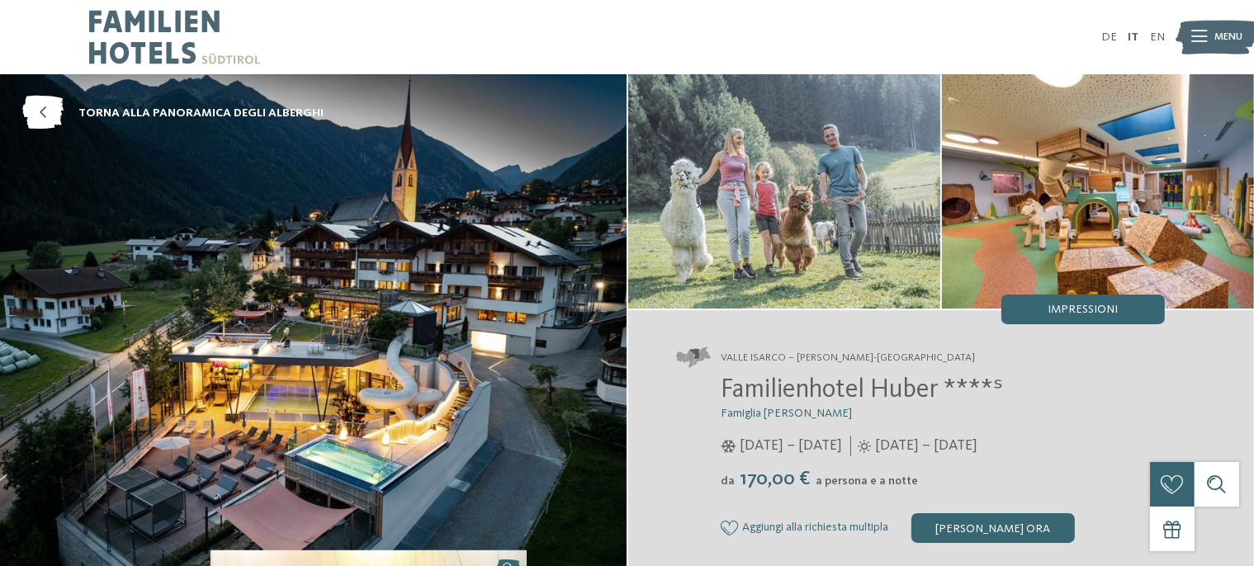
click at [916, 513] on div "Familienhotel Huber ****ˢ Famiglia Stolz 05/12/2025 – 12/04/2026 da" at bounding box center [920, 460] width 489 height 168
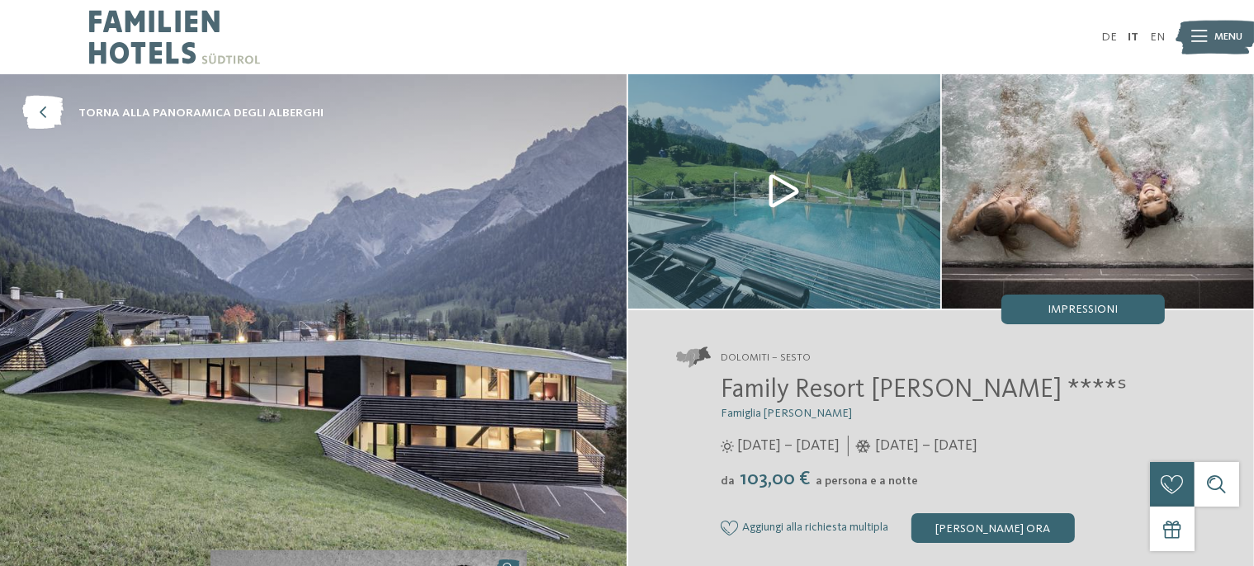
click at [771, 174] on img at bounding box center [784, 191] width 312 height 235
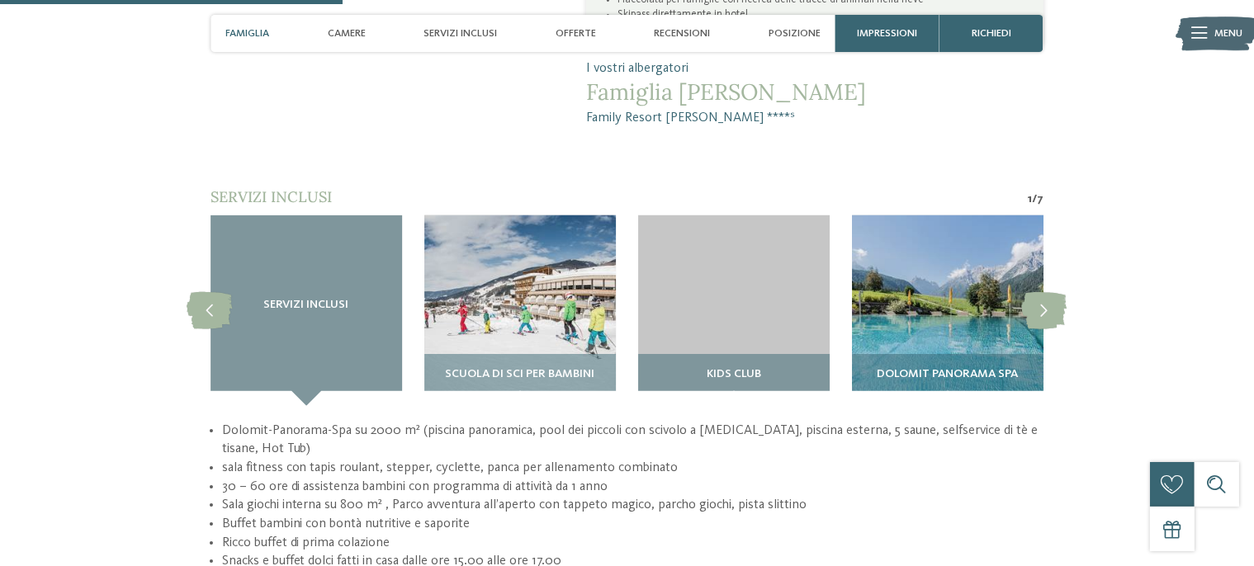
scroll to position [1280, 0]
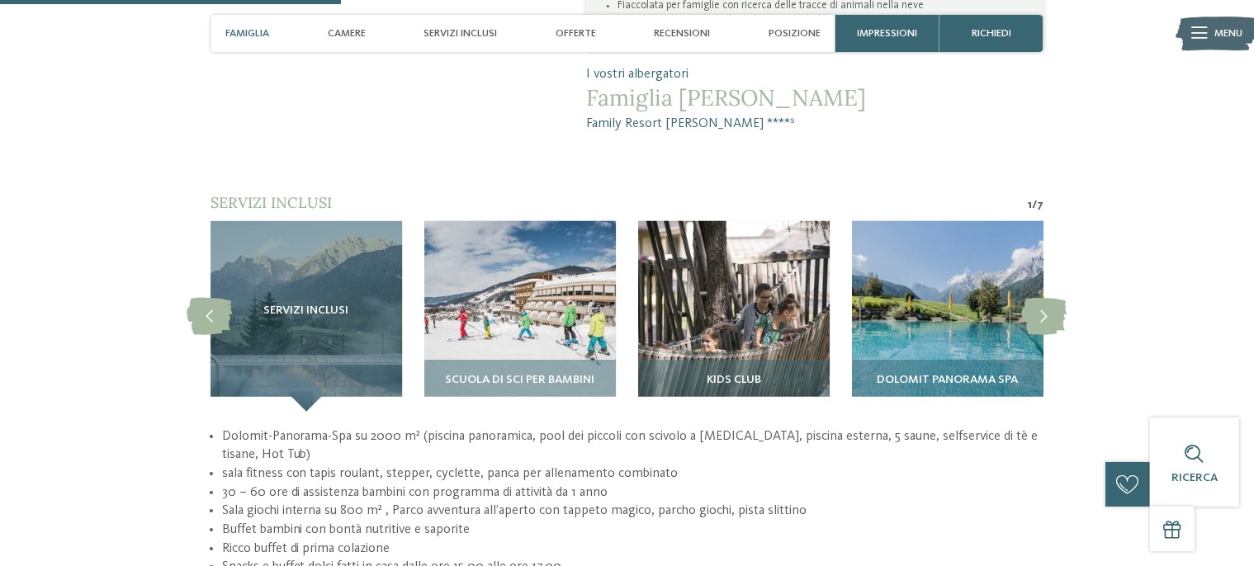
click at [328, 252] on div "Servizi inclusi" at bounding box center [307, 317] width 192 height 192
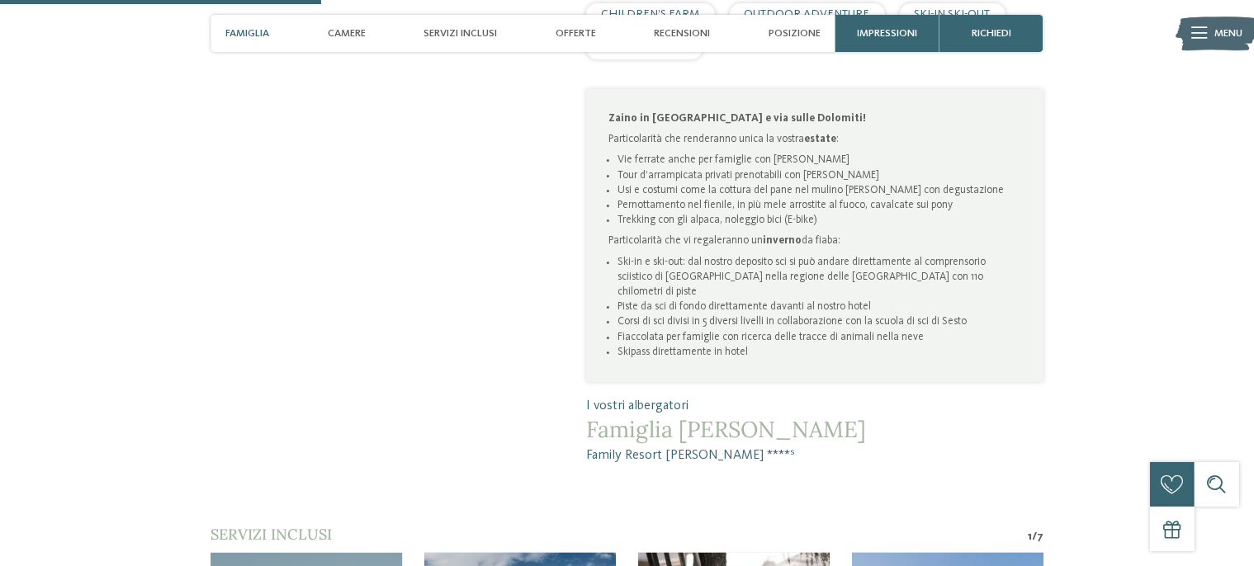
scroll to position [1220, 0]
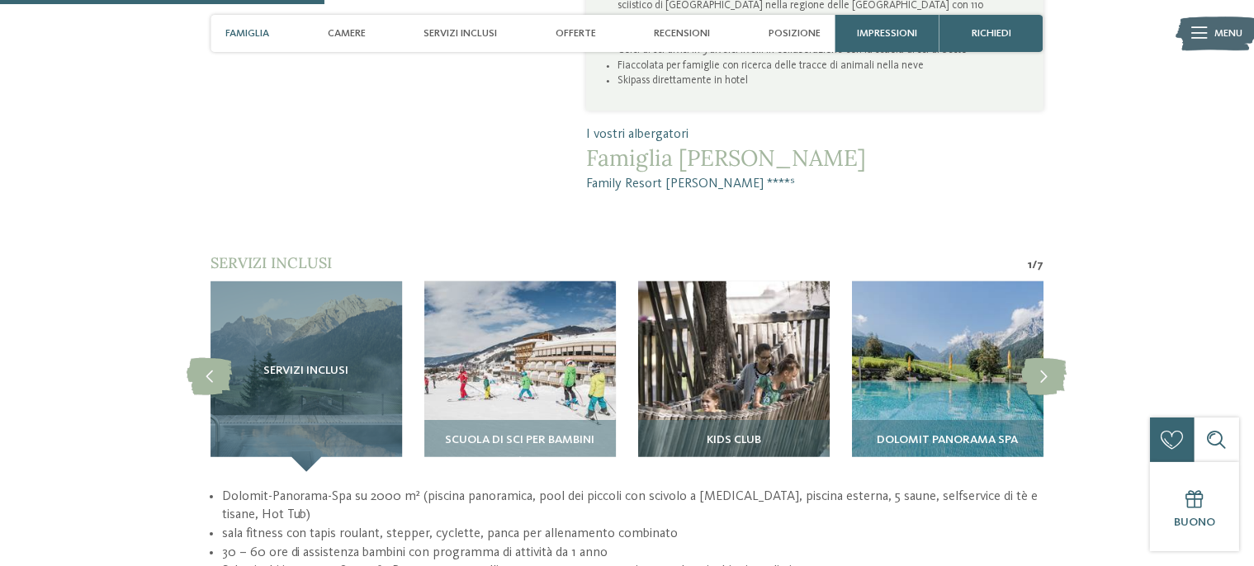
click at [1031, 358] on icon at bounding box center [1044, 376] width 45 height 37
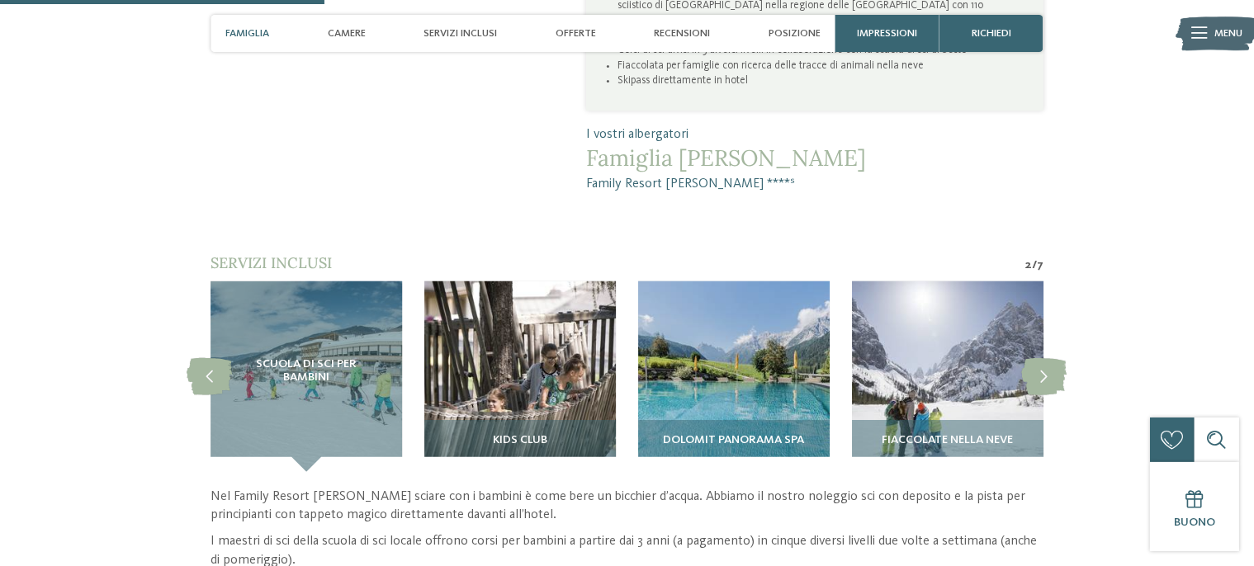
click at [1031, 358] on icon at bounding box center [1044, 376] width 45 height 37
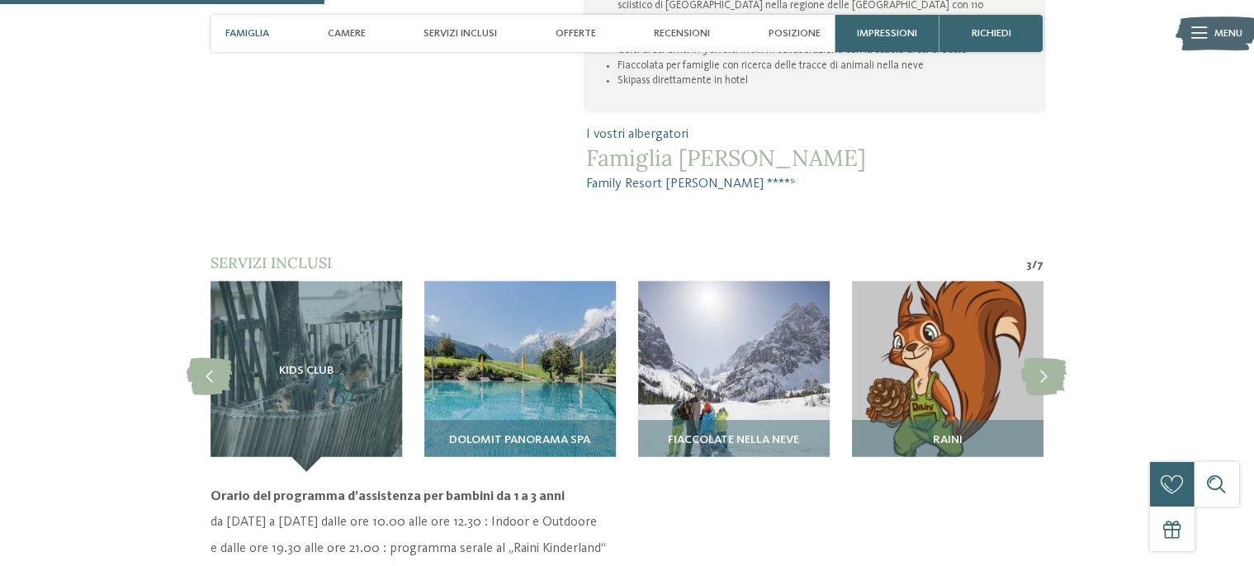
click at [1031, 358] on icon at bounding box center [1044, 376] width 45 height 37
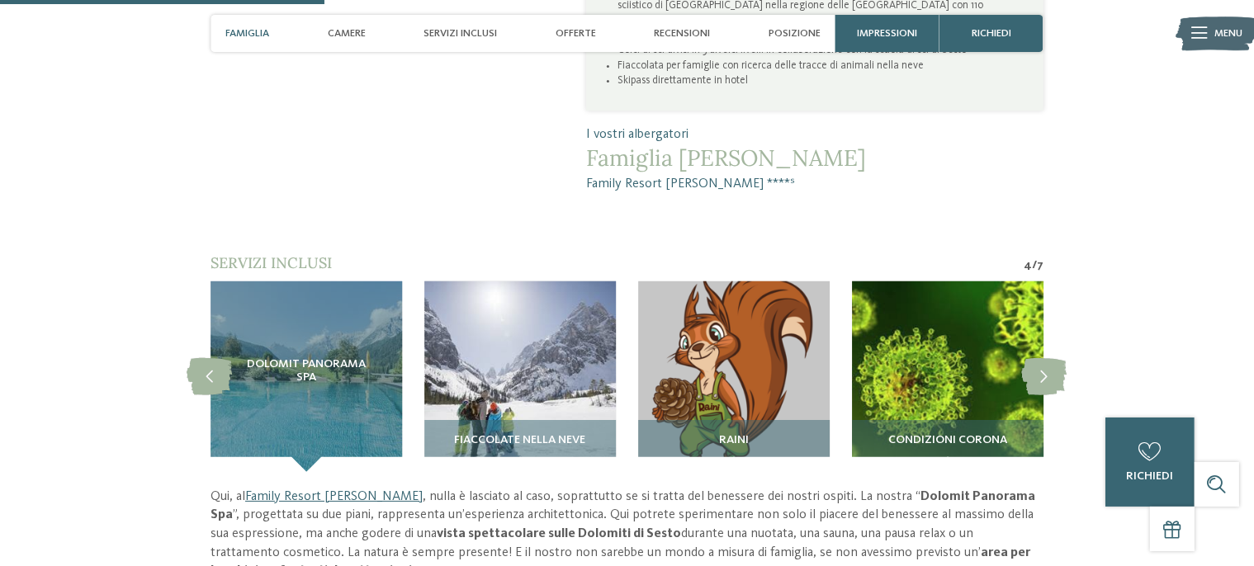
click at [1031, 358] on icon at bounding box center [1044, 376] width 45 height 37
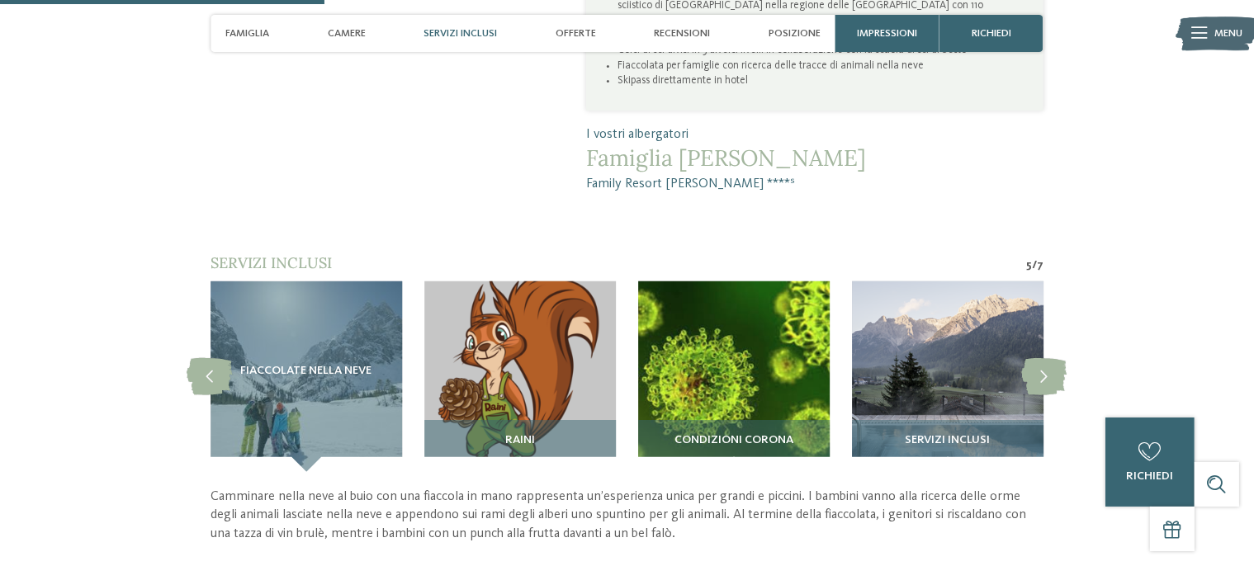
click at [1031, 358] on icon at bounding box center [1044, 376] width 45 height 37
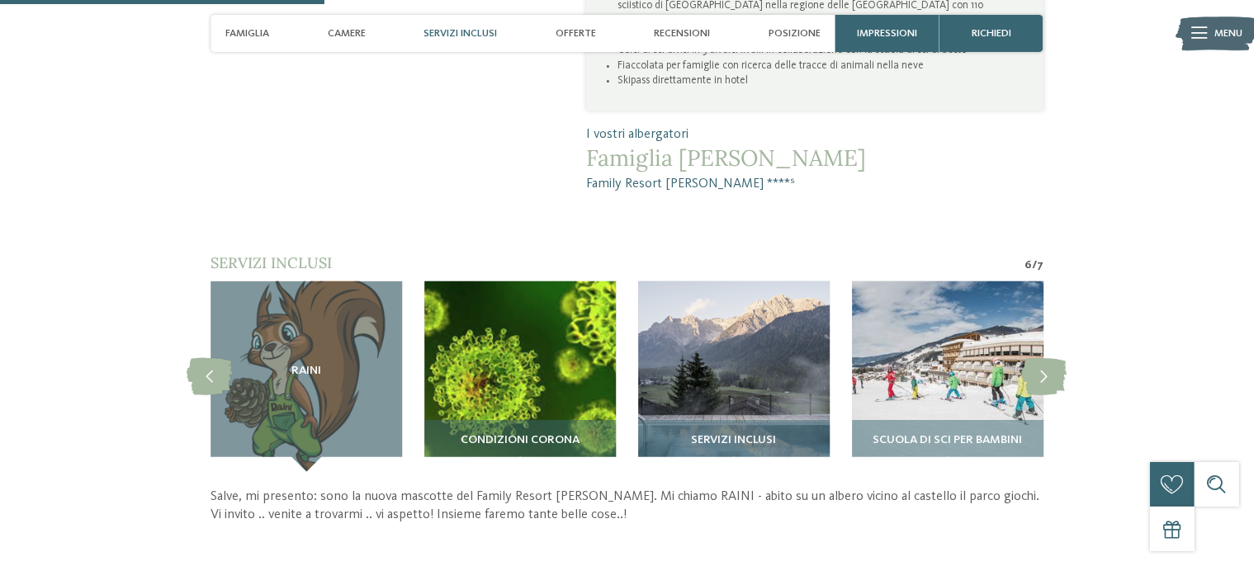
click at [1031, 358] on icon at bounding box center [1044, 376] width 45 height 37
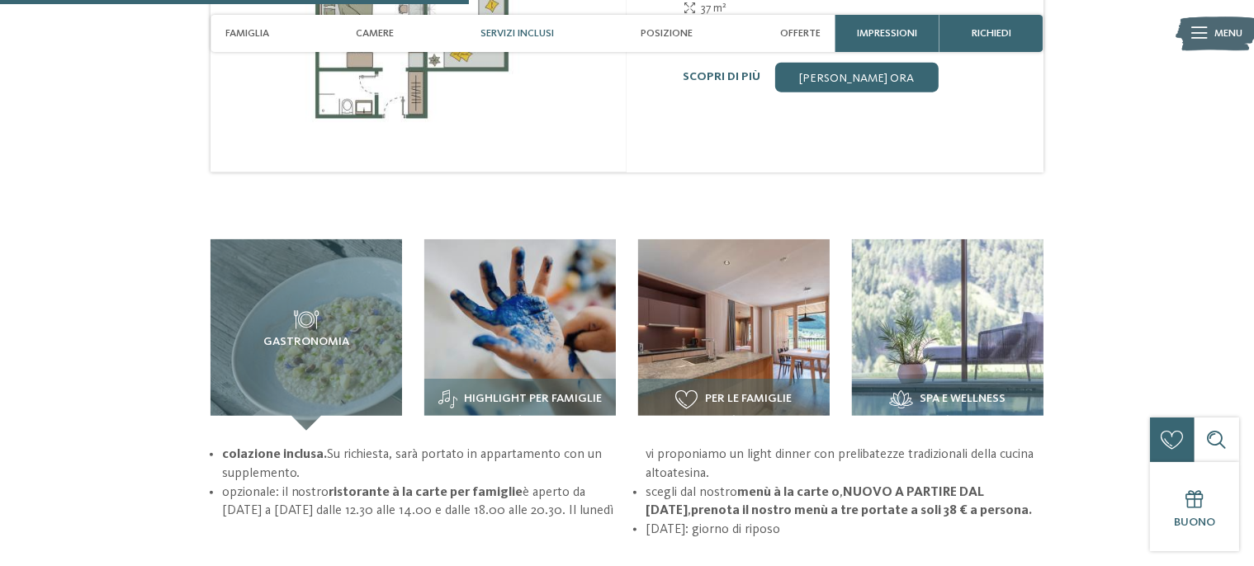
scroll to position [1858, 0]
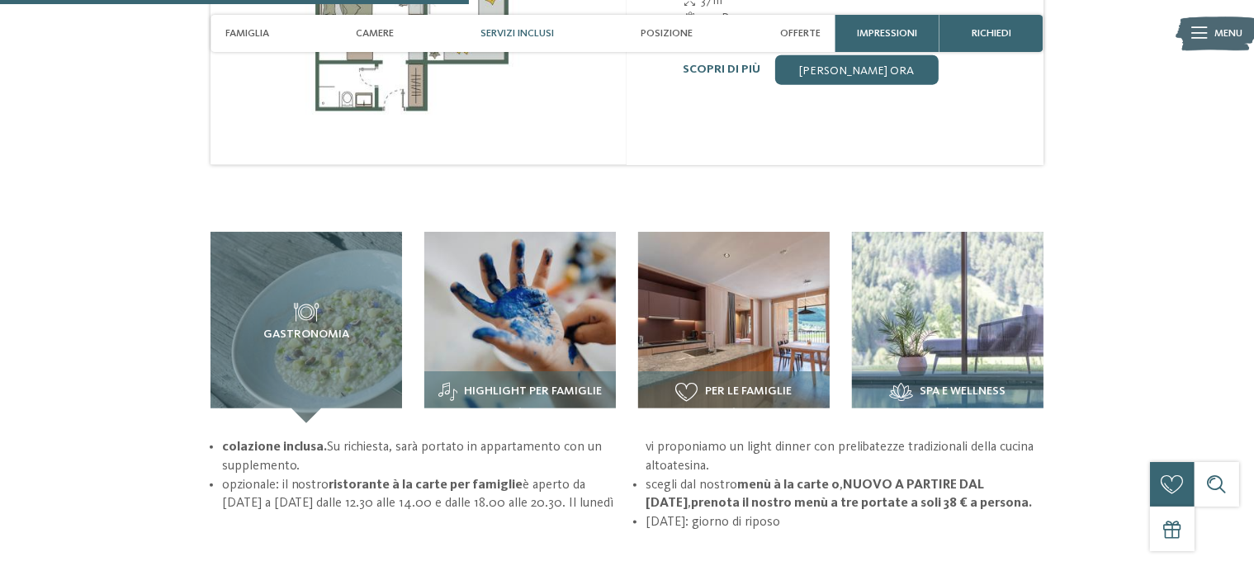
click at [548, 353] on img at bounding box center [520, 328] width 192 height 192
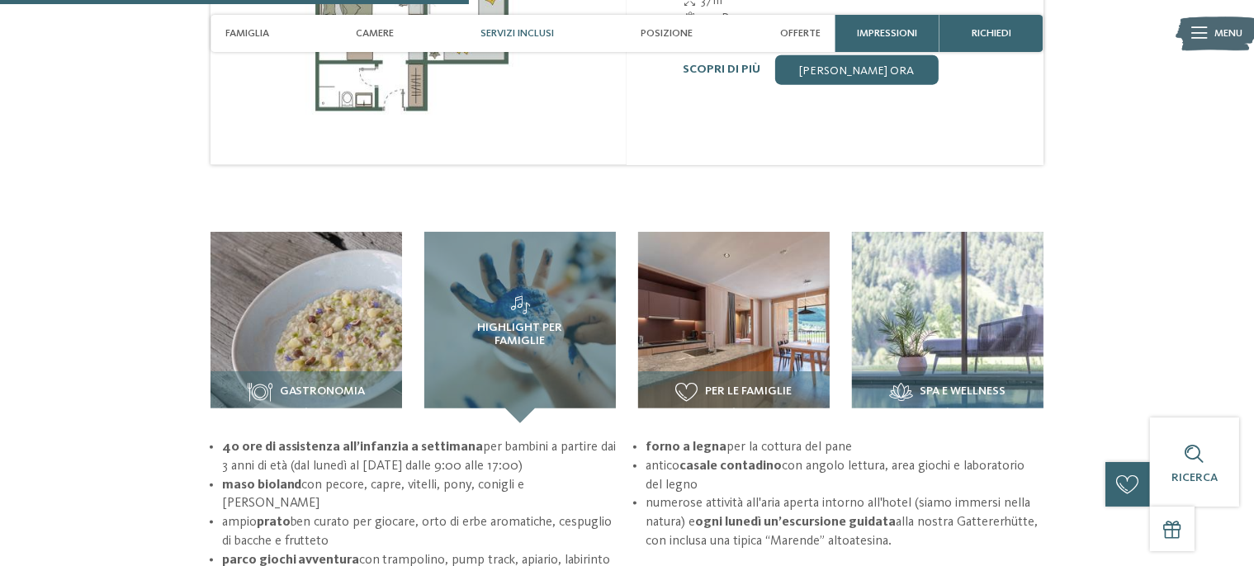
click at [816, 296] on img at bounding box center [734, 328] width 192 height 192
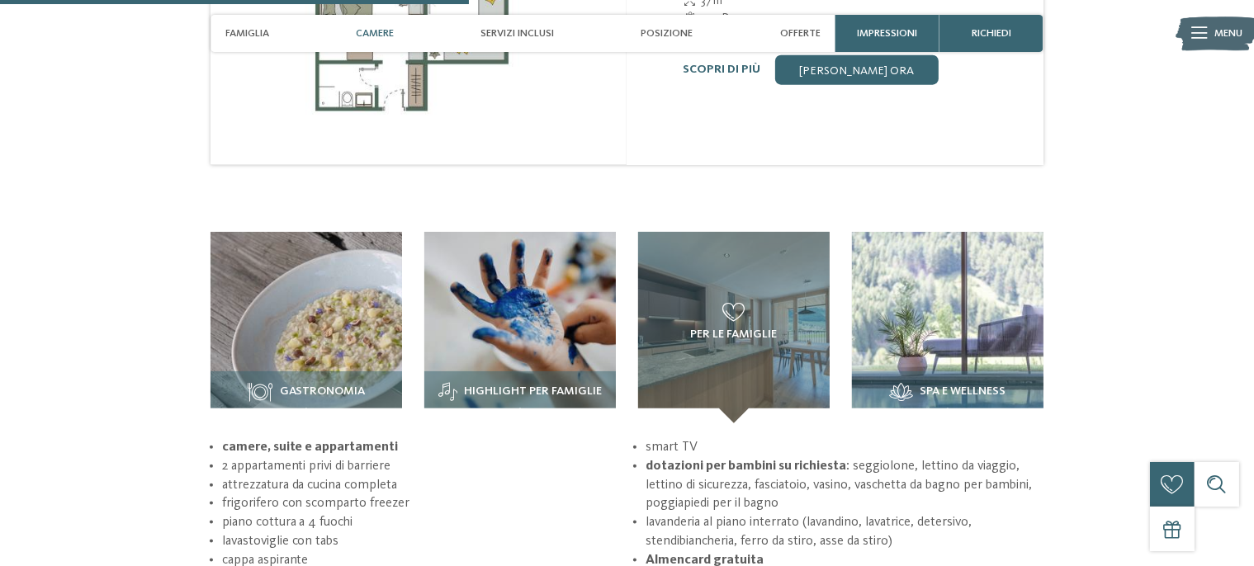
click at [961, 288] on img at bounding box center [948, 328] width 192 height 192
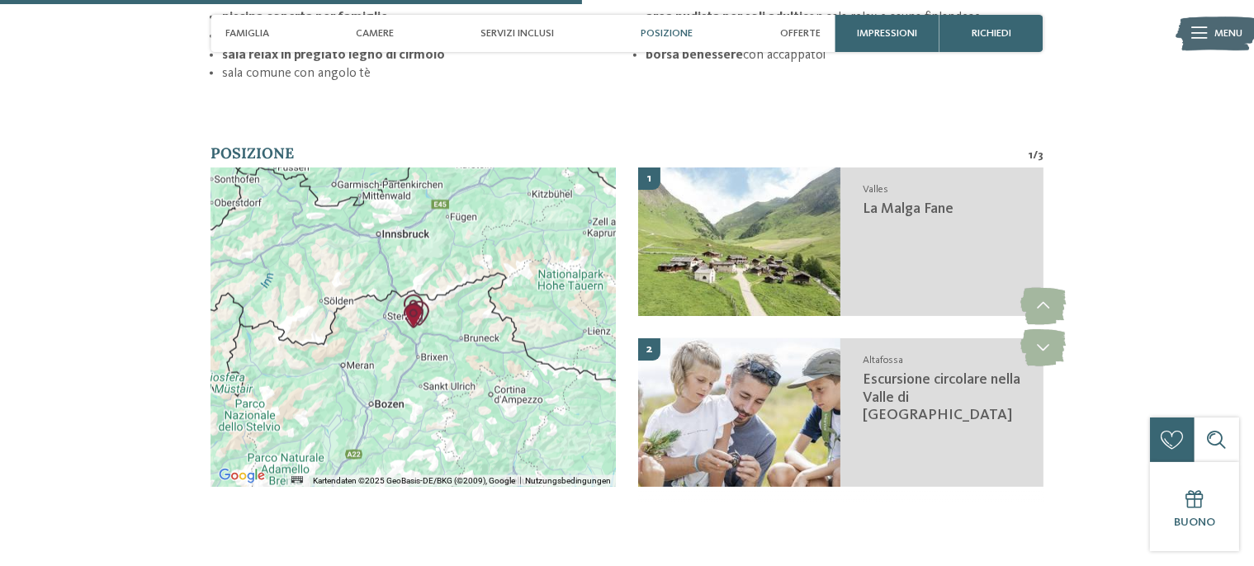
scroll to position [2295, 0]
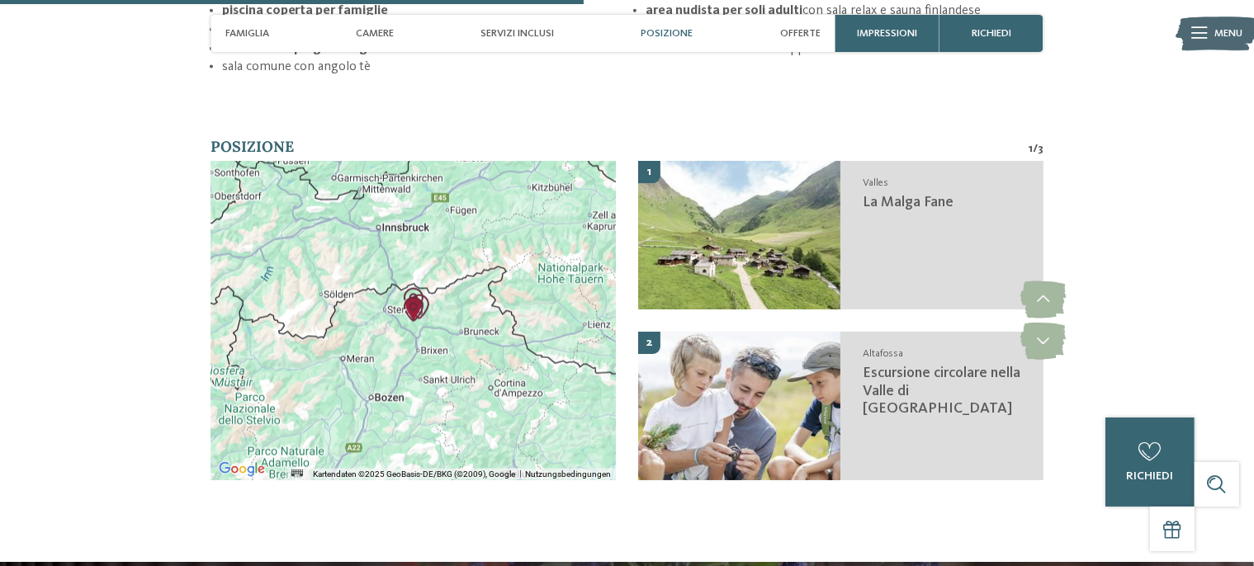
click at [1049, 337] on icon at bounding box center [1043, 341] width 45 height 37
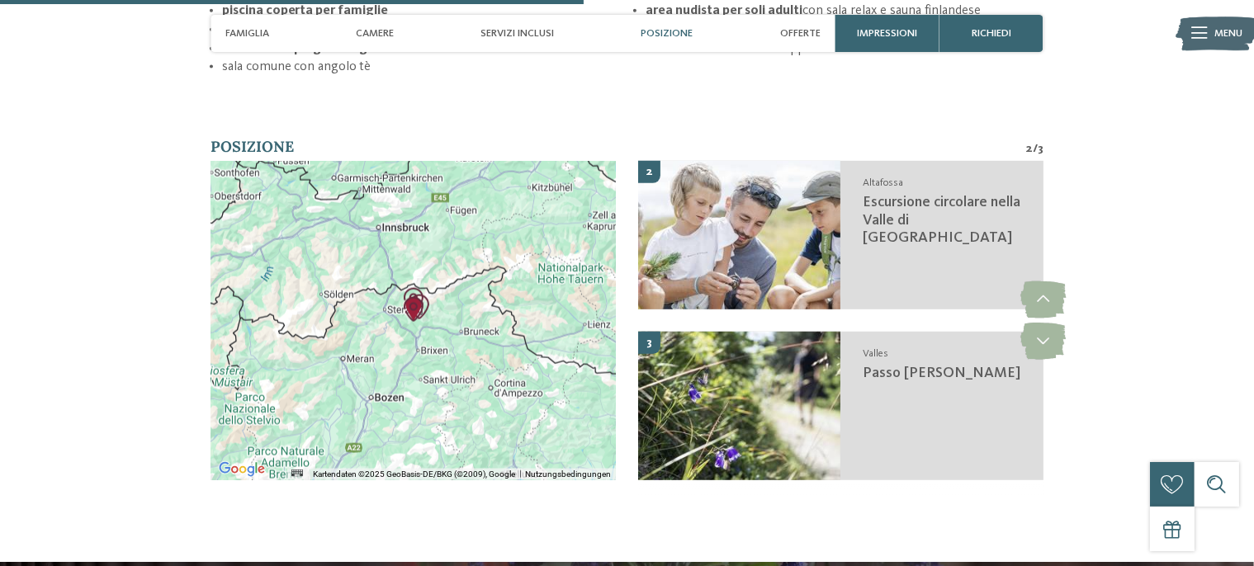
click at [922, 208] on span "Escursione circolare nella Valle di Altafossa" at bounding box center [942, 220] width 158 height 50
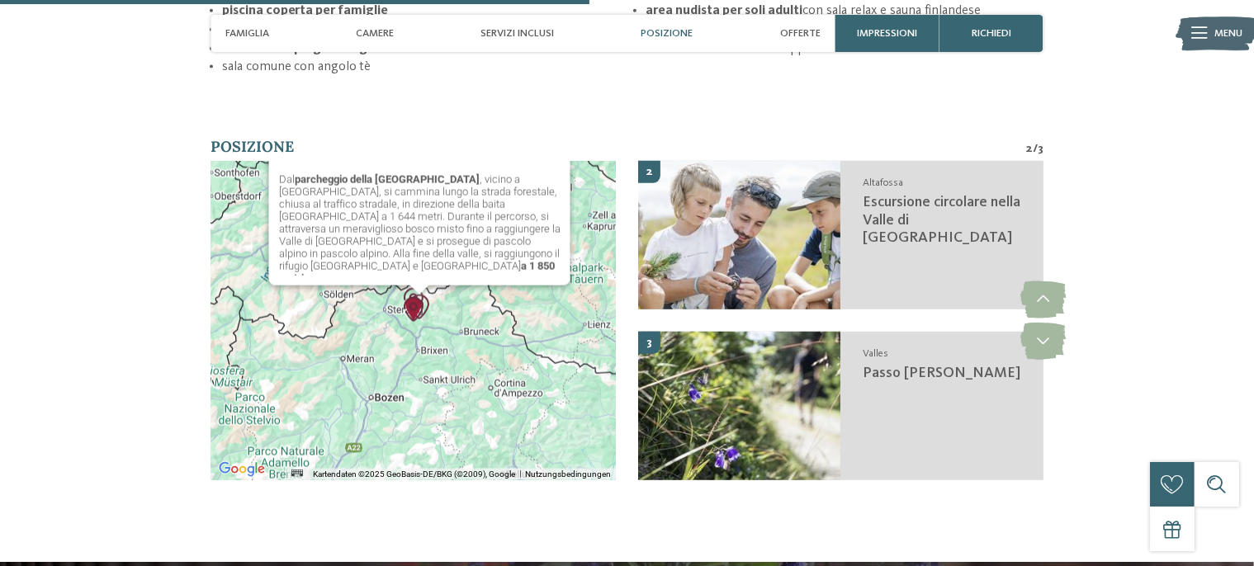
scroll to position [2325, 0]
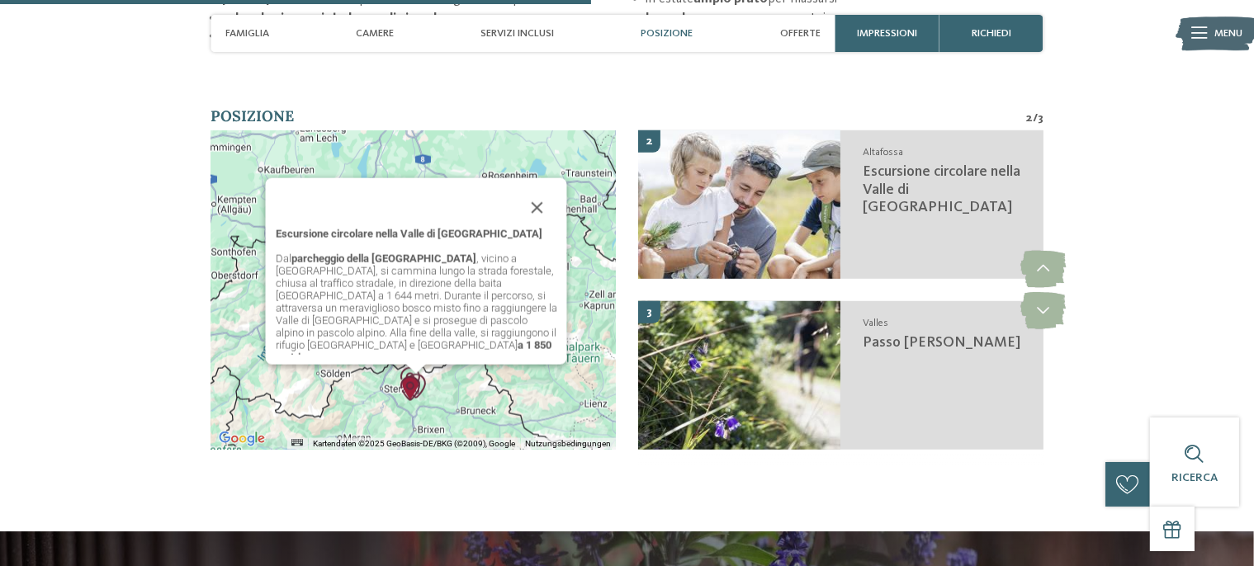
click at [926, 338] on div "Valles Passo Valles" at bounding box center [942, 375] width 202 height 149
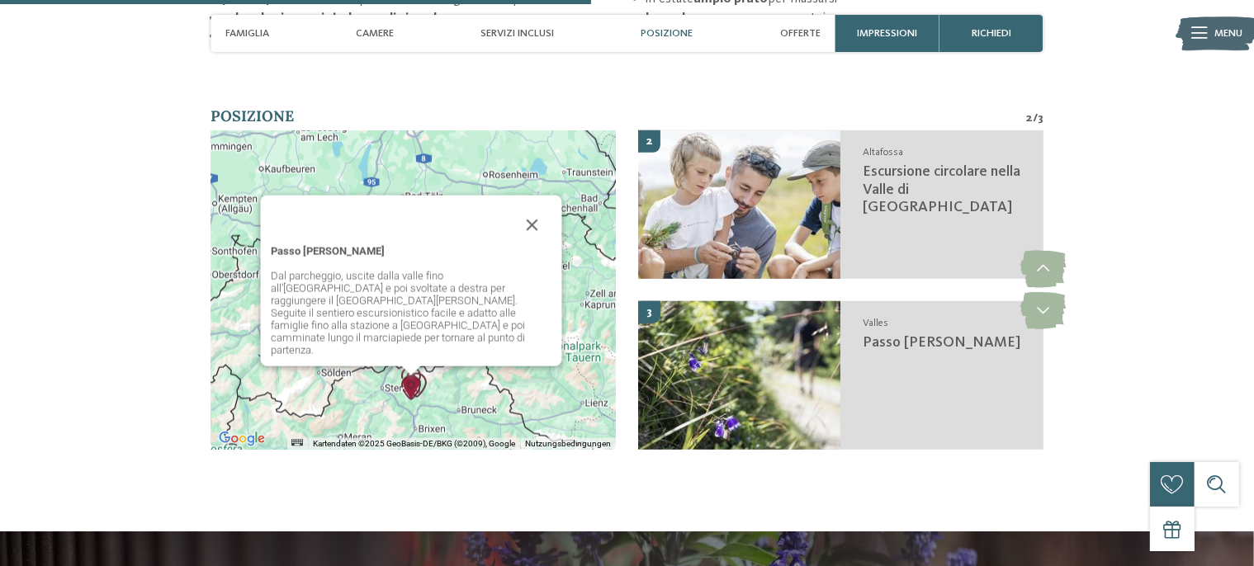
click at [1036, 294] on icon at bounding box center [1043, 310] width 45 height 37
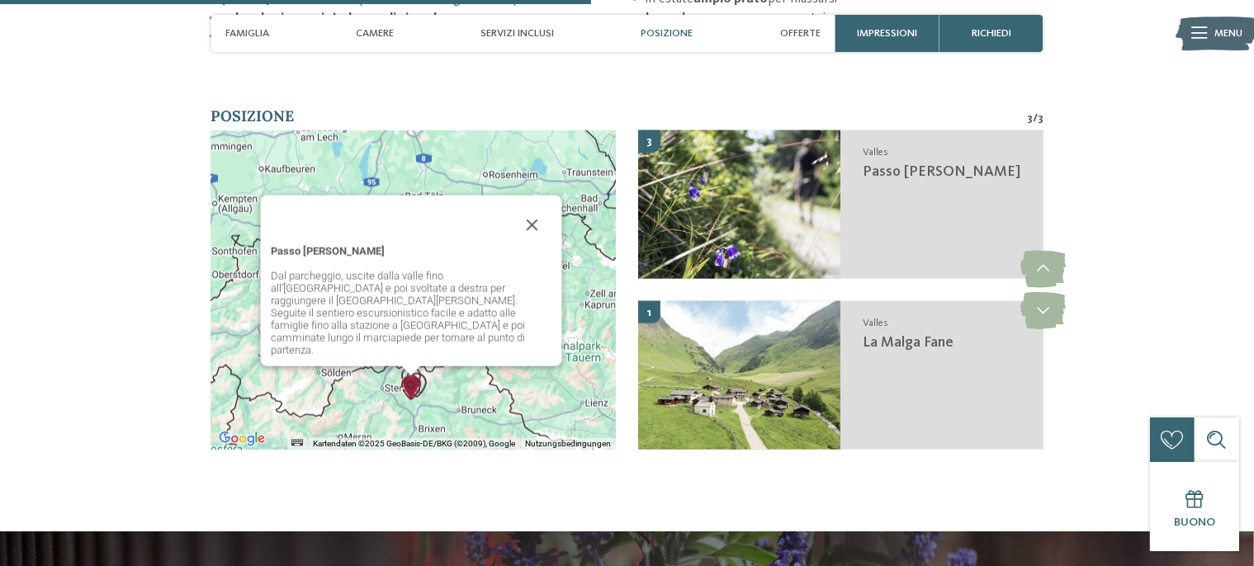
click at [1036, 294] on icon at bounding box center [1043, 310] width 45 height 37
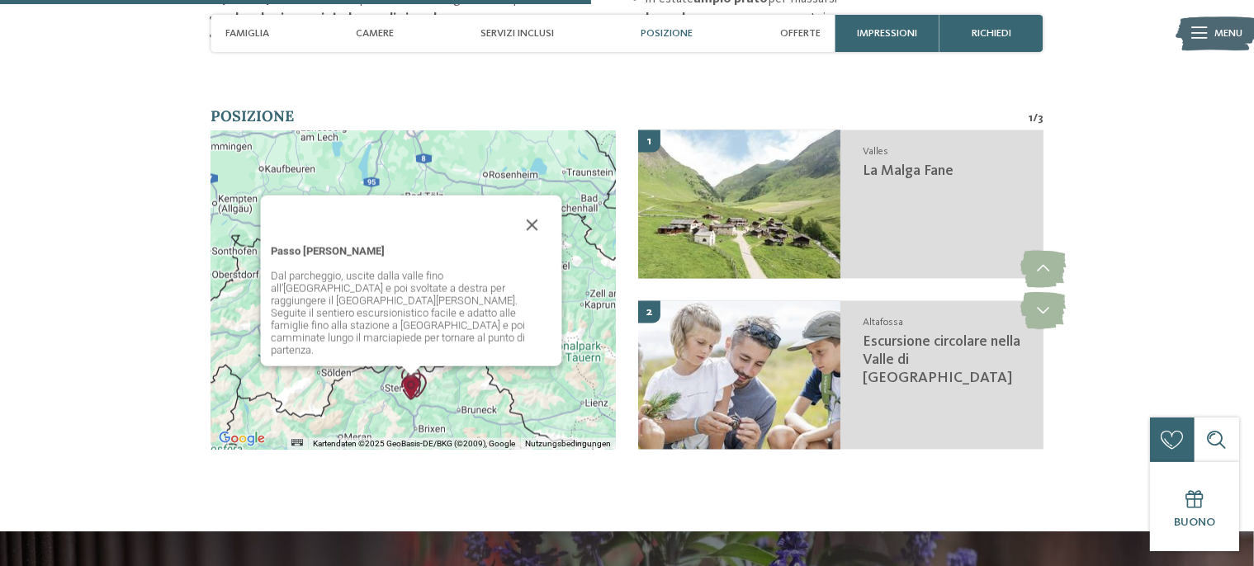
click at [1036, 294] on icon at bounding box center [1043, 310] width 45 height 37
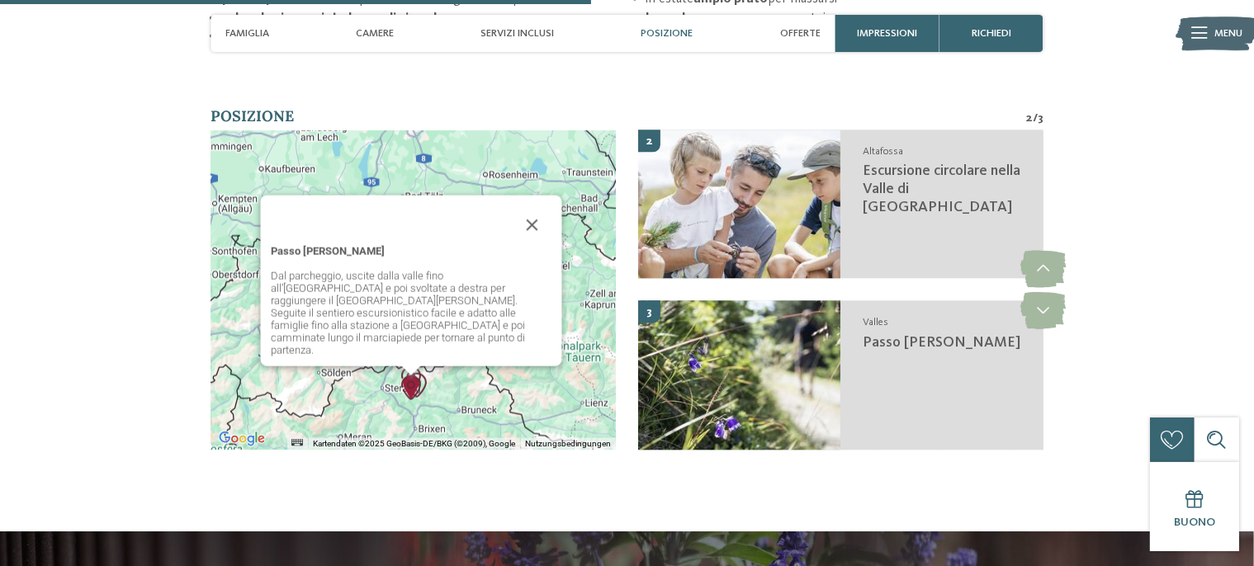
click at [1036, 294] on icon at bounding box center [1043, 310] width 45 height 37
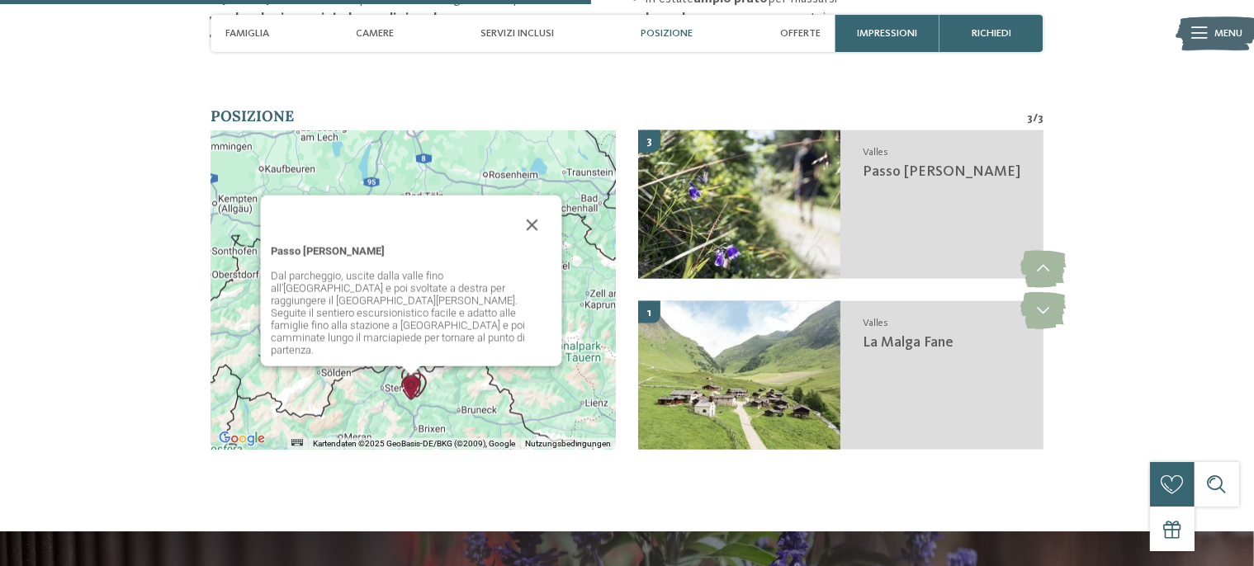
click at [1036, 294] on icon at bounding box center [1043, 310] width 45 height 37
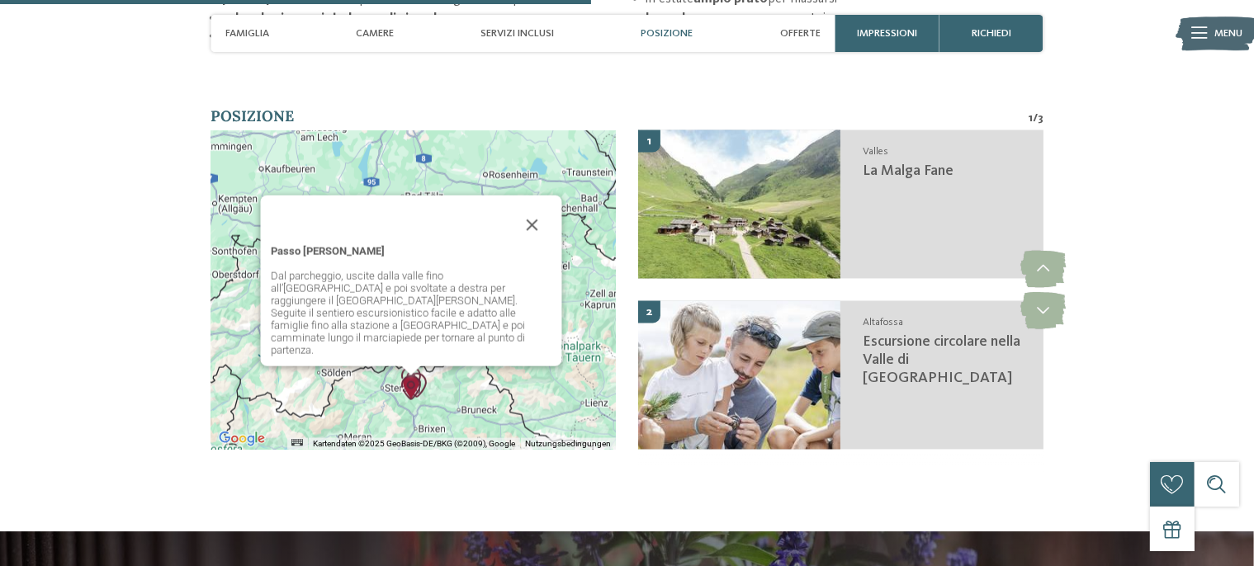
click at [1036, 294] on icon at bounding box center [1043, 310] width 45 height 37
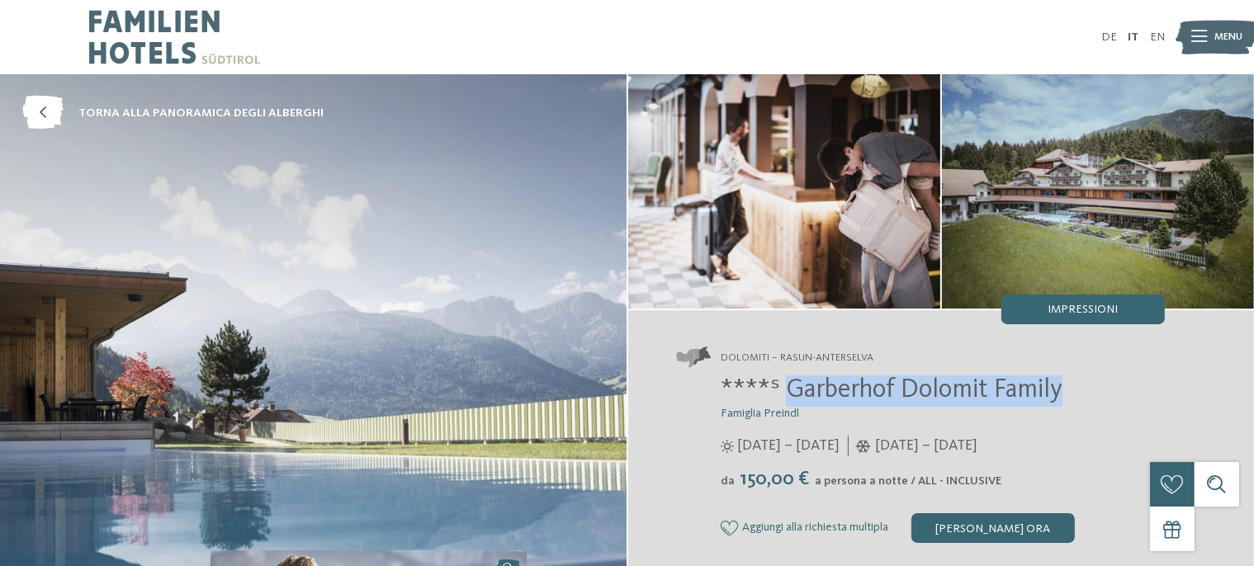
drag, startPoint x: 1084, startPoint y: 400, endPoint x: 789, endPoint y: 396, distance: 294.8
click at [789, 396] on h2 "****ˢ Garberhof Dolomit Family" at bounding box center [943, 391] width 444 height 31
copy span "Garberhof Dolomit Family"
click at [1209, 44] on img at bounding box center [1217, 37] width 82 height 41
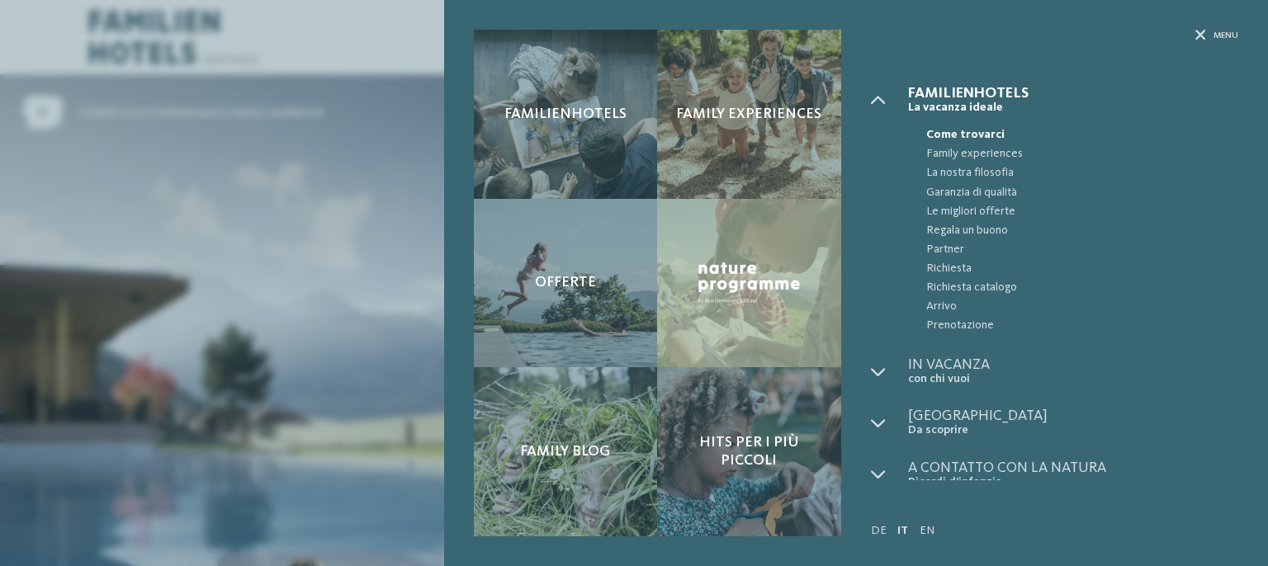
click at [780, 477] on div "Hits per i più piccoli" at bounding box center [749, 451] width 184 height 169
